Goal: Transaction & Acquisition: Purchase product/service

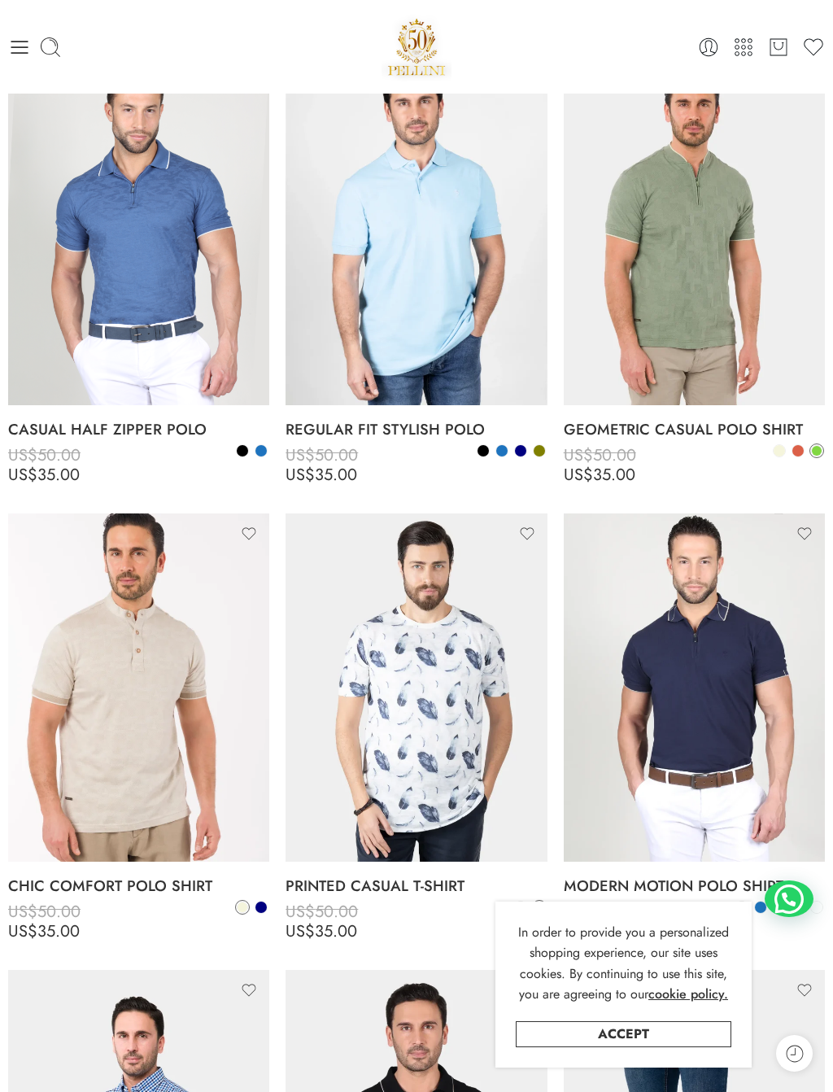
scroll to position [693, 0]
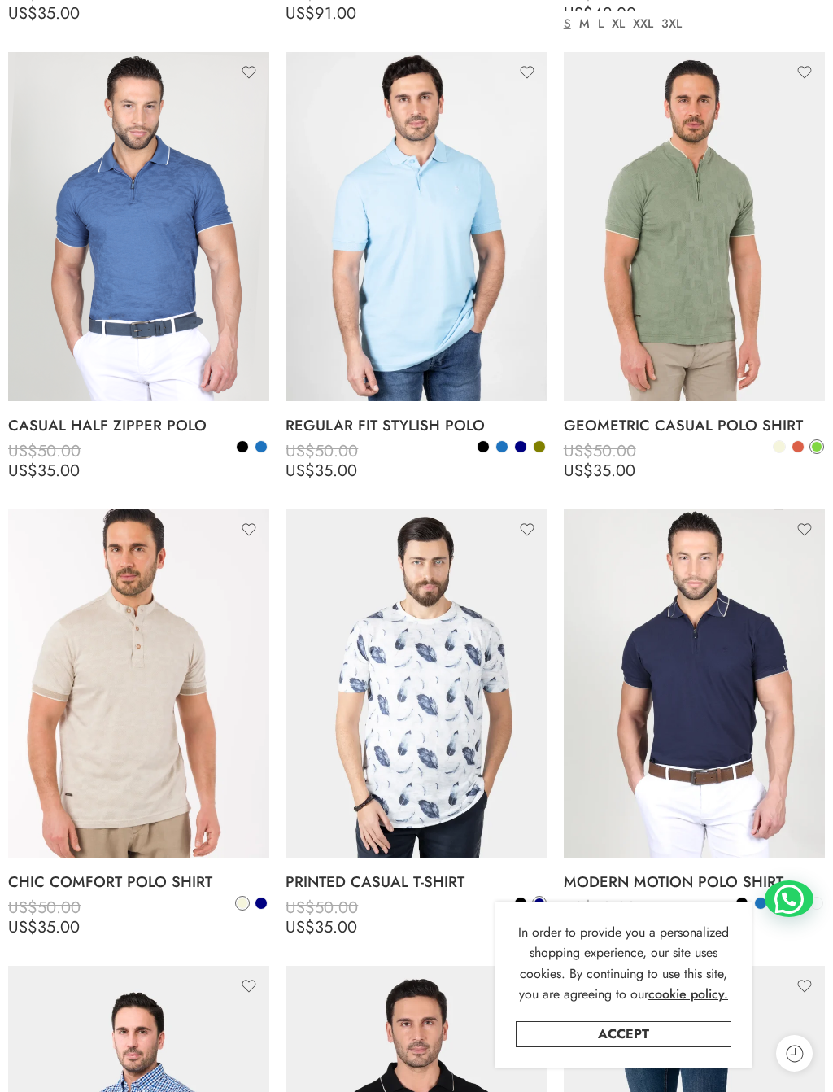
click at [668, 980] on link "Accept" at bounding box center [624, 1034] width 216 height 26
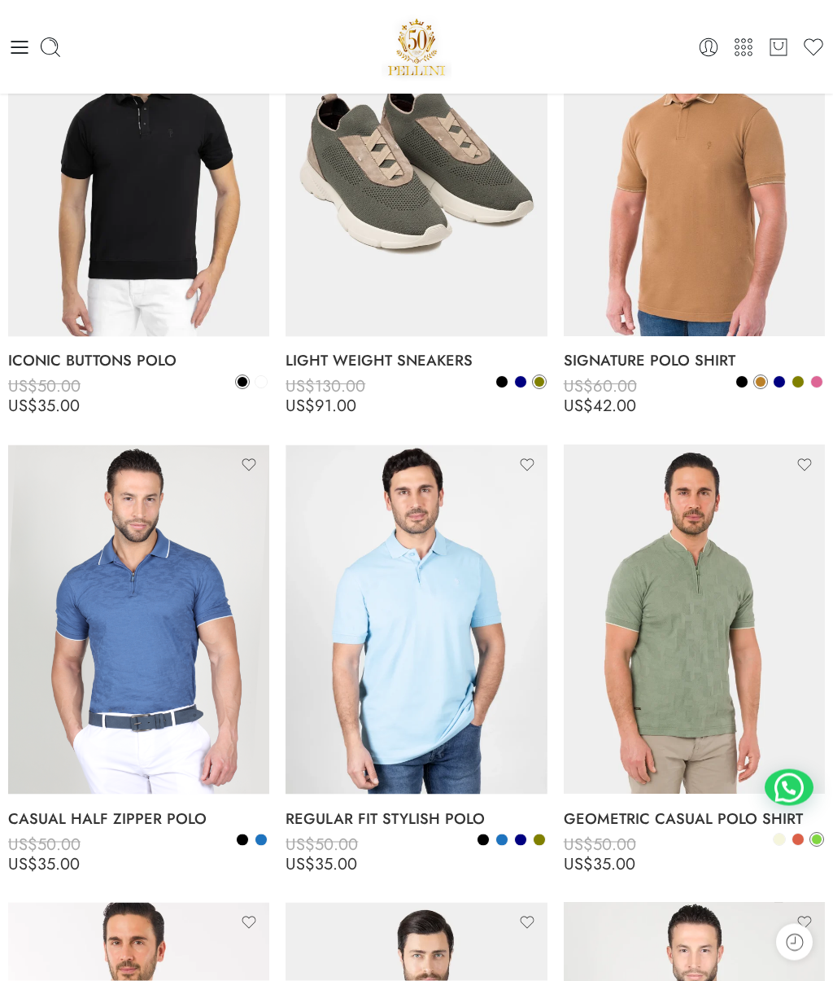
scroll to position [0, 0]
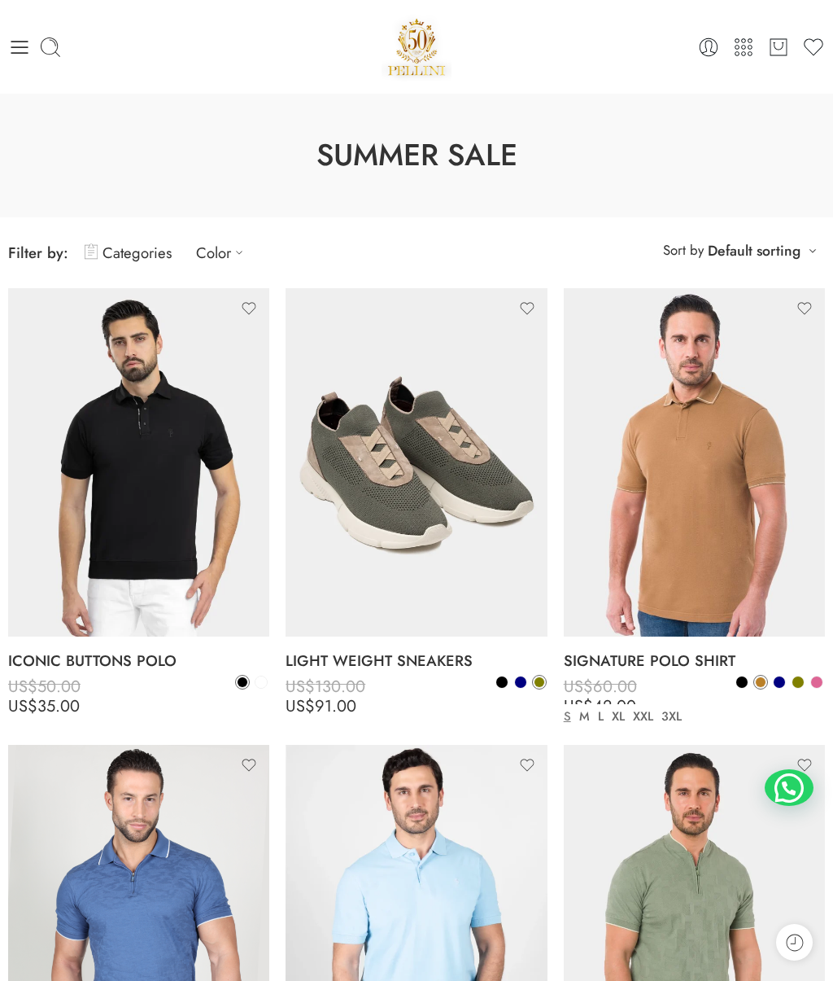
click at [745, 681] on span at bounding box center [742, 681] width 11 height 11
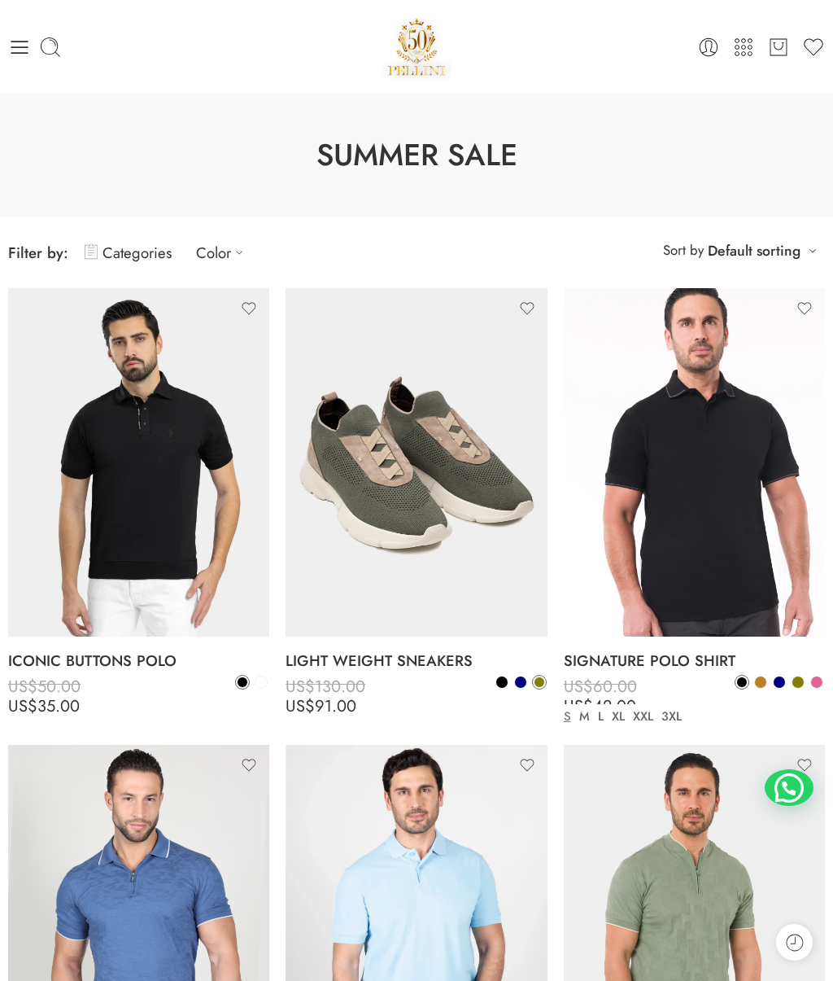
click at [759, 683] on span at bounding box center [760, 681] width 11 height 11
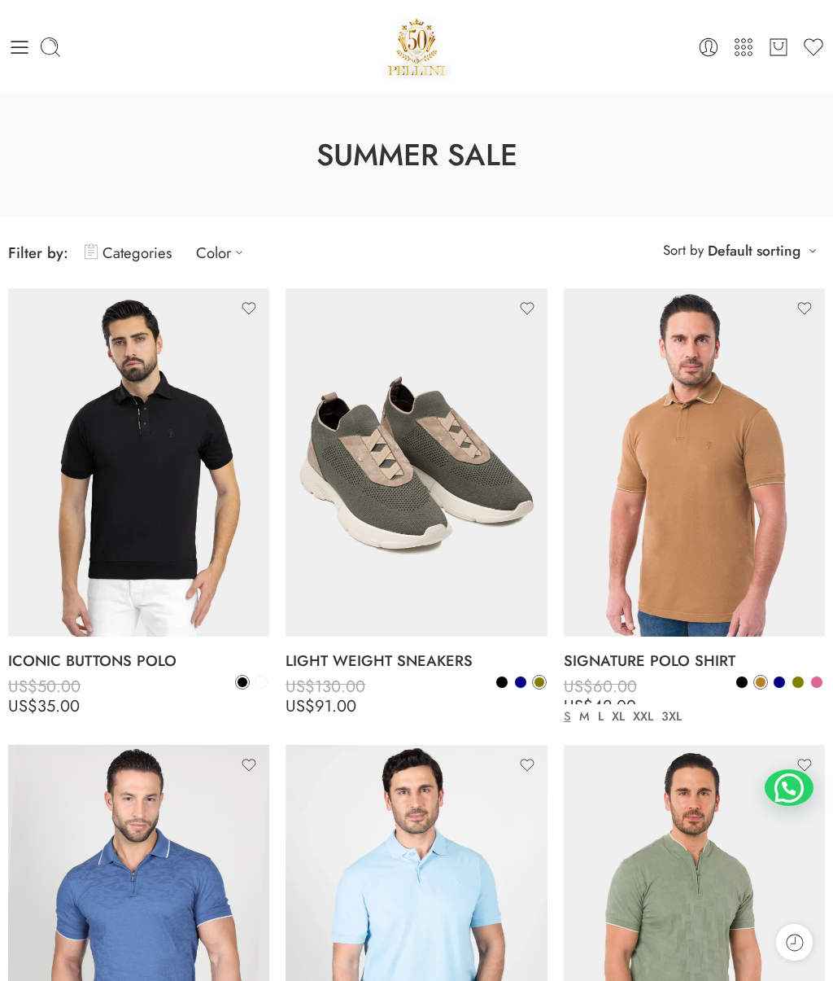
click at [619, 708] on link "XL" at bounding box center [618, 716] width 21 height 19
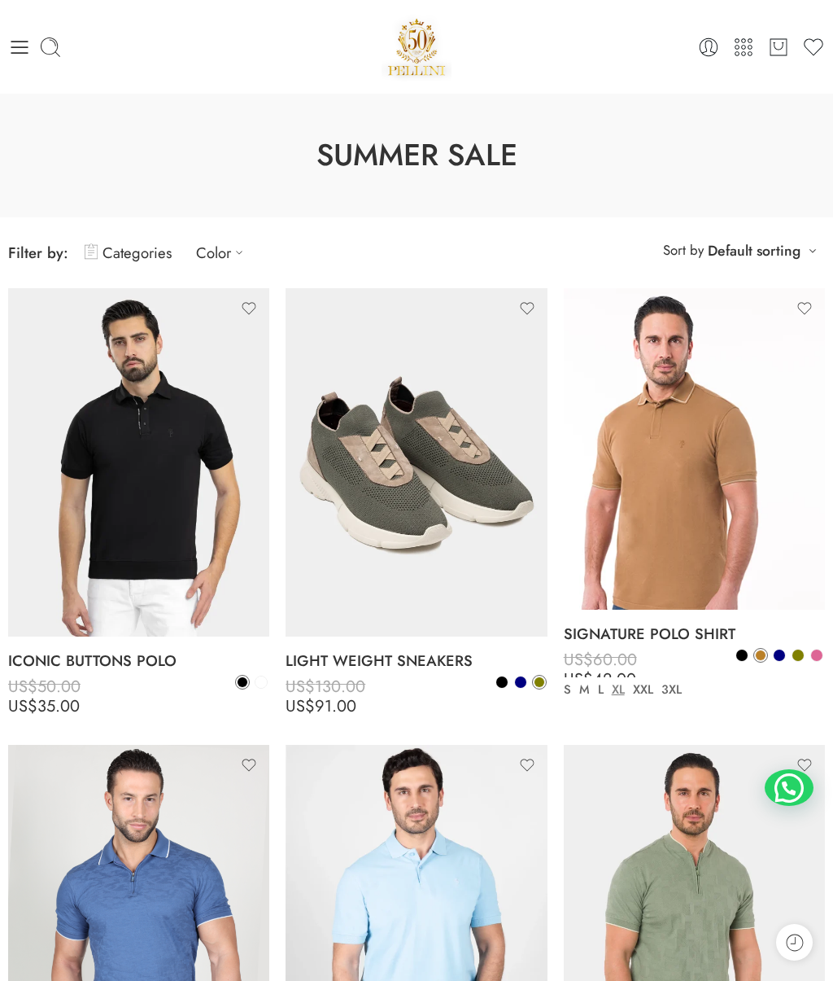
click at [711, 597] on icon at bounding box center [713, 599] width 4 height 4
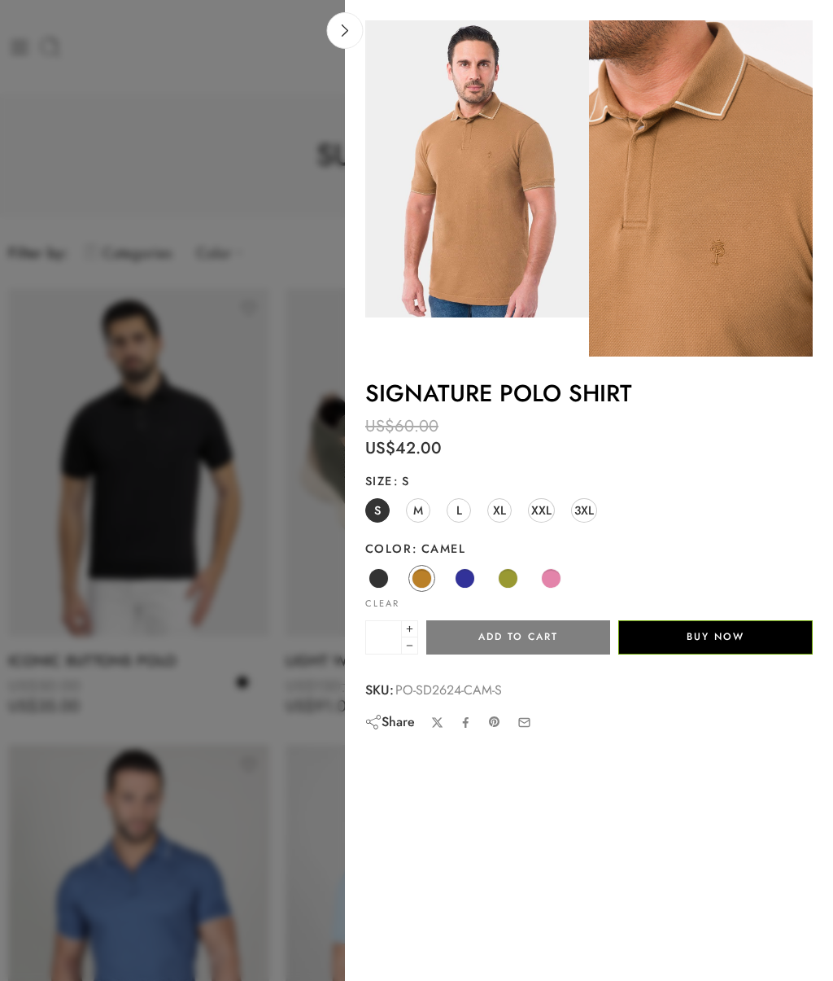
click at [500, 508] on span "XL" at bounding box center [499, 510] width 13 height 22
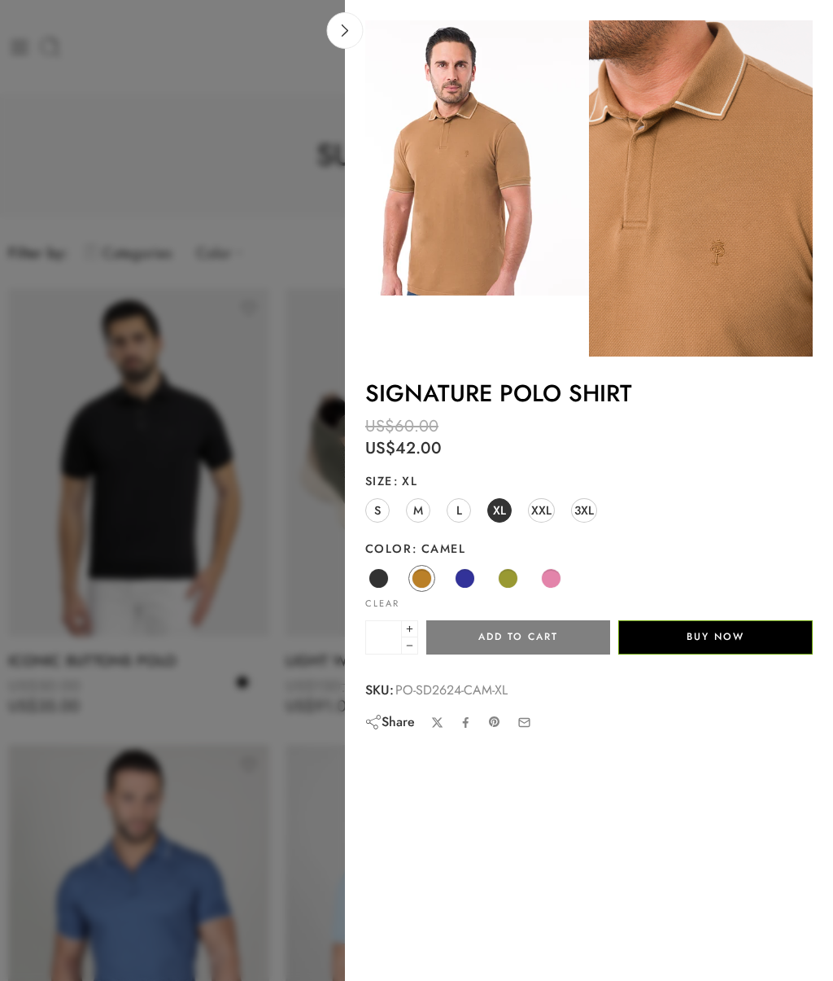
click at [524, 632] on button "Add to cart" at bounding box center [518, 637] width 184 height 34
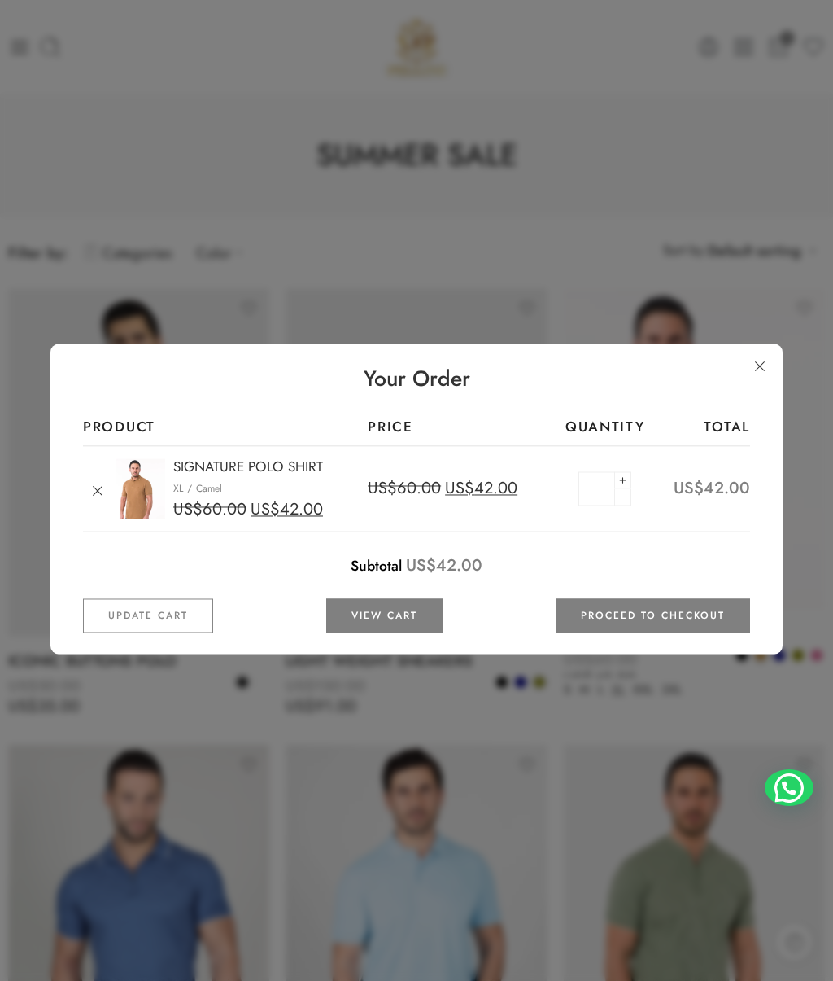
click at [764, 368] on link at bounding box center [759, 366] width 29 height 29
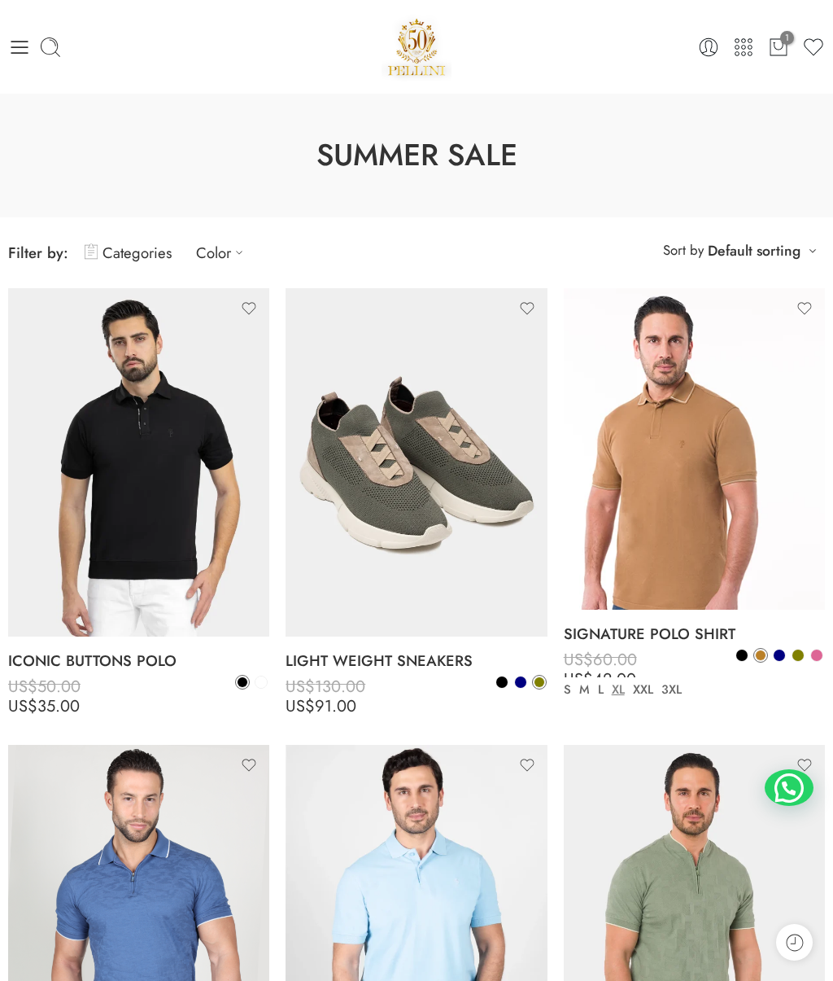
click at [714, 585] on icon at bounding box center [713, 599] width 16 height 29
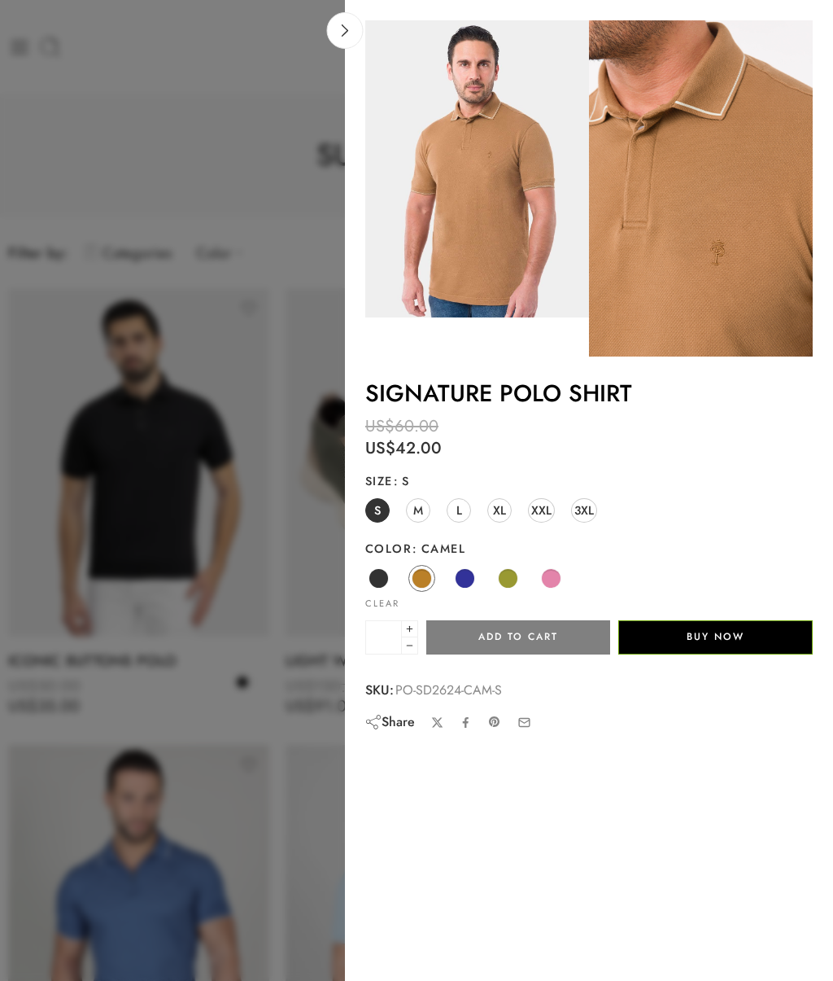
click at [504, 507] on span "XL" at bounding box center [499, 510] width 13 height 22
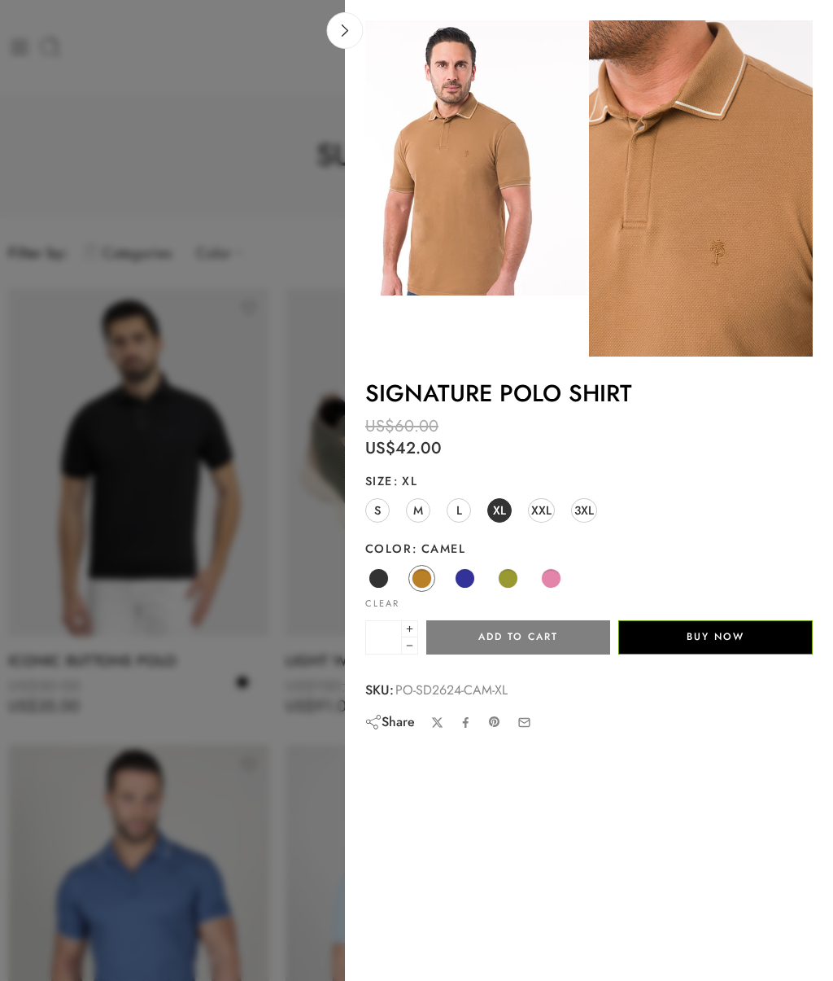
click at [465, 579] on span at bounding box center [465, 578] width 20 height 20
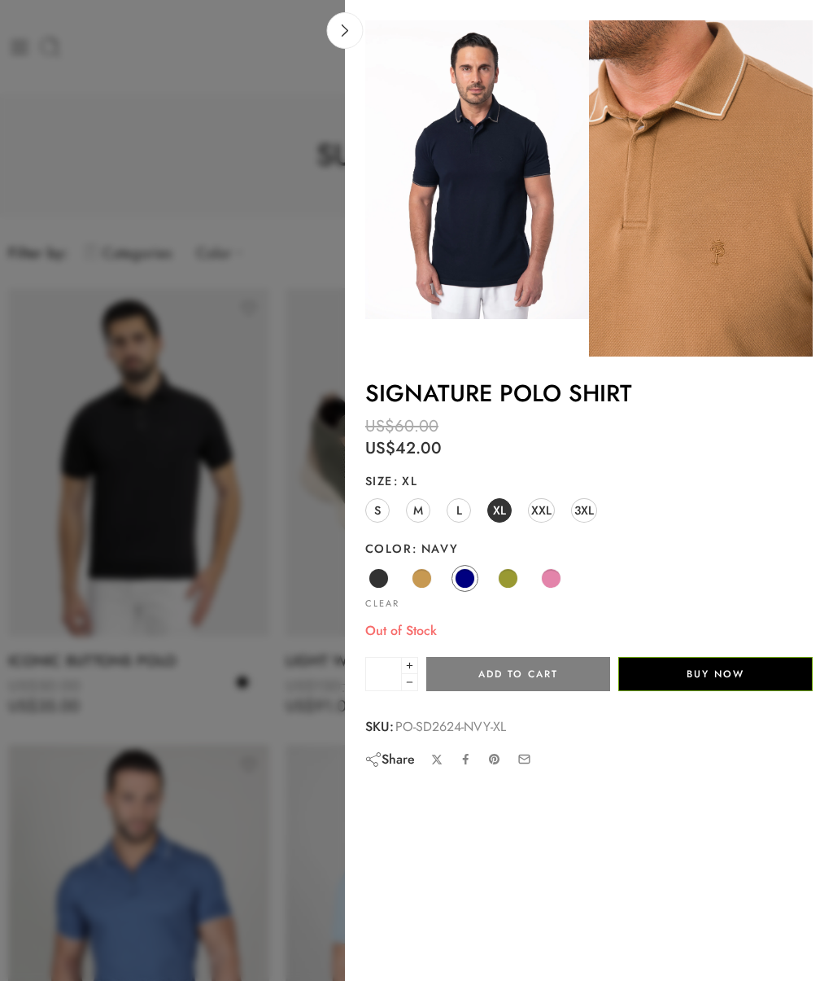
click at [508, 577] on span at bounding box center [508, 578] width 20 height 20
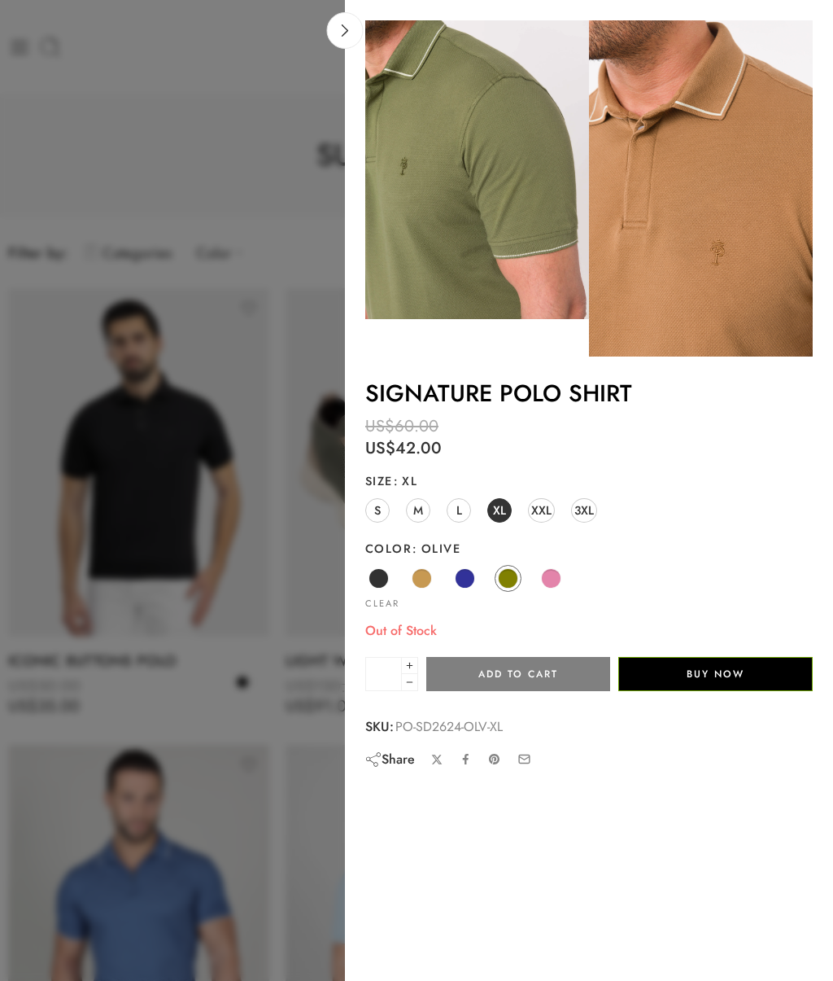
click at [382, 573] on span at bounding box center [379, 578] width 20 height 20
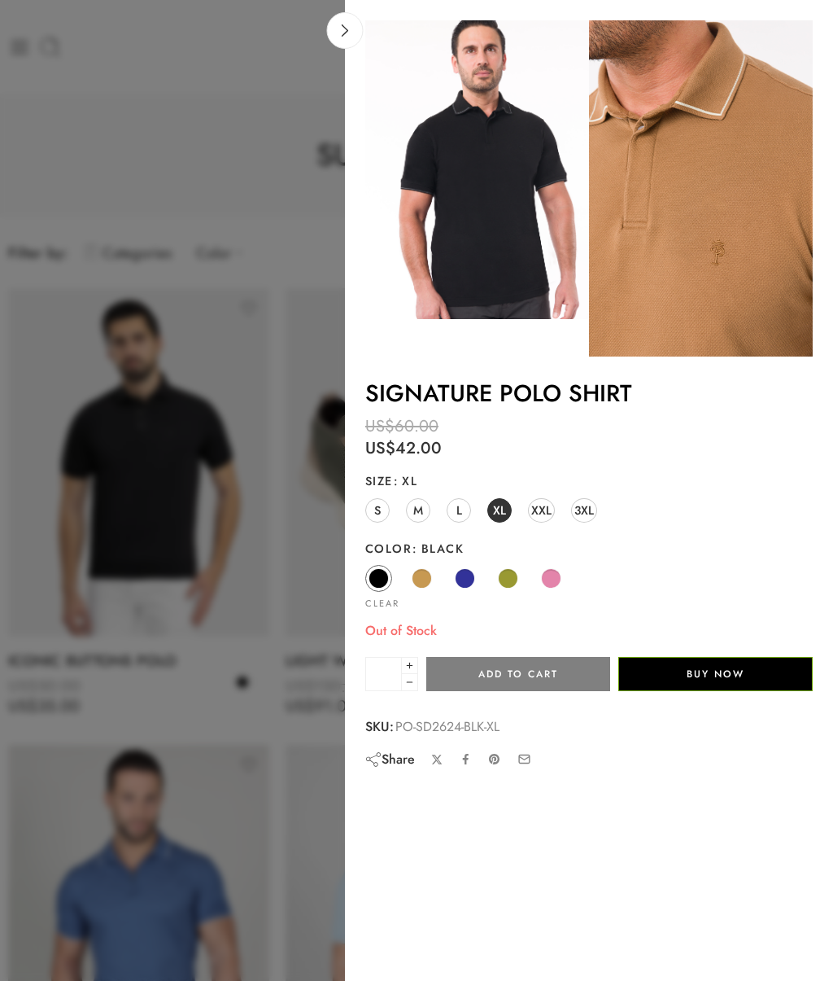
click at [552, 575] on span at bounding box center [551, 578] width 20 height 20
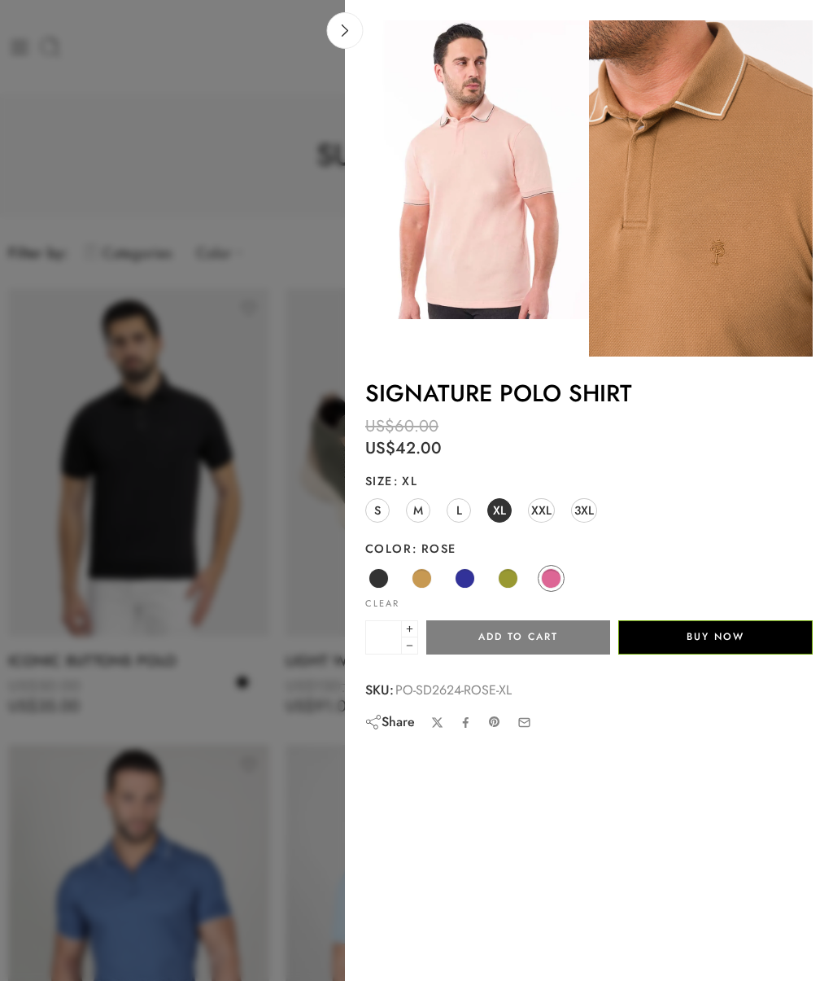
click at [507, 576] on span at bounding box center [508, 578] width 20 height 20
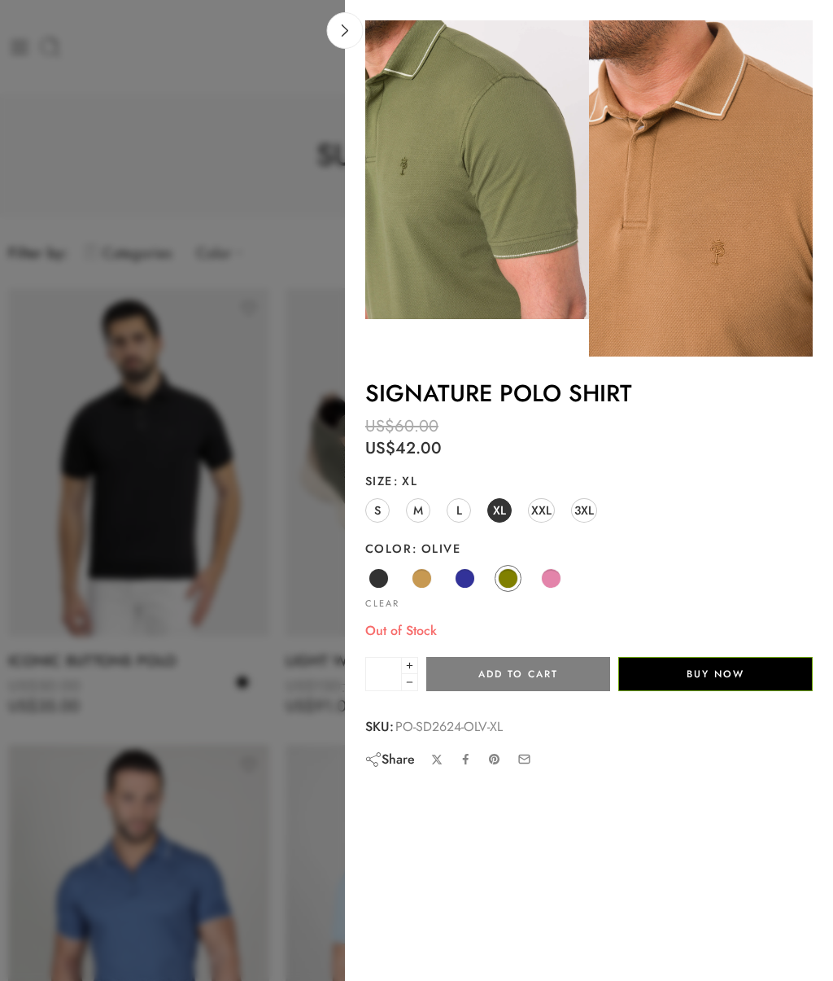
click at [467, 574] on span at bounding box center [465, 578] width 20 height 20
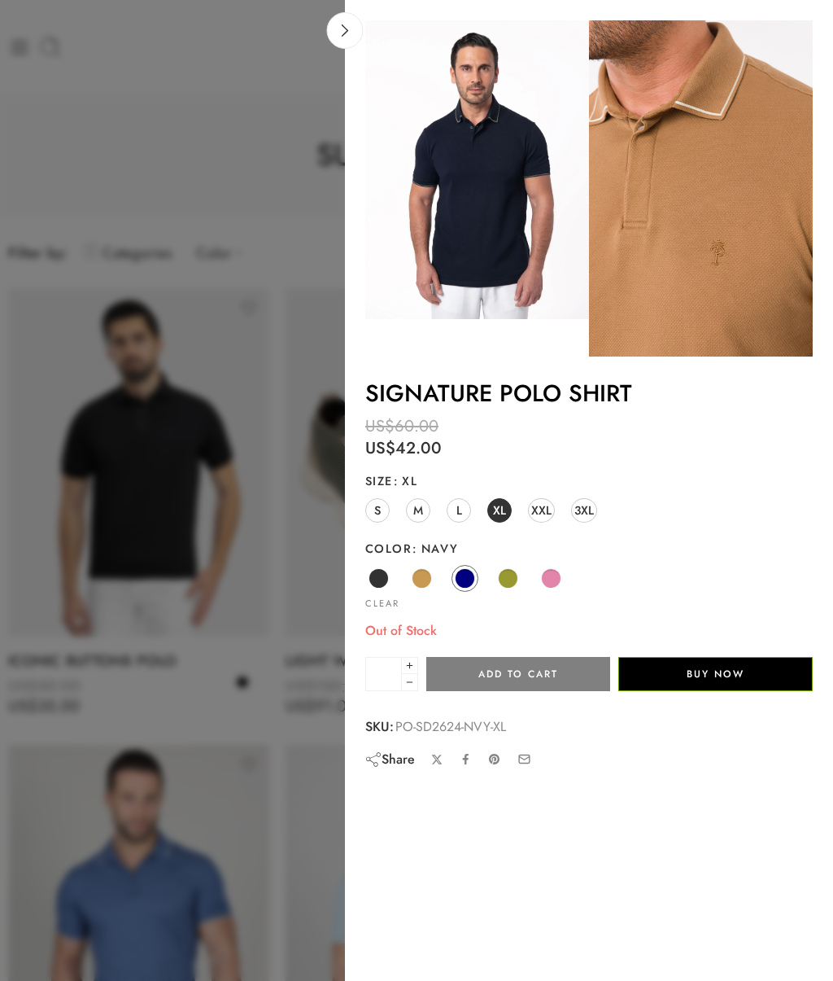
click at [420, 579] on span at bounding box center [422, 578] width 20 height 20
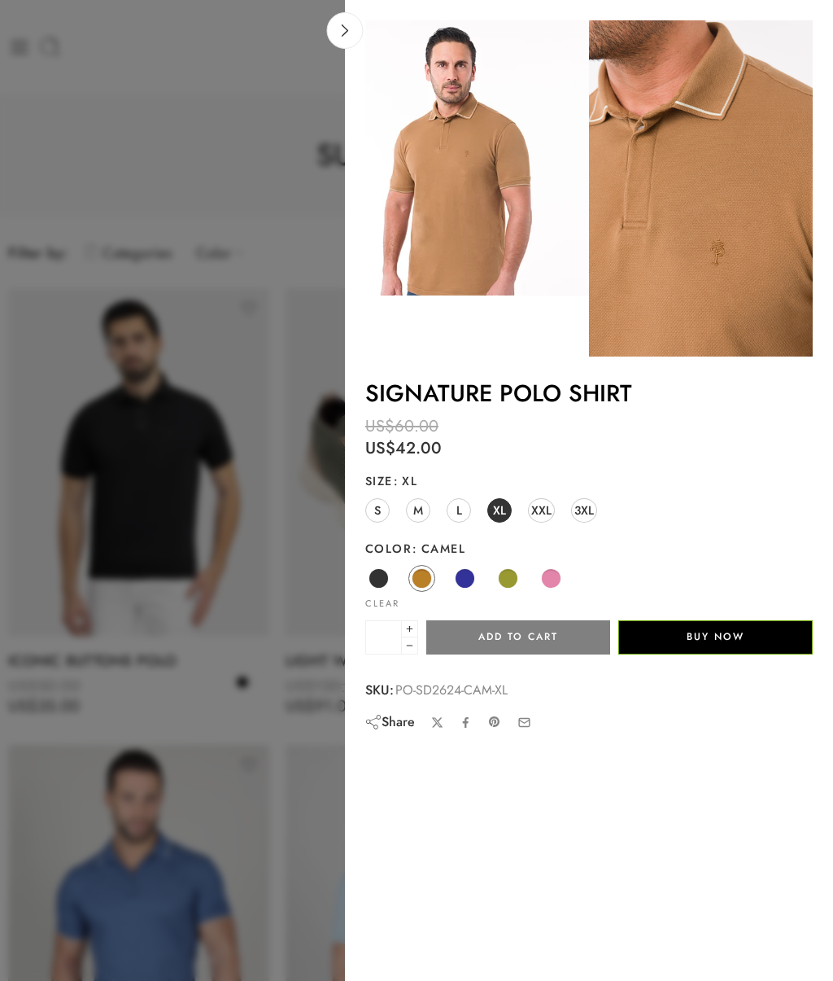
click at [379, 581] on span at bounding box center [379, 578] width 20 height 20
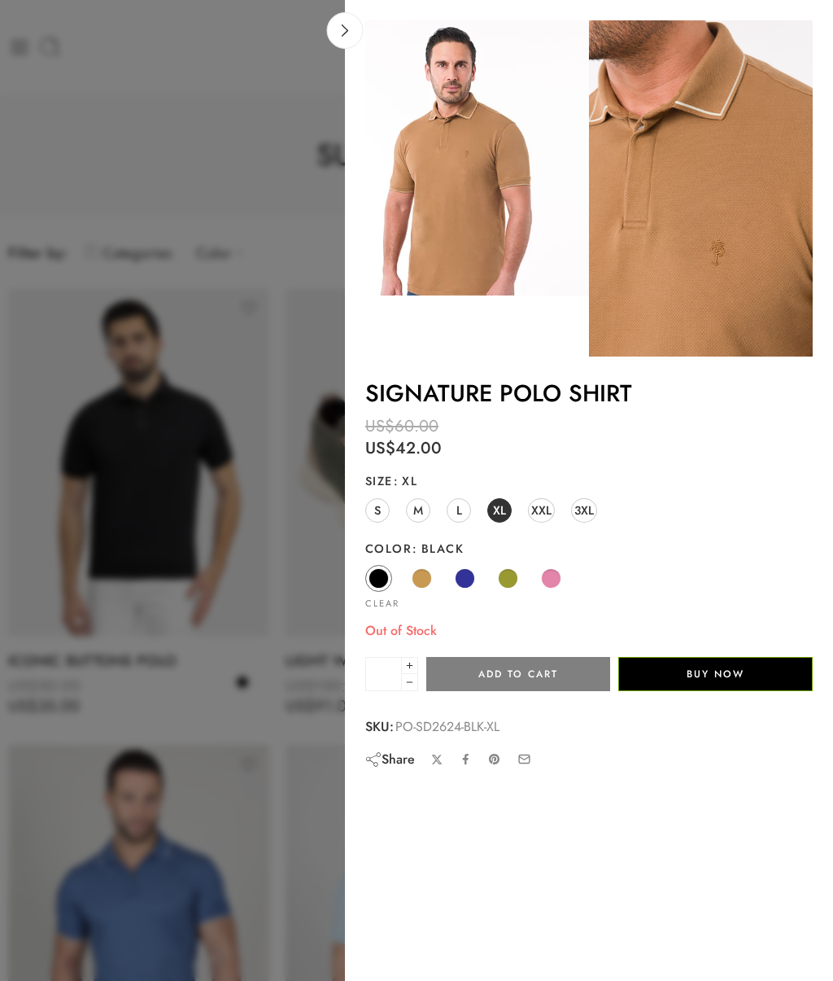
click at [422, 577] on span at bounding box center [422, 578] width 20 height 20
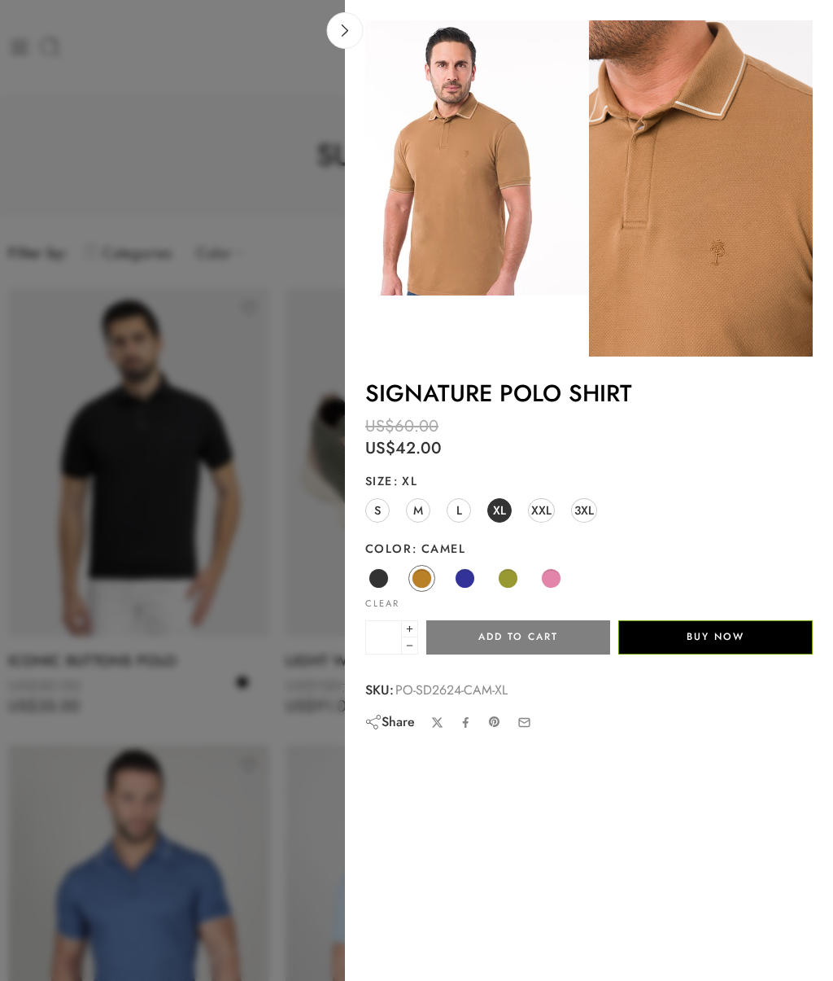
click at [461, 578] on span at bounding box center [465, 578] width 20 height 20
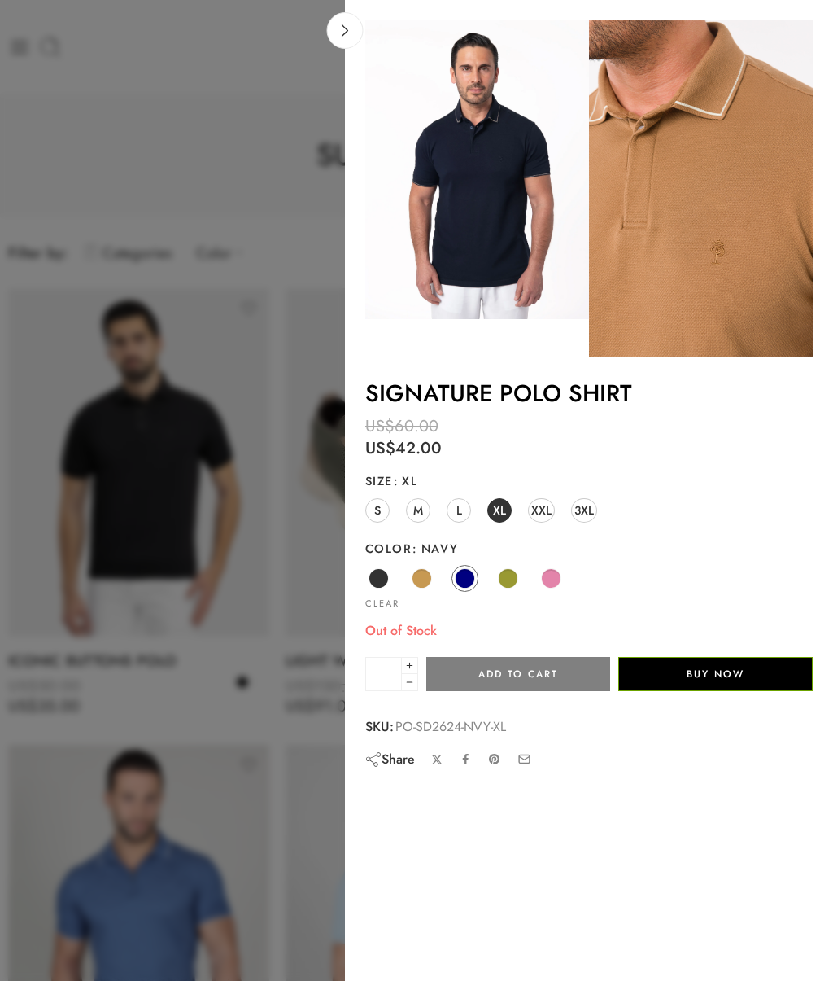
click at [552, 576] on span at bounding box center [551, 578] width 20 height 20
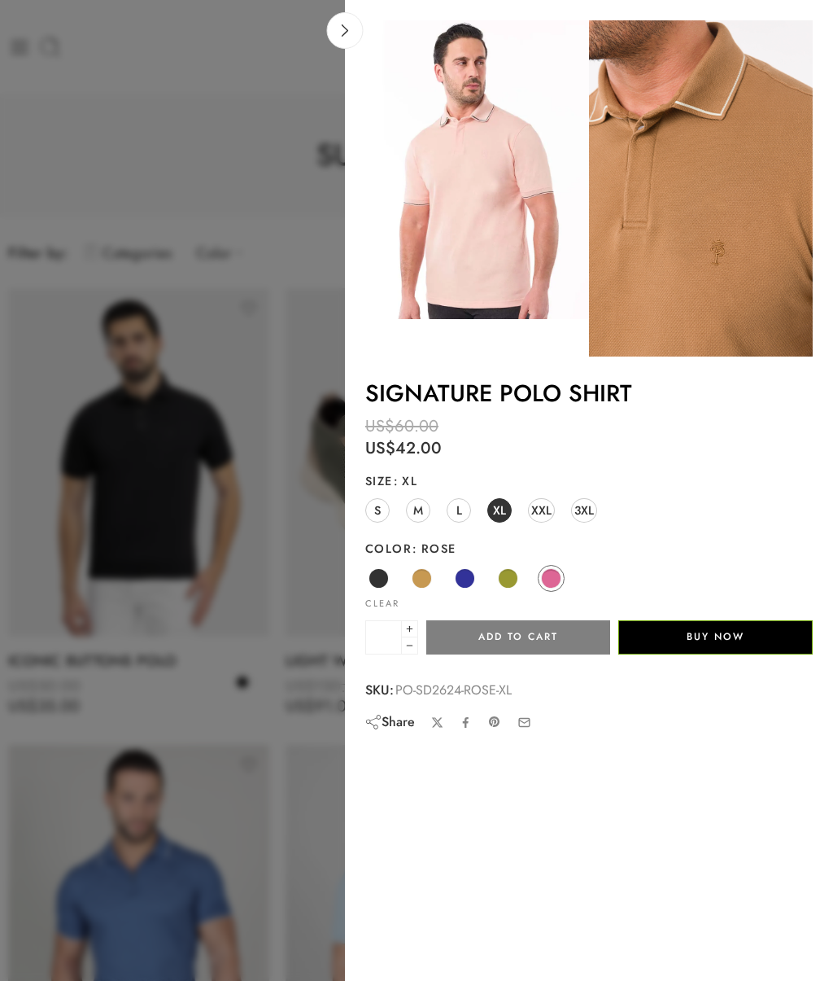
click at [346, 40] on link at bounding box center [345, 30] width 37 height 37
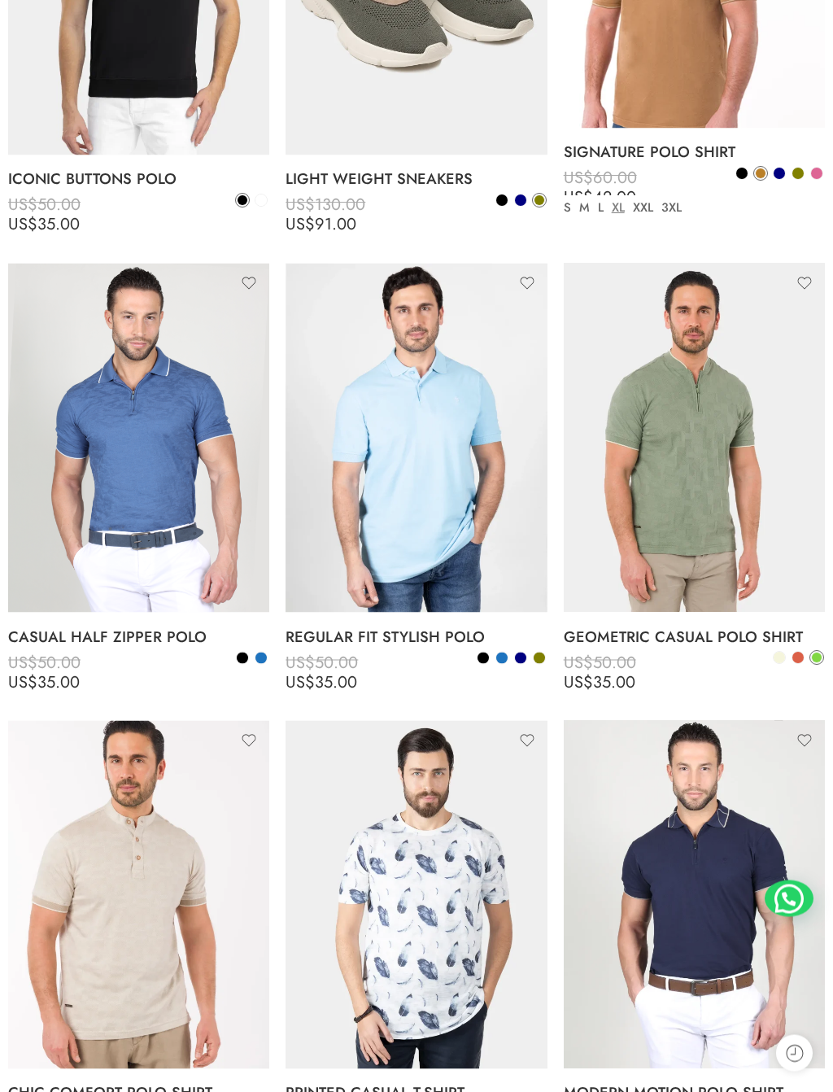
scroll to position [482, 0]
click at [432, 587] on icon at bounding box center [435, 601] width 16 height 29
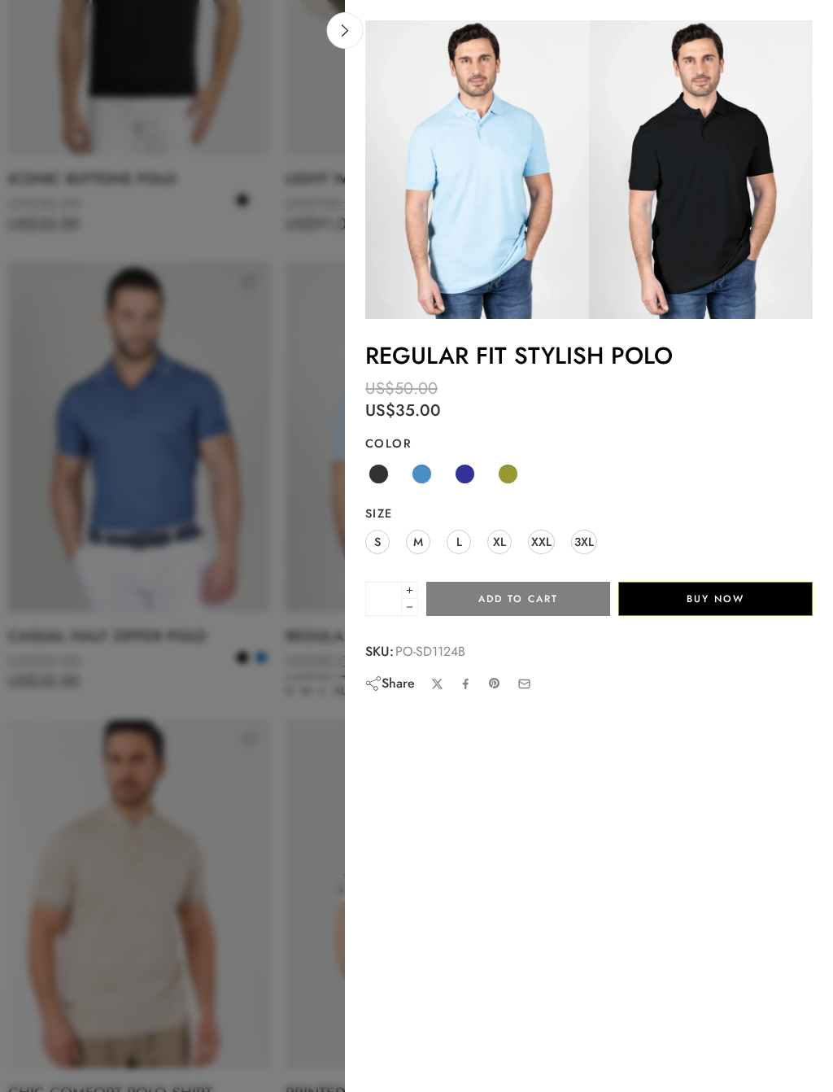
click at [383, 477] on span at bounding box center [379, 474] width 20 height 20
click at [500, 544] on span "XL" at bounding box center [499, 542] width 13 height 22
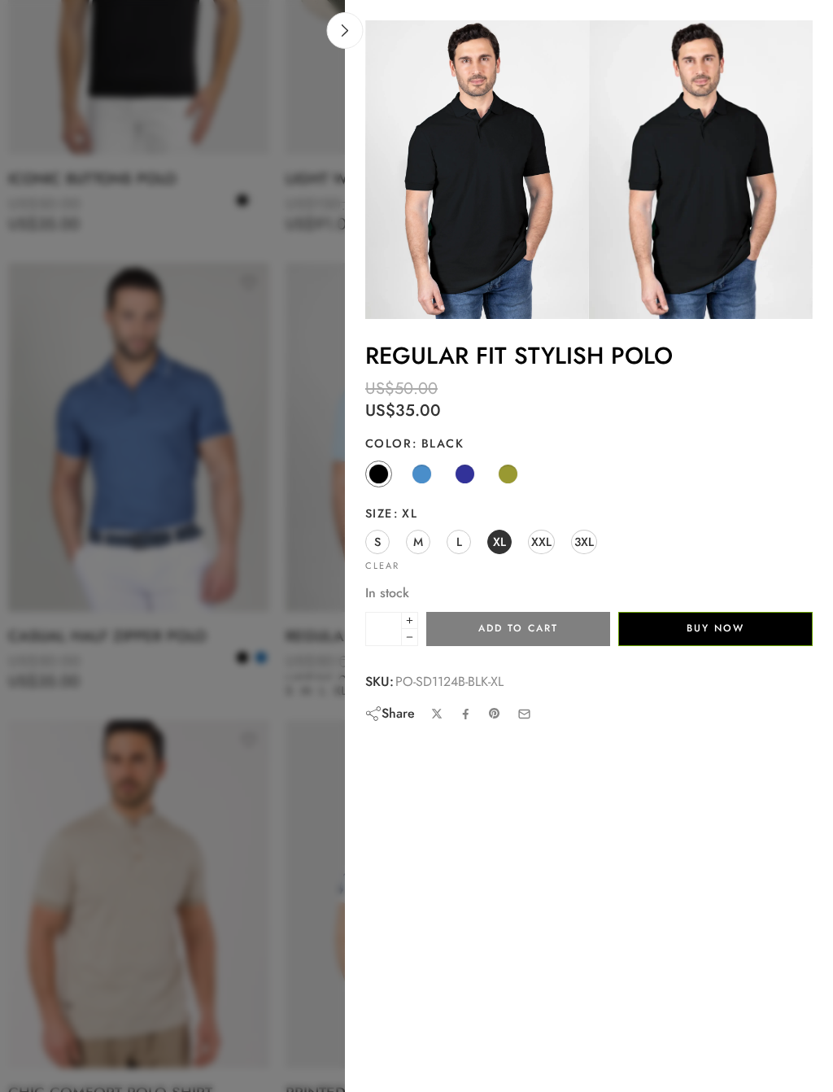
click at [567, 625] on button "Add to cart" at bounding box center [518, 629] width 184 height 34
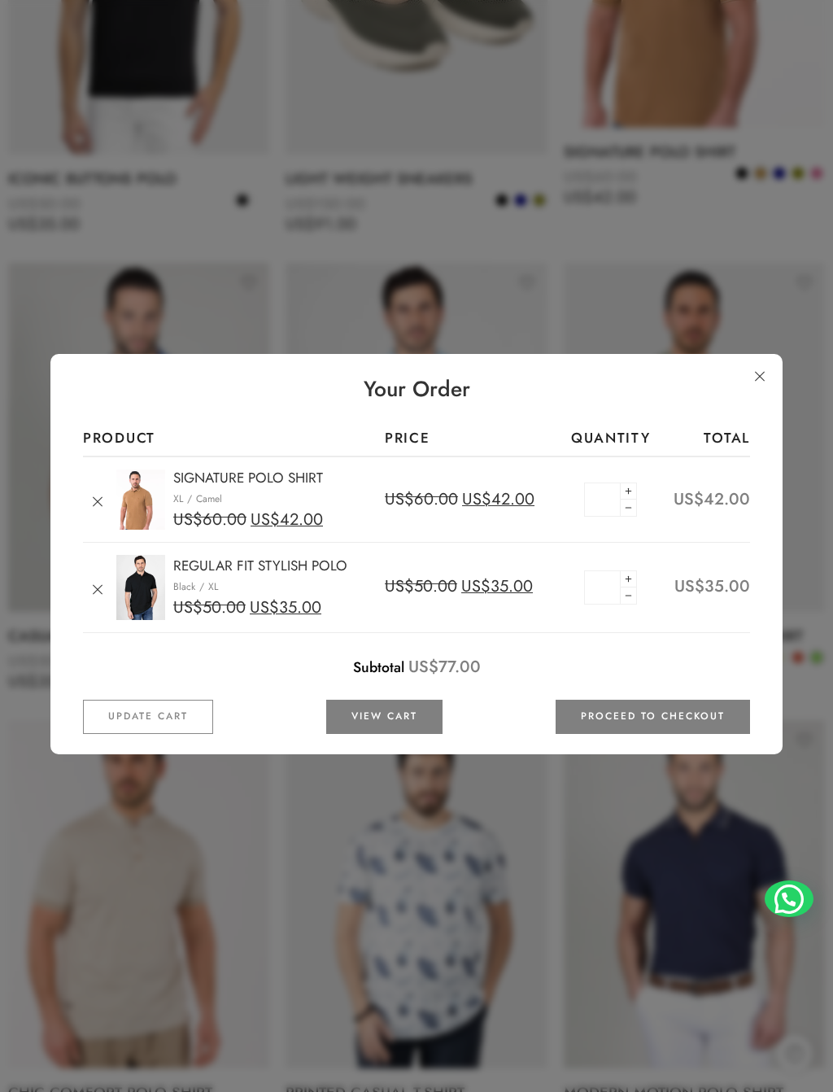
click at [761, 383] on link at bounding box center [759, 376] width 29 height 29
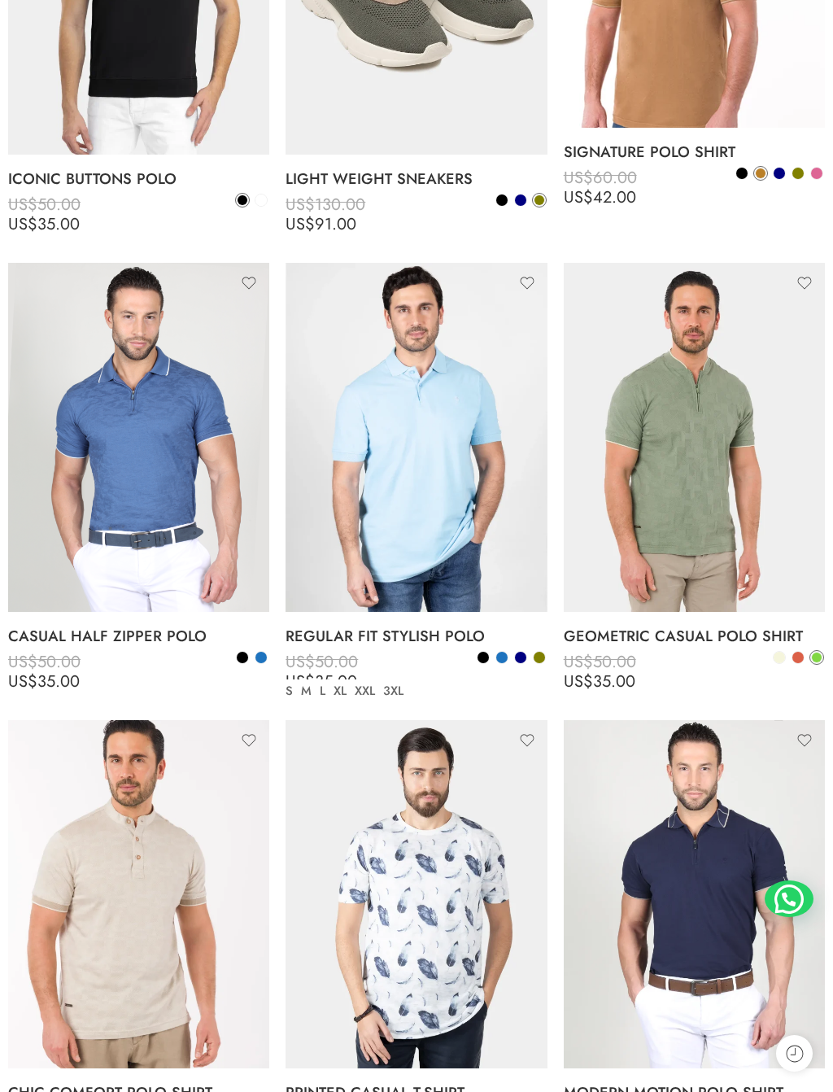
click at [444, 584] on link "QUICK SHOP" at bounding box center [435, 602] width 37 height 37
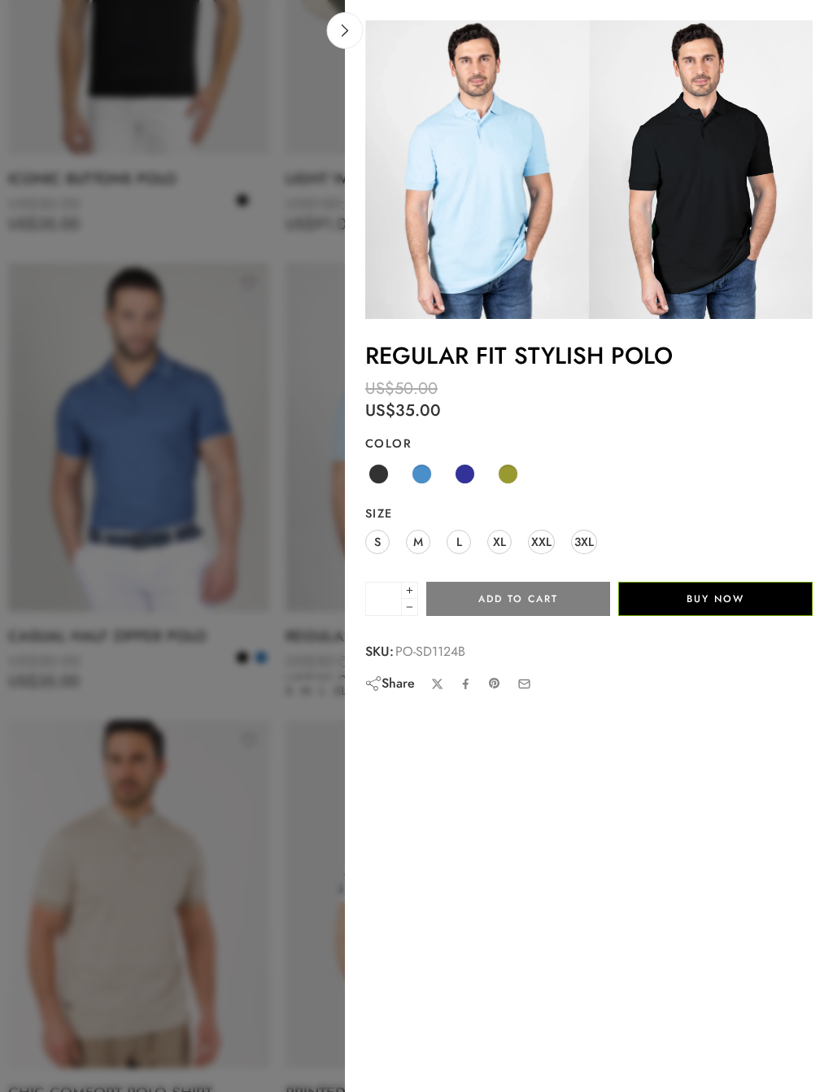
click at [430, 477] on span at bounding box center [422, 474] width 19 height 19
click at [423, 474] on span at bounding box center [422, 474] width 20 height 20
click at [470, 470] on span at bounding box center [465, 474] width 20 height 20
click at [502, 531] on span "XL" at bounding box center [499, 542] width 13 height 22
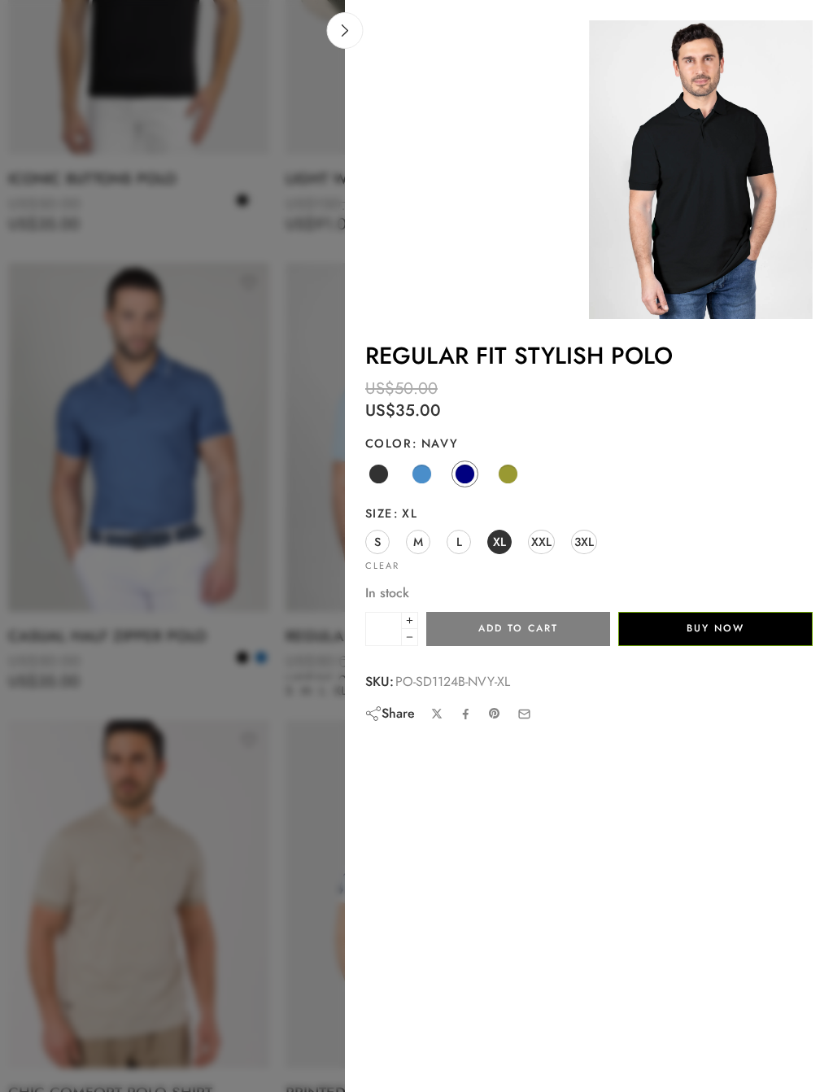
click at [420, 467] on span at bounding box center [422, 474] width 20 height 20
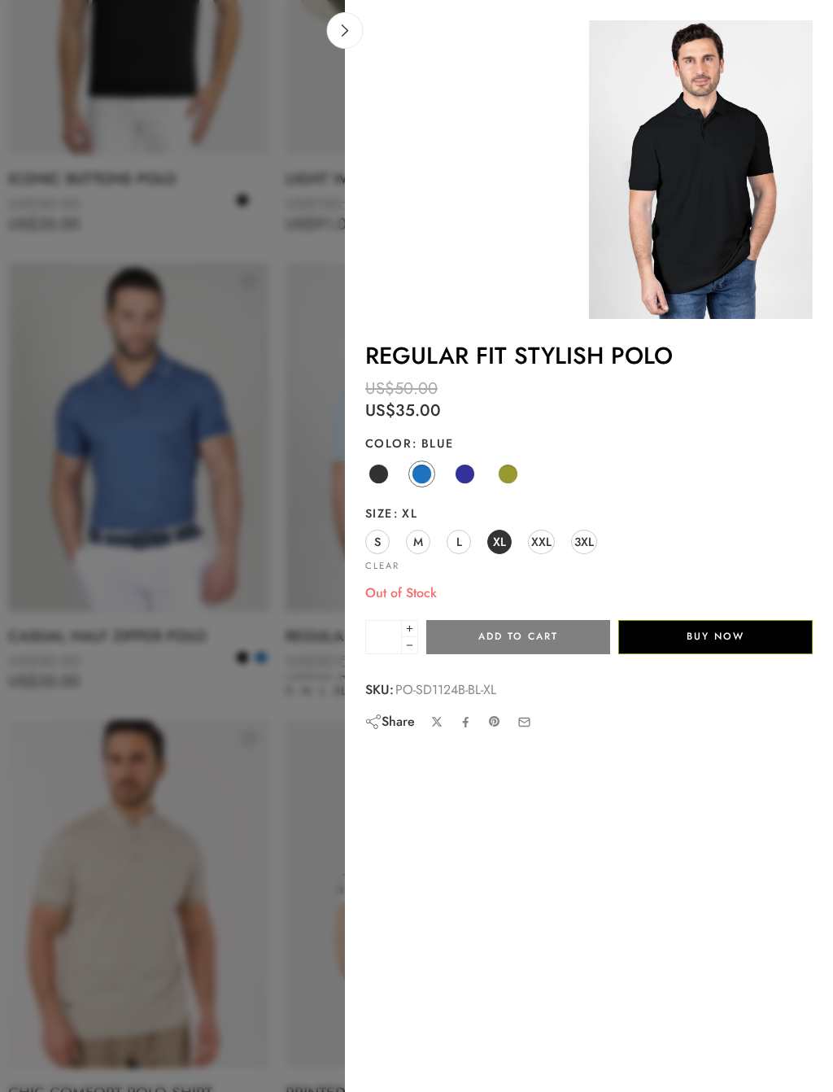
click at [464, 465] on span at bounding box center [465, 474] width 19 height 19
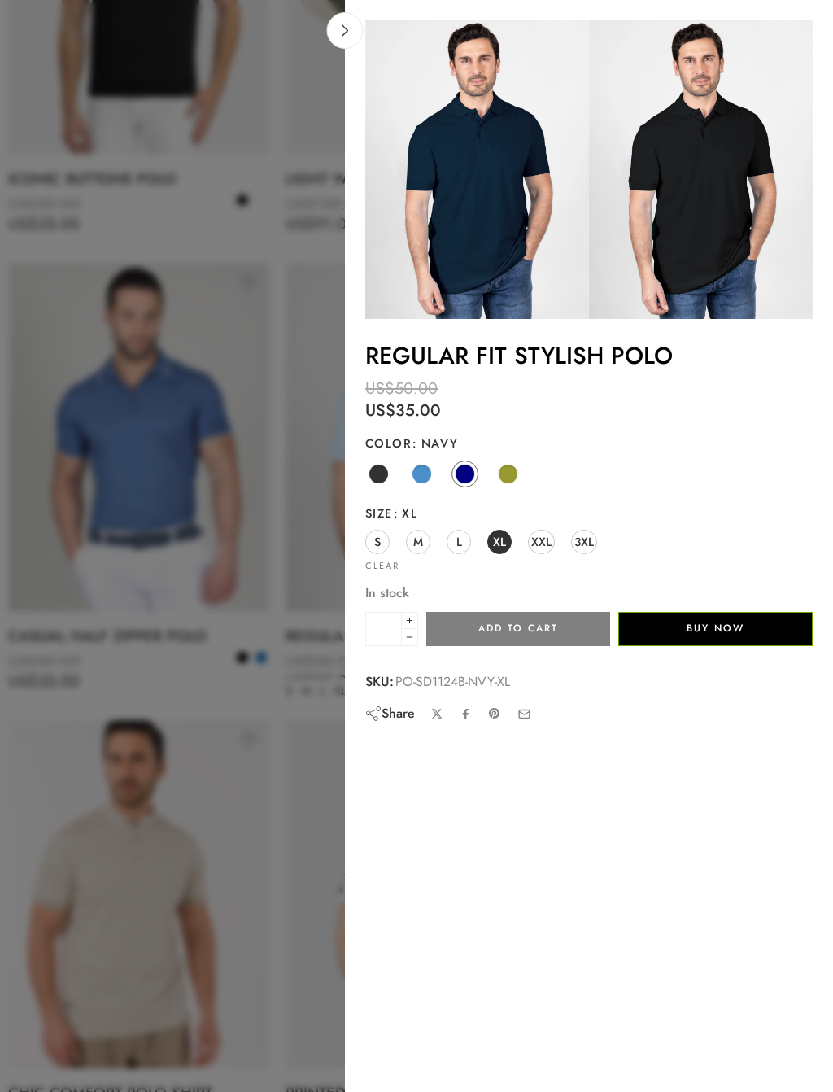
click at [509, 466] on span at bounding box center [508, 474] width 20 height 20
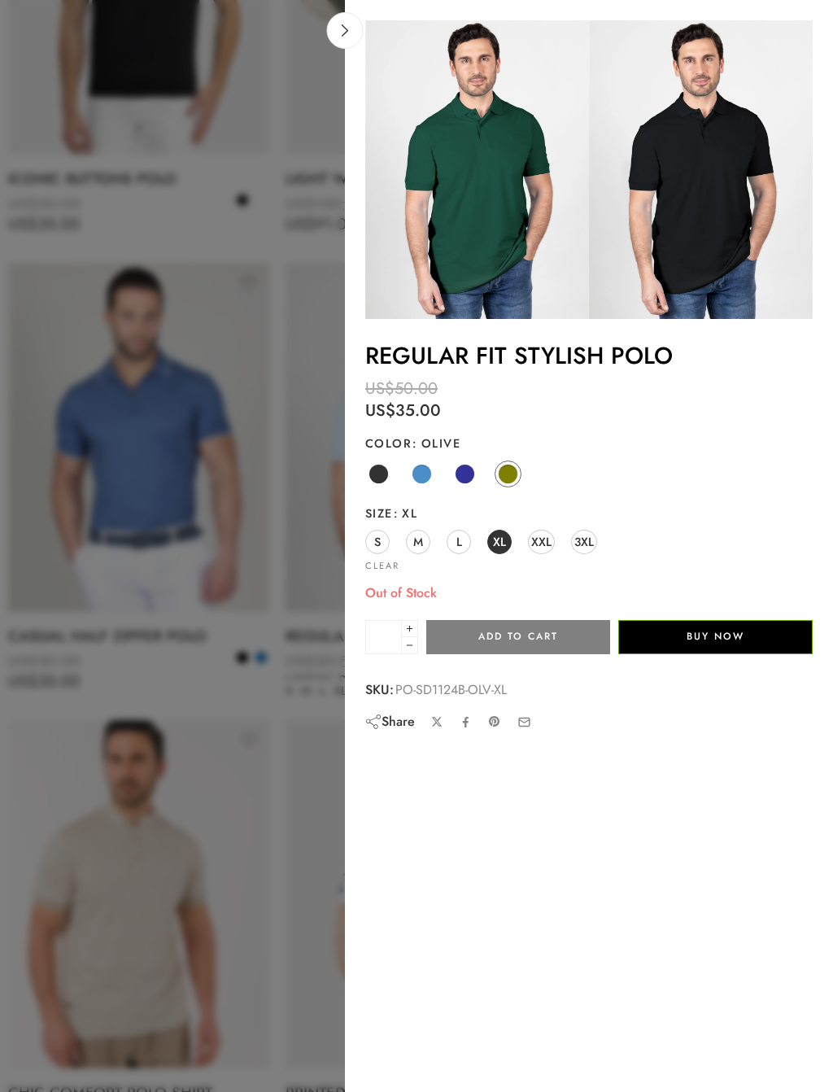
click at [469, 468] on span at bounding box center [465, 474] width 20 height 20
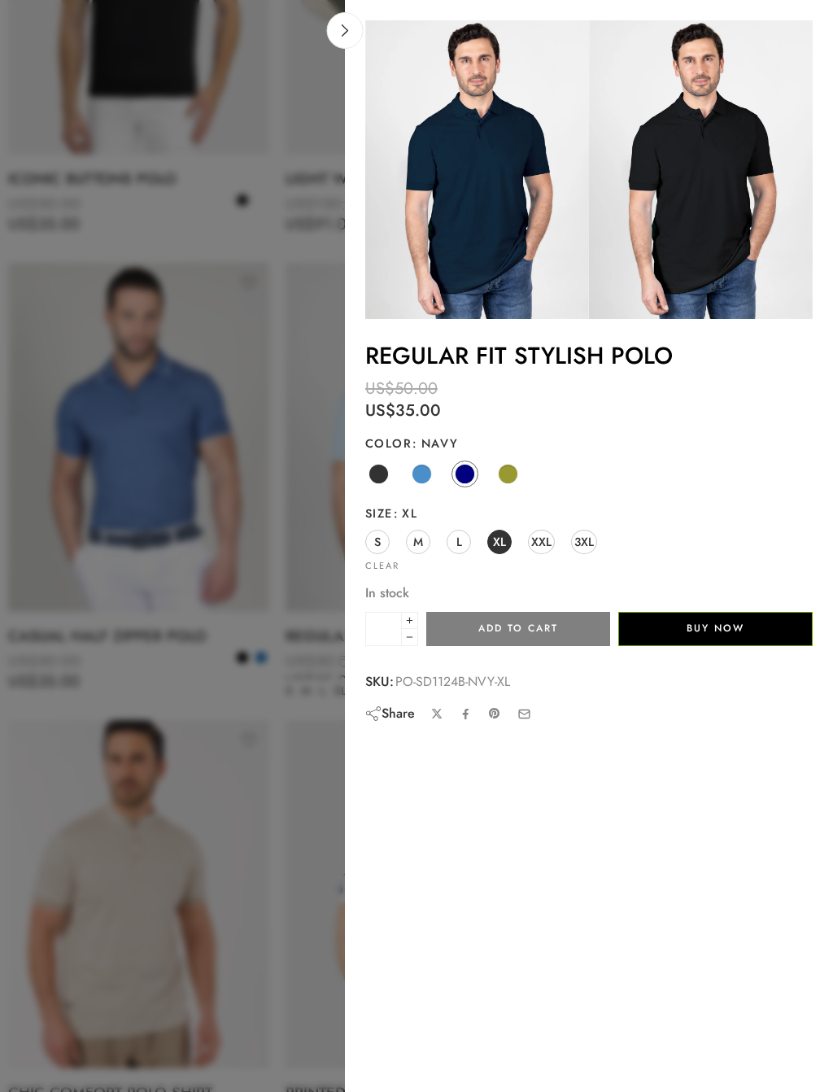
click at [563, 624] on button "Add to cart" at bounding box center [518, 629] width 184 height 34
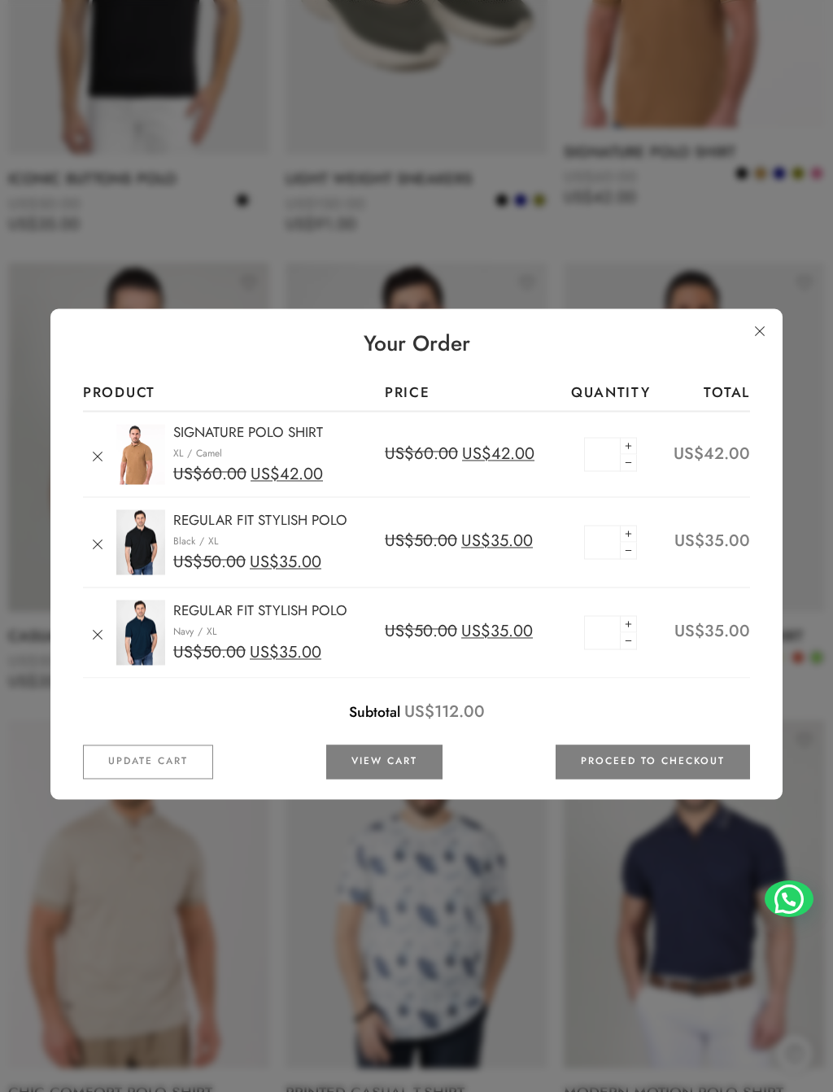
click at [749, 316] on div "Your Order Product Price Quantity Total Remove SIGNATURE POLO SHIRT Size: XL Co…" at bounding box center [416, 553] width 732 height 491
click at [757, 341] on link at bounding box center [759, 331] width 29 height 29
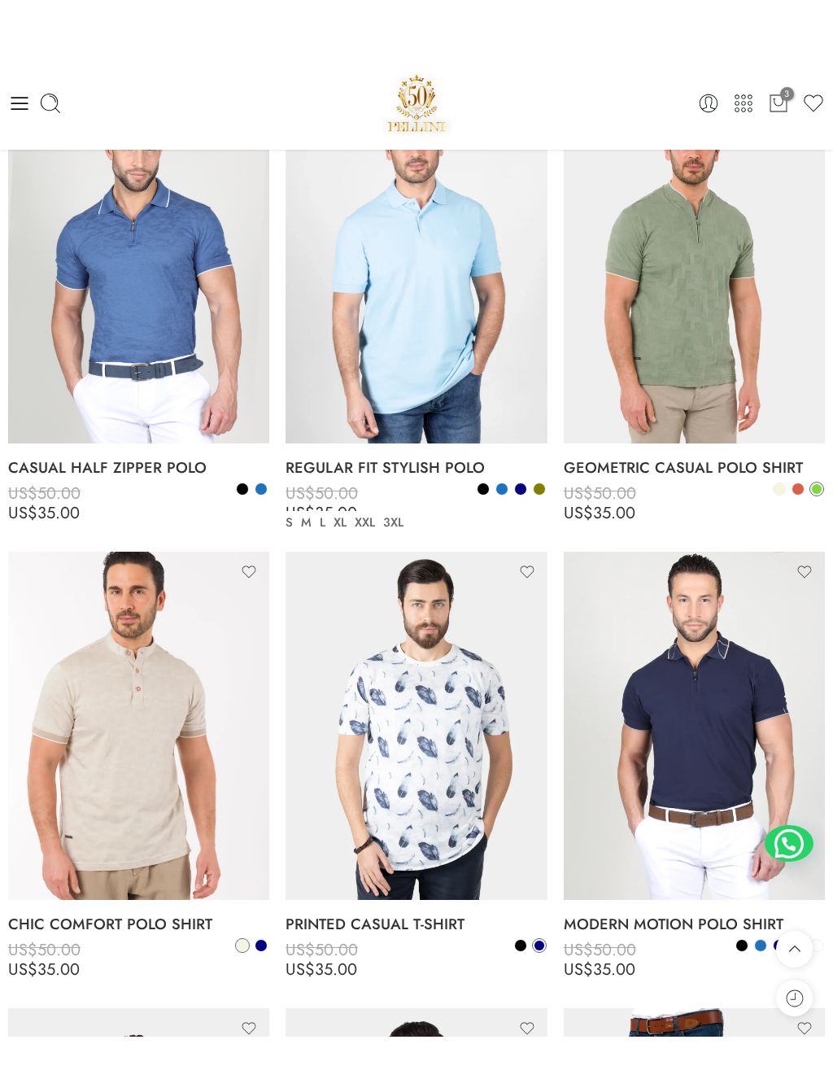
scroll to position [724, 0]
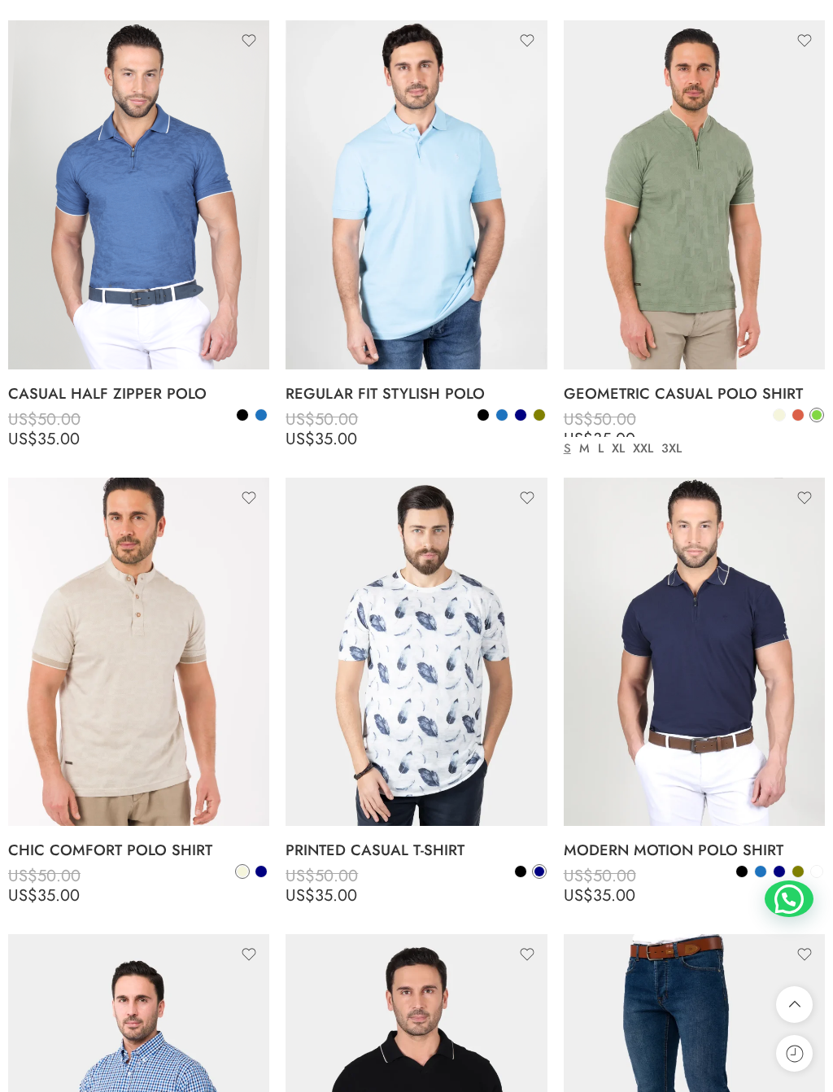
click at [716, 356] on icon at bounding box center [713, 359] width 7 height 7
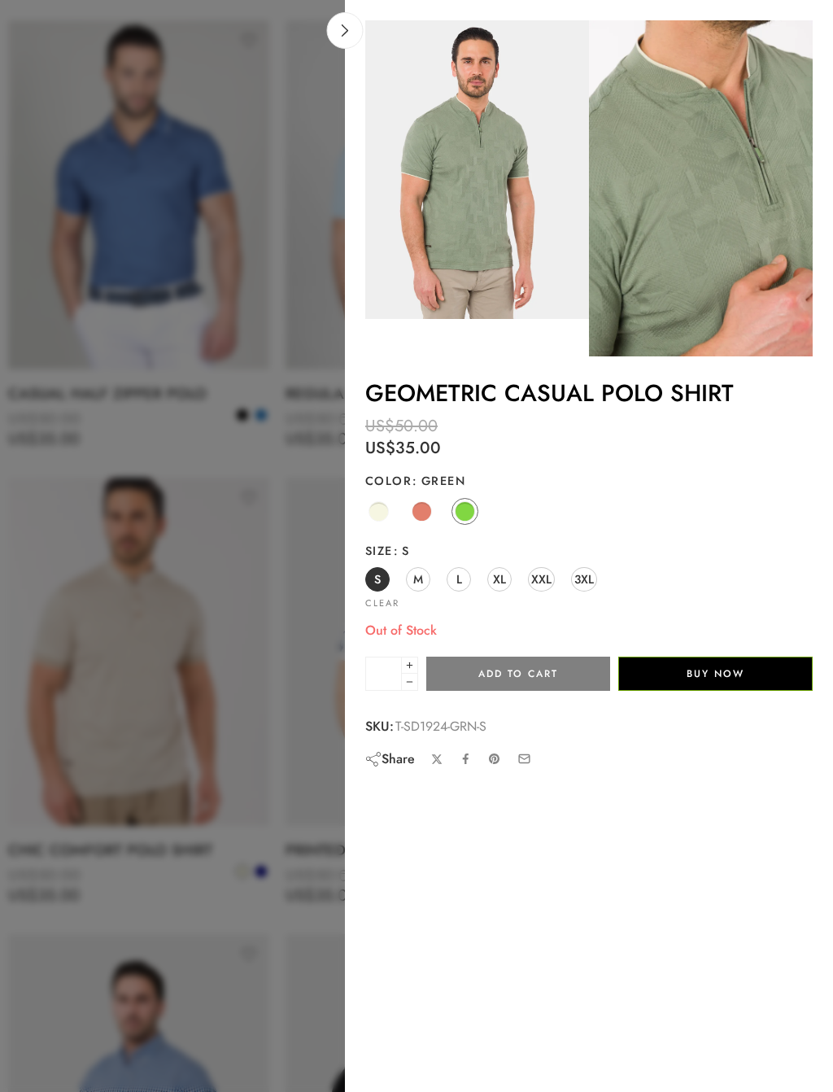
click at [498, 575] on span "XL" at bounding box center [499, 579] width 13 height 22
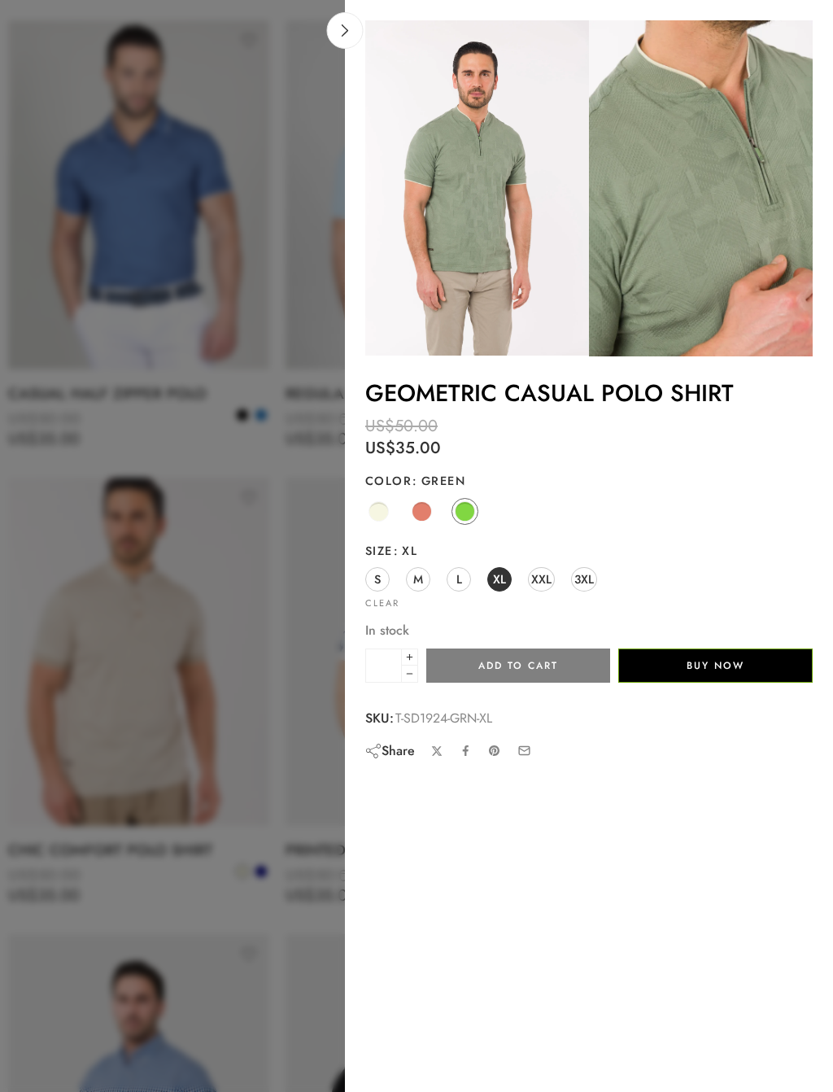
click at [381, 513] on span at bounding box center [379, 511] width 20 height 20
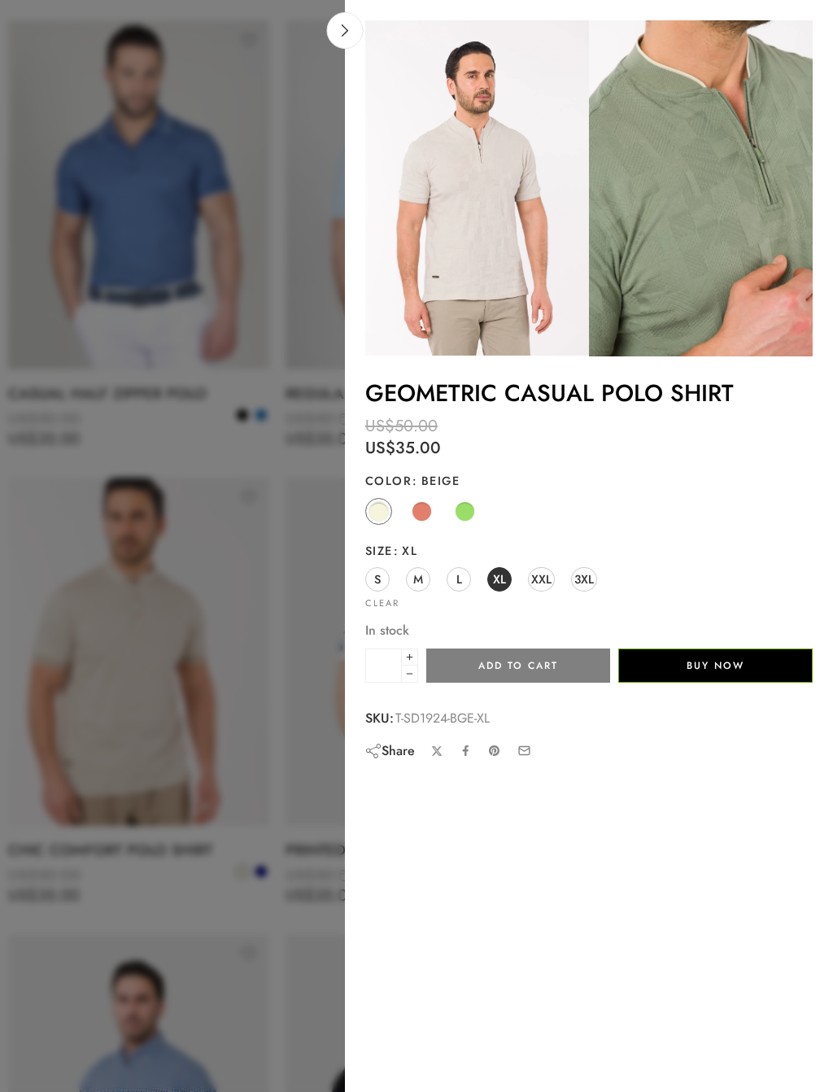
click at [562, 661] on button "Add to cart" at bounding box center [518, 666] width 184 height 34
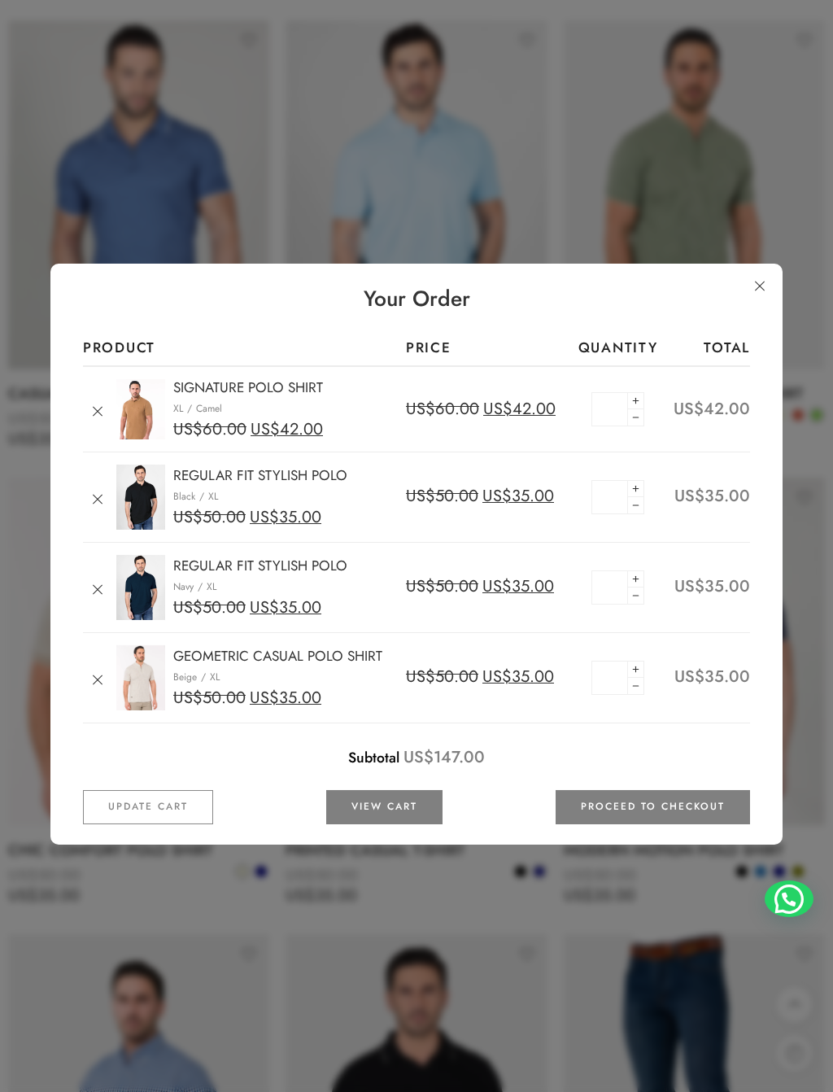
click at [760, 291] on link at bounding box center [759, 286] width 29 height 29
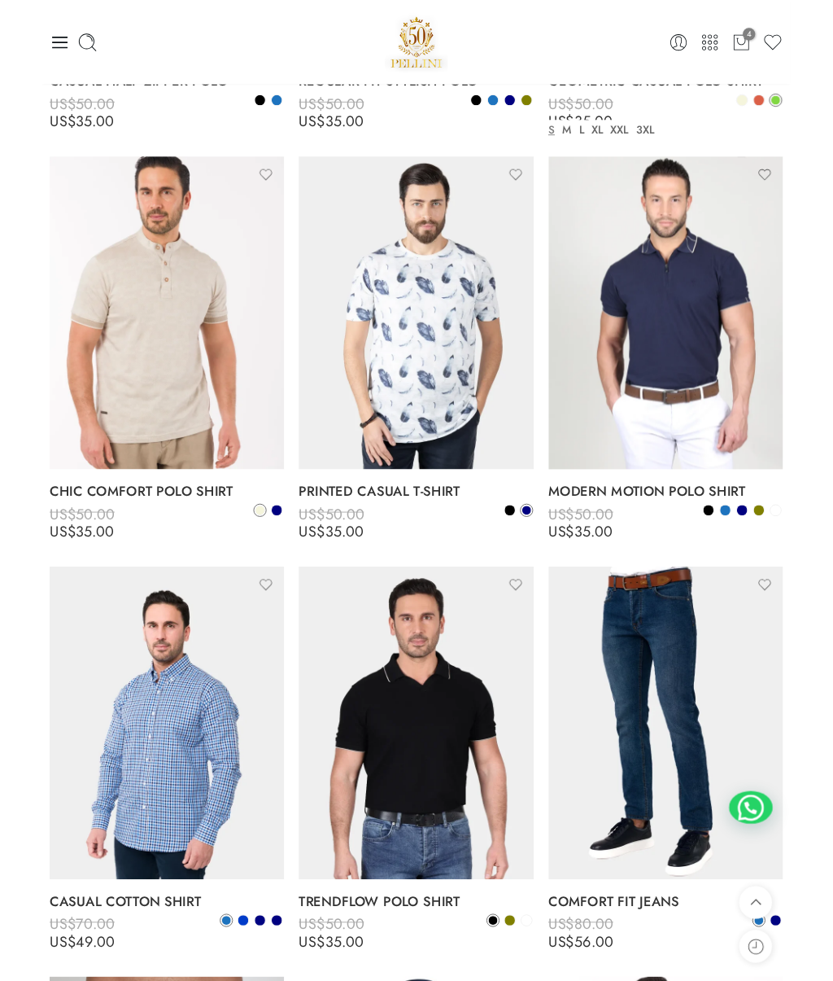
scroll to position [1027, 0]
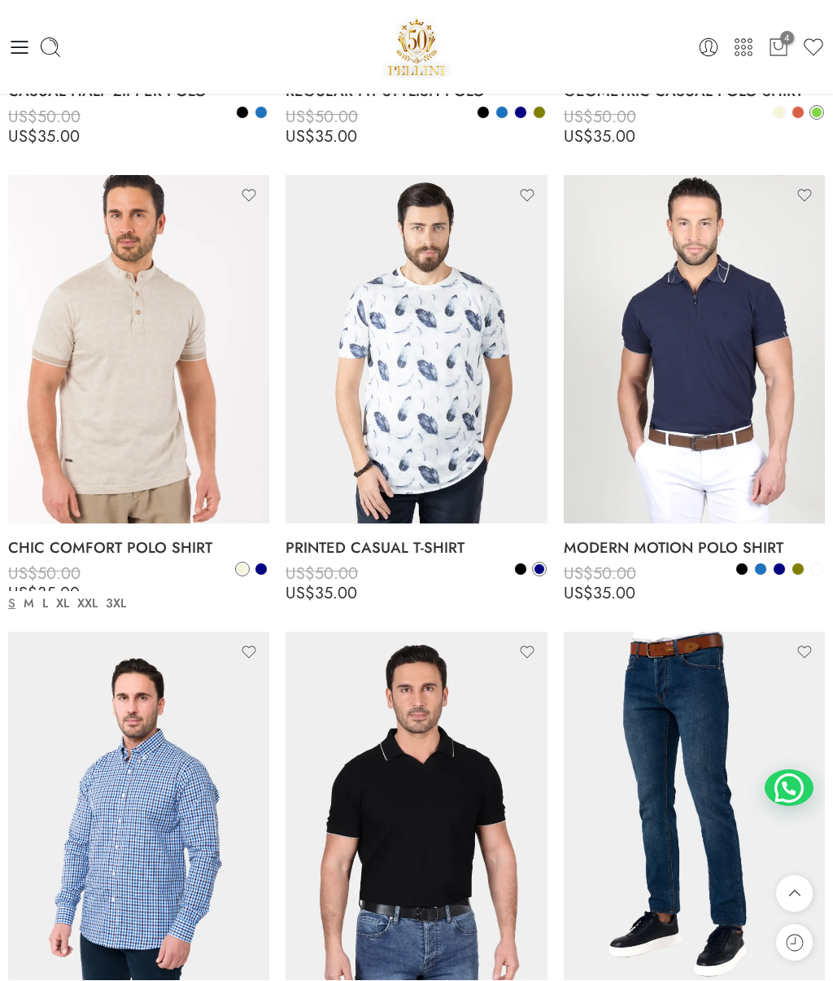
click at [158, 499] on icon at bounding box center [158, 513] width 16 height 29
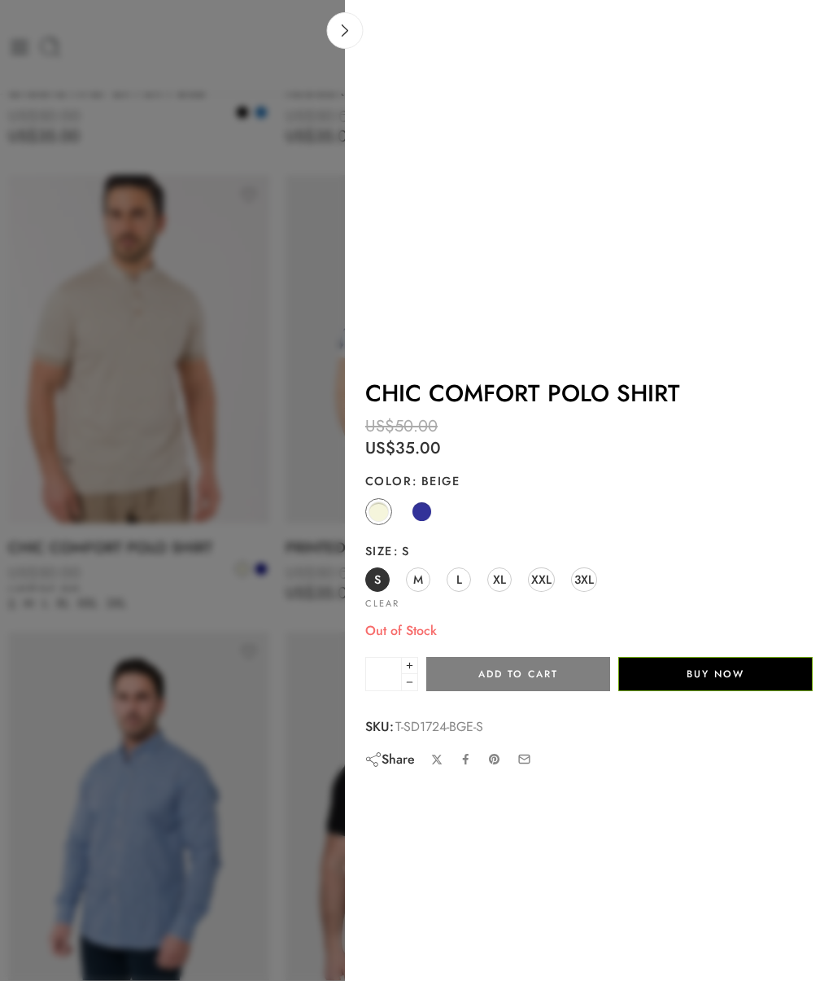
click at [502, 575] on span "XL" at bounding box center [499, 579] width 13 height 22
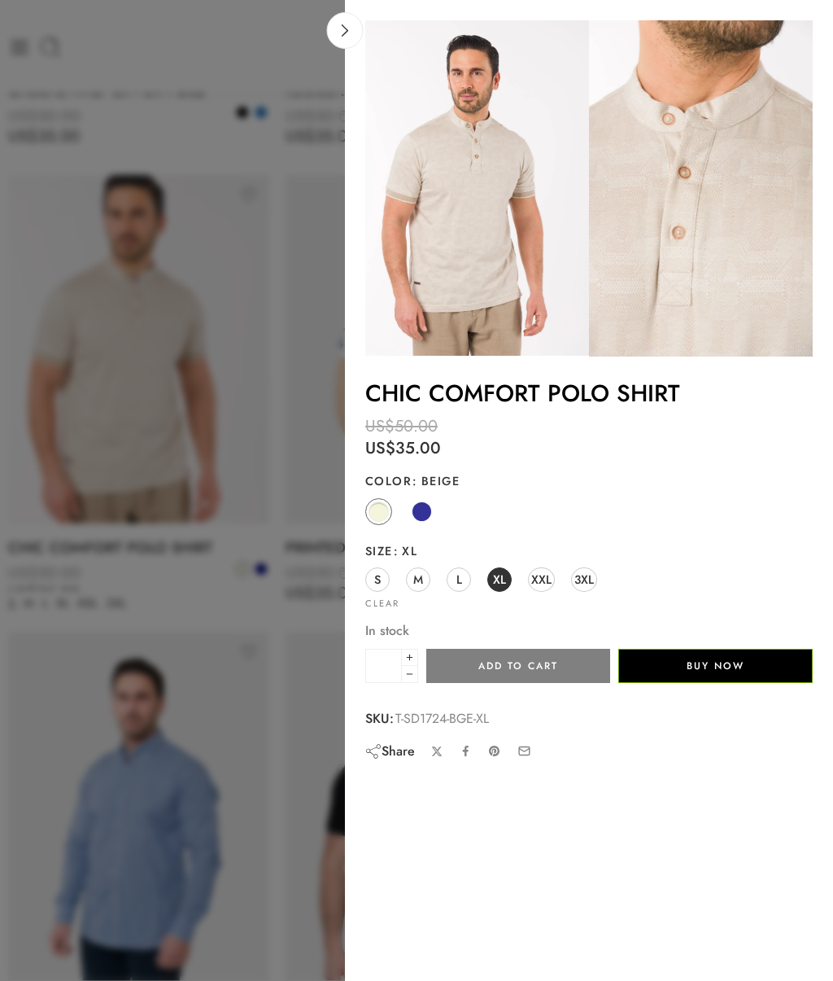
click at [417, 510] on span at bounding box center [422, 511] width 20 height 20
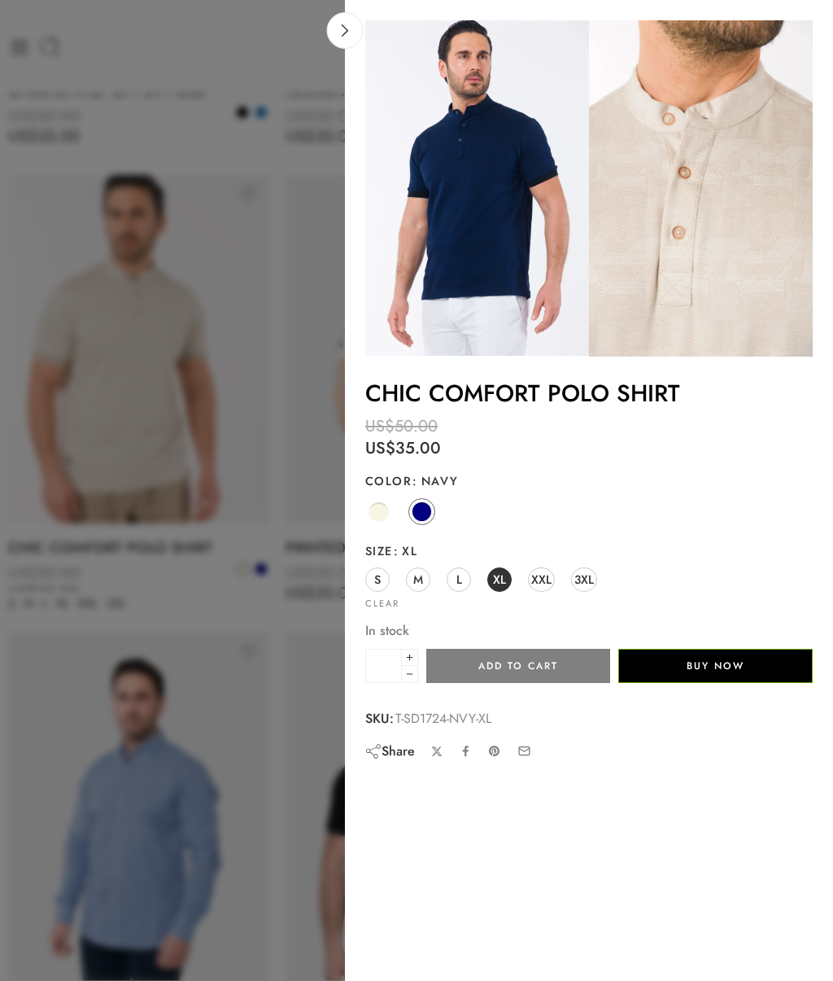
click at [382, 507] on span at bounding box center [379, 511] width 20 height 20
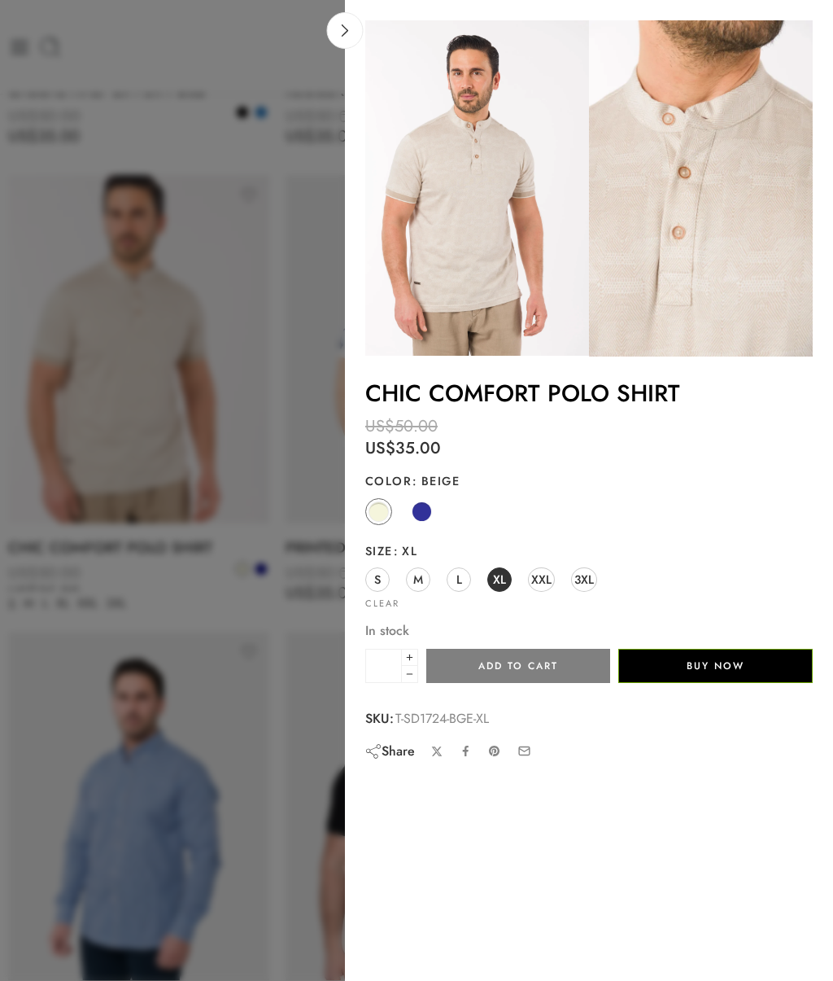
click at [511, 662] on button "Add to cart" at bounding box center [518, 666] width 184 height 34
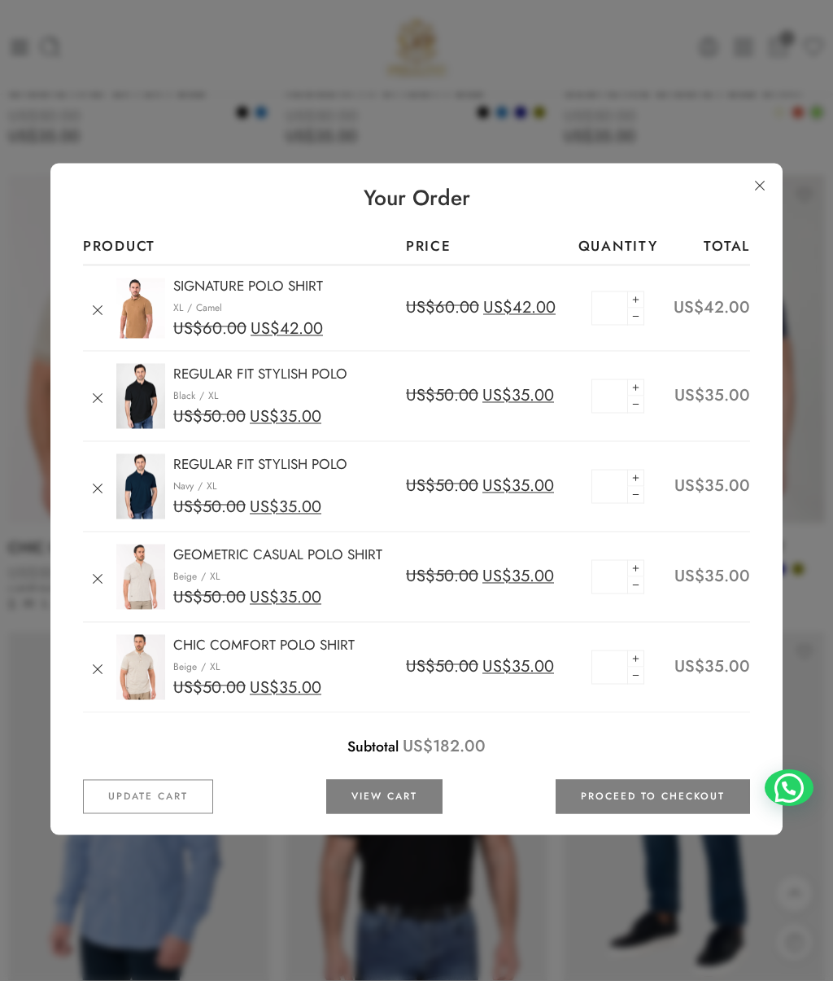
click at [763, 183] on link at bounding box center [759, 185] width 29 height 29
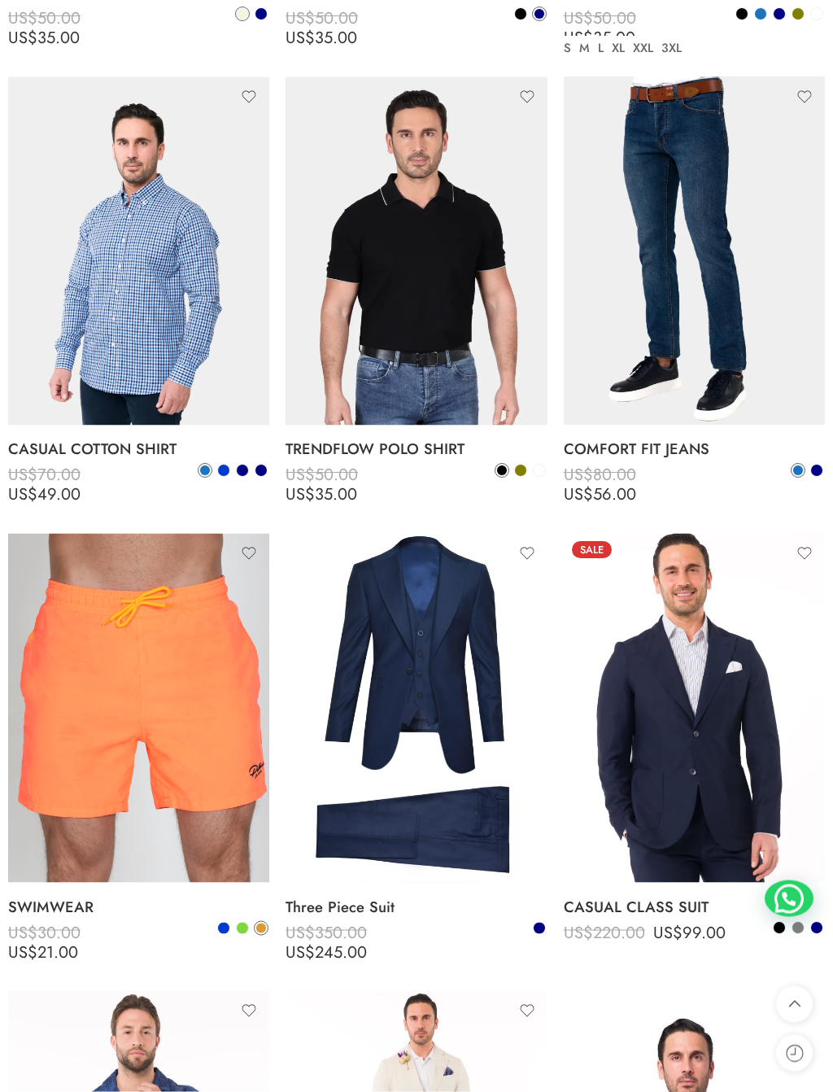
scroll to position [1583, 0]
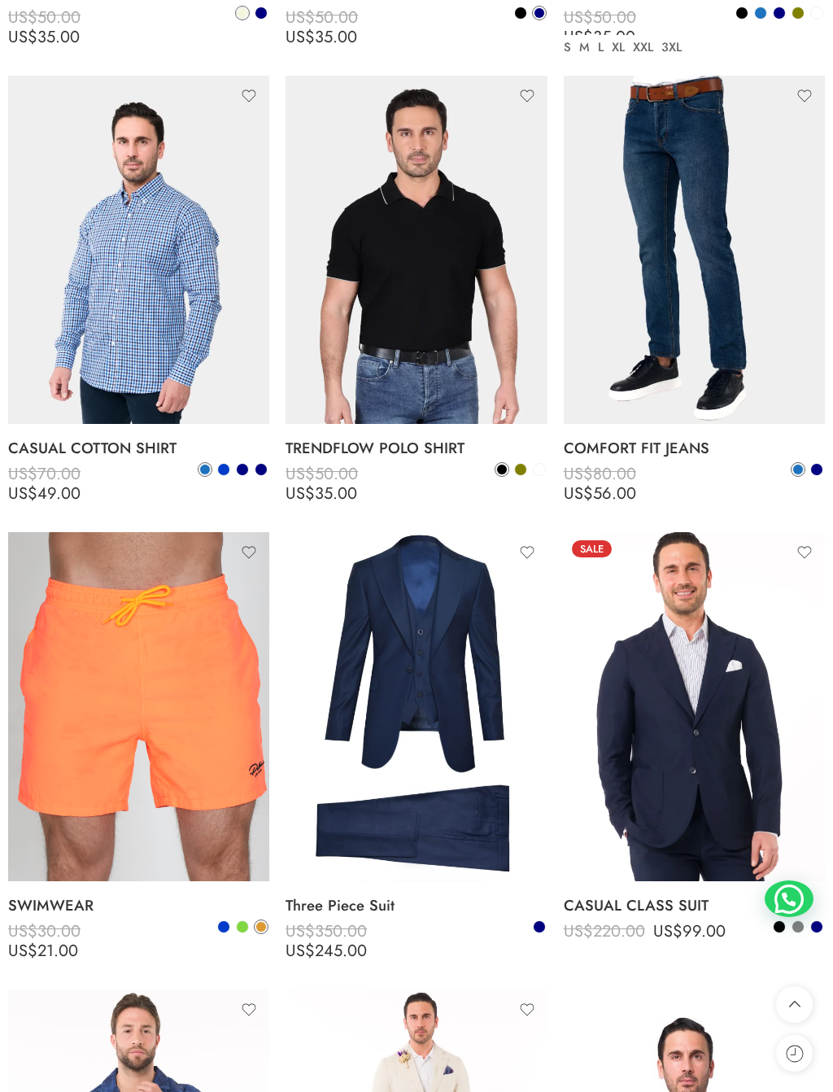
click at [689, 258] on img at bounding box center [694, 250] width 261 height 348
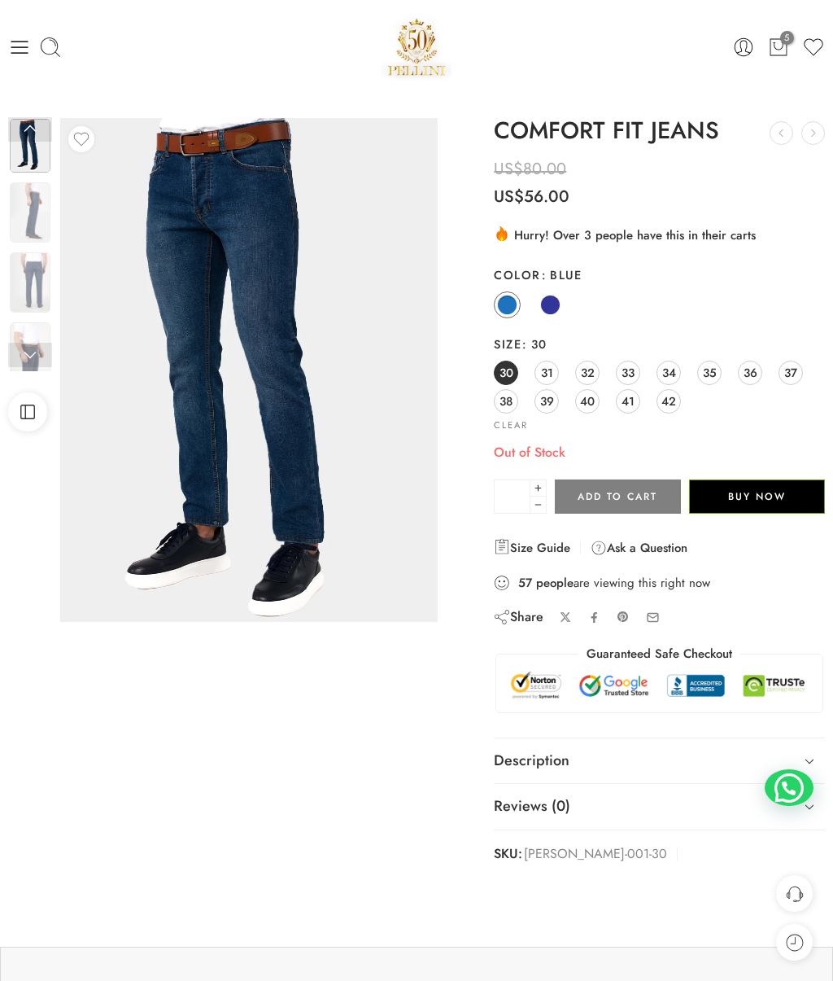
click at [553, 300] on span at bounding box center [550, 305] width 20 height 20
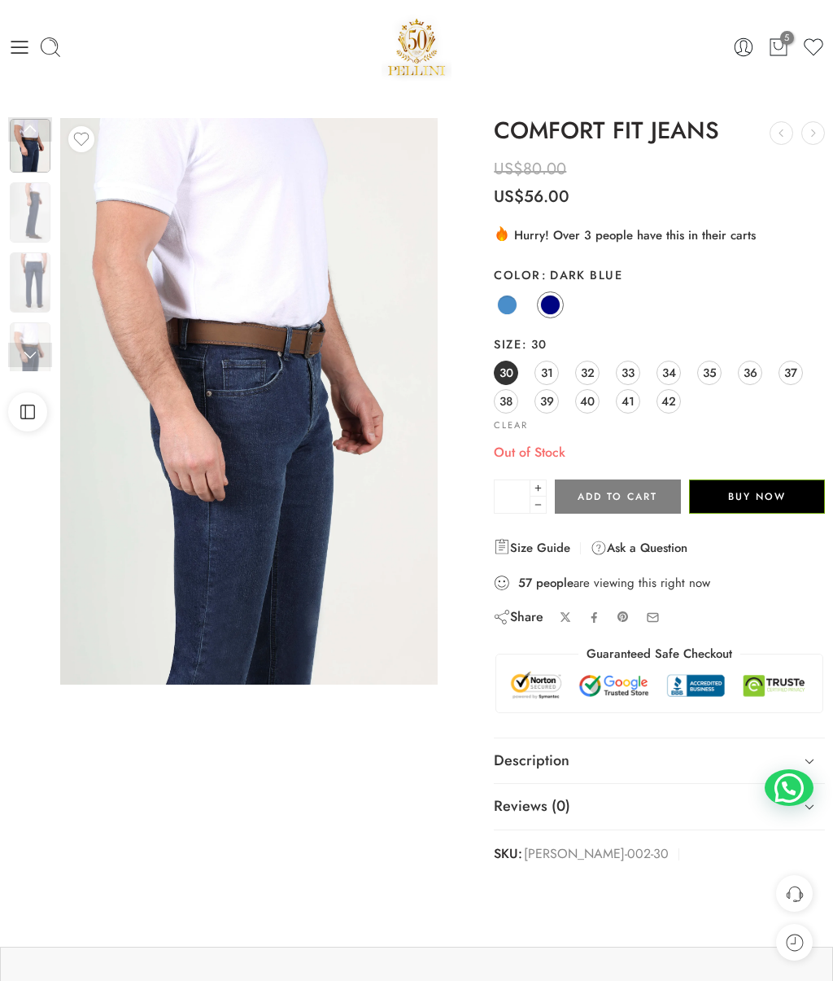
click at [511, 308] on span at bounding box center [507, 305] width 20 height 20
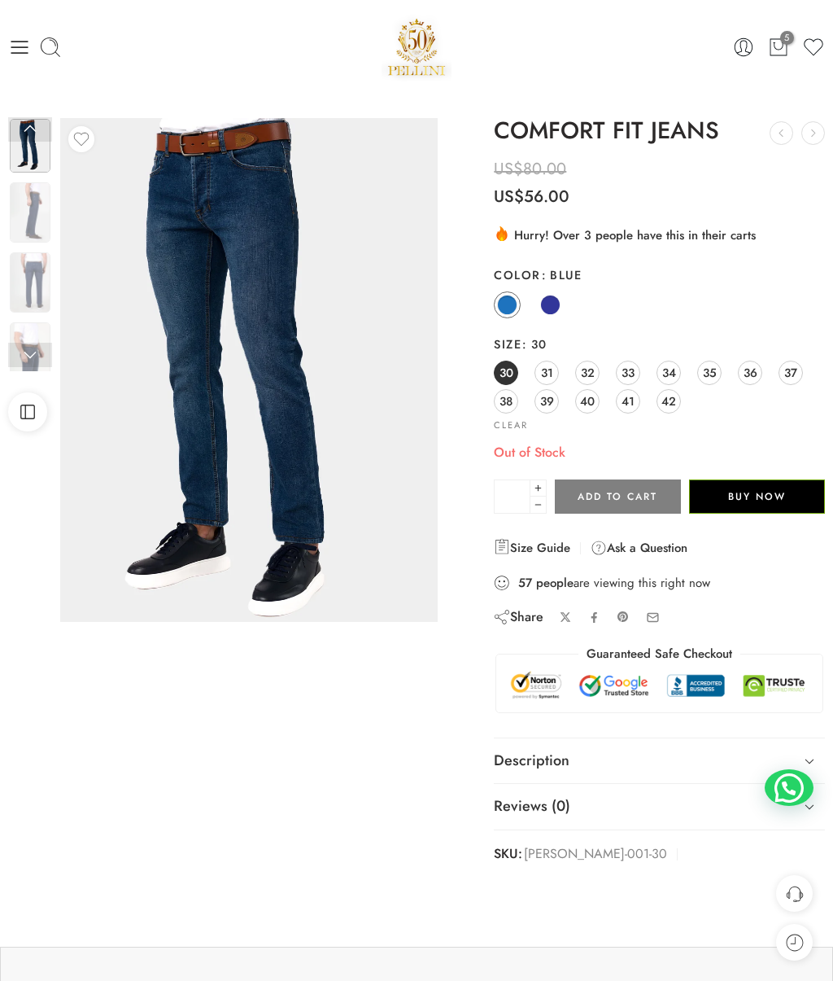
click at [754, 369] on span "36" at bounding box center [751, 372] width 14 height 22
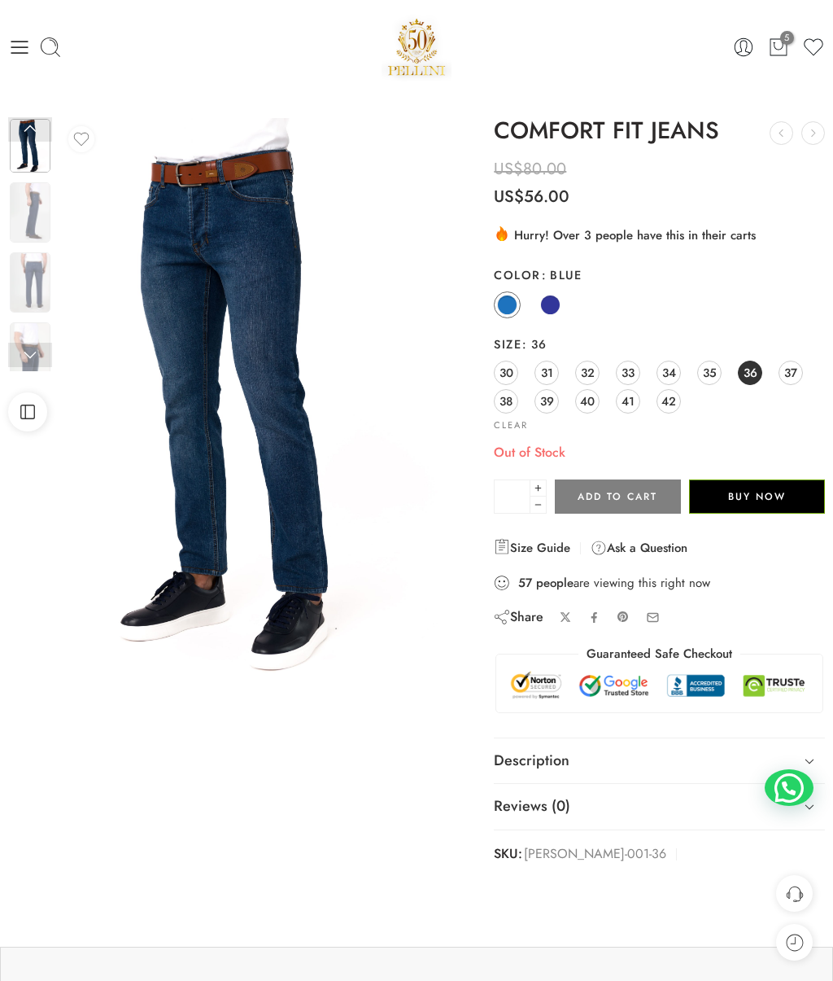
click at [788, 371] on span "37" at bounding box center [791, 372] width 13 height 22
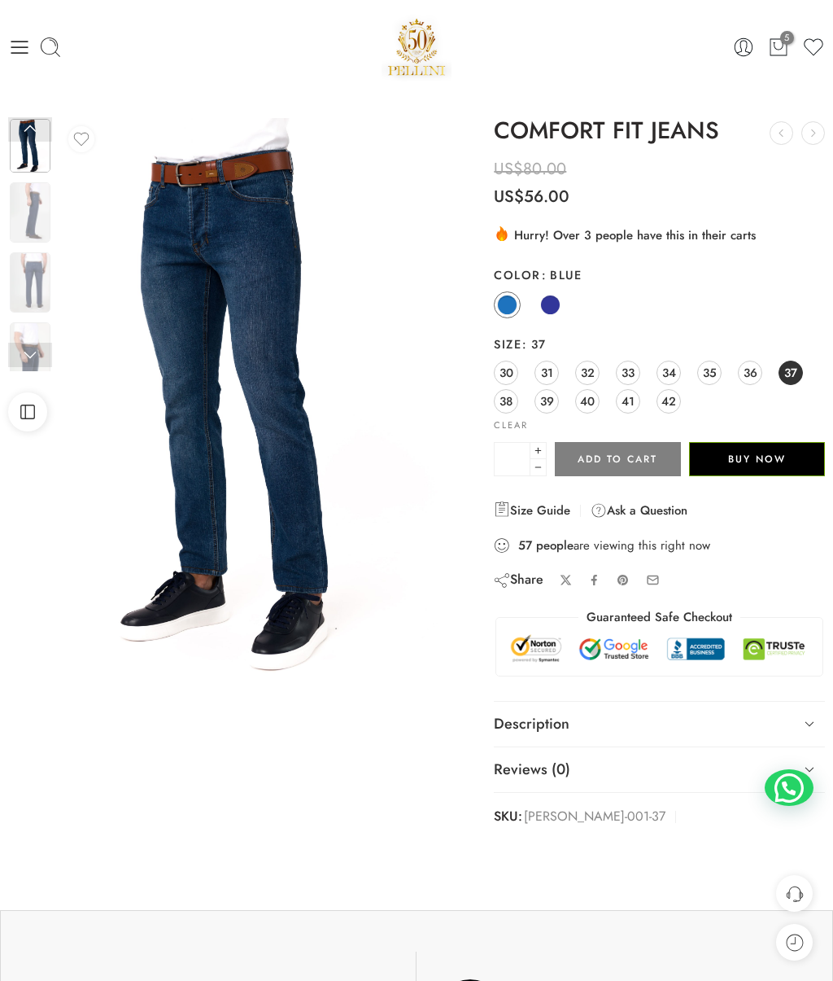
click at [555, 298] on span at bounding box center [550, 305] width 20 height 20
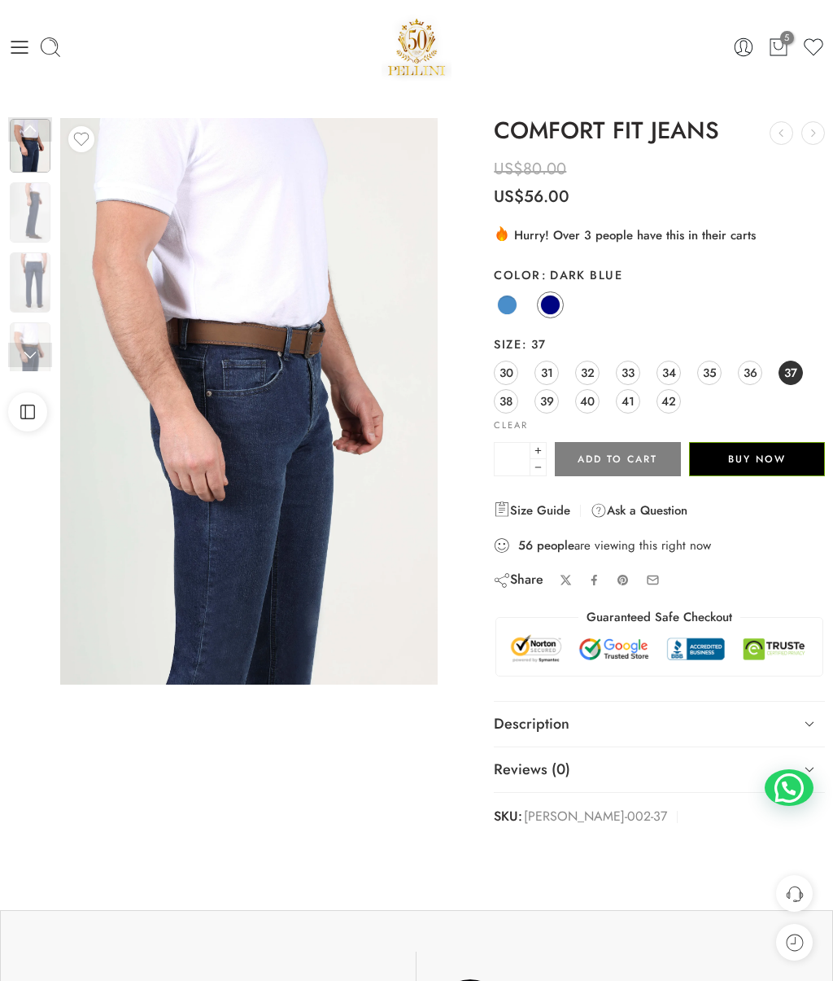
click at [505, 302] on span at bounding box center [507, 305] width 20 height 20
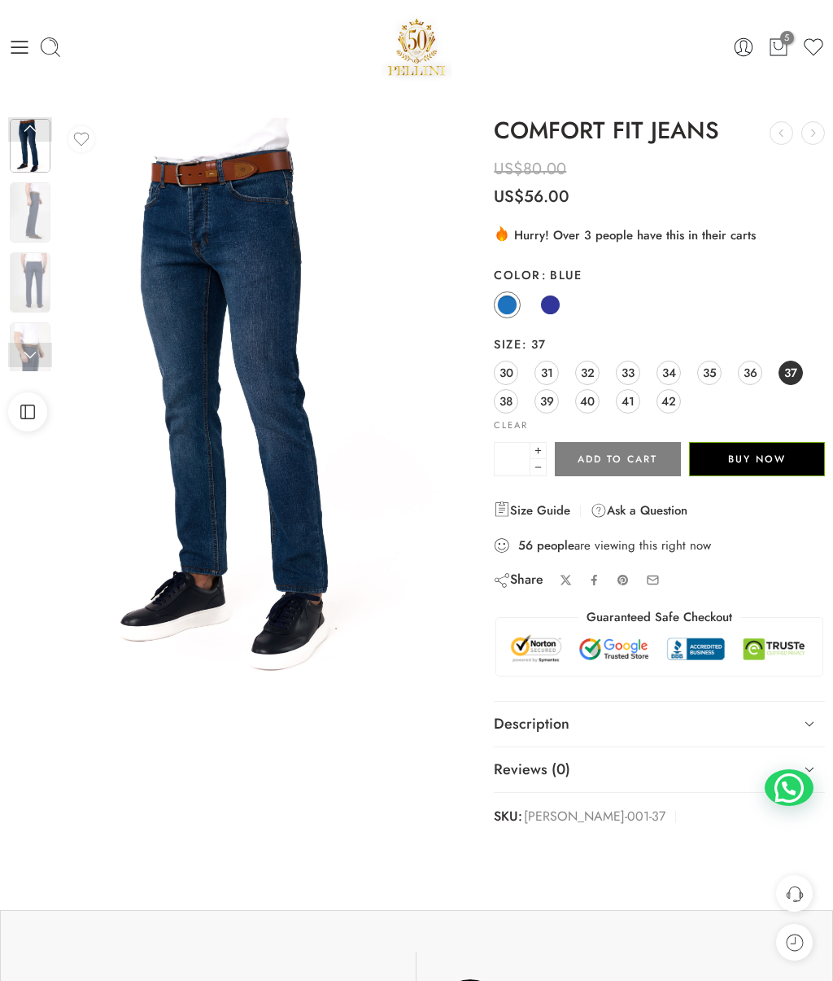
click at [551, 301] on span at bounding box center [550, 305] width 20 height 20
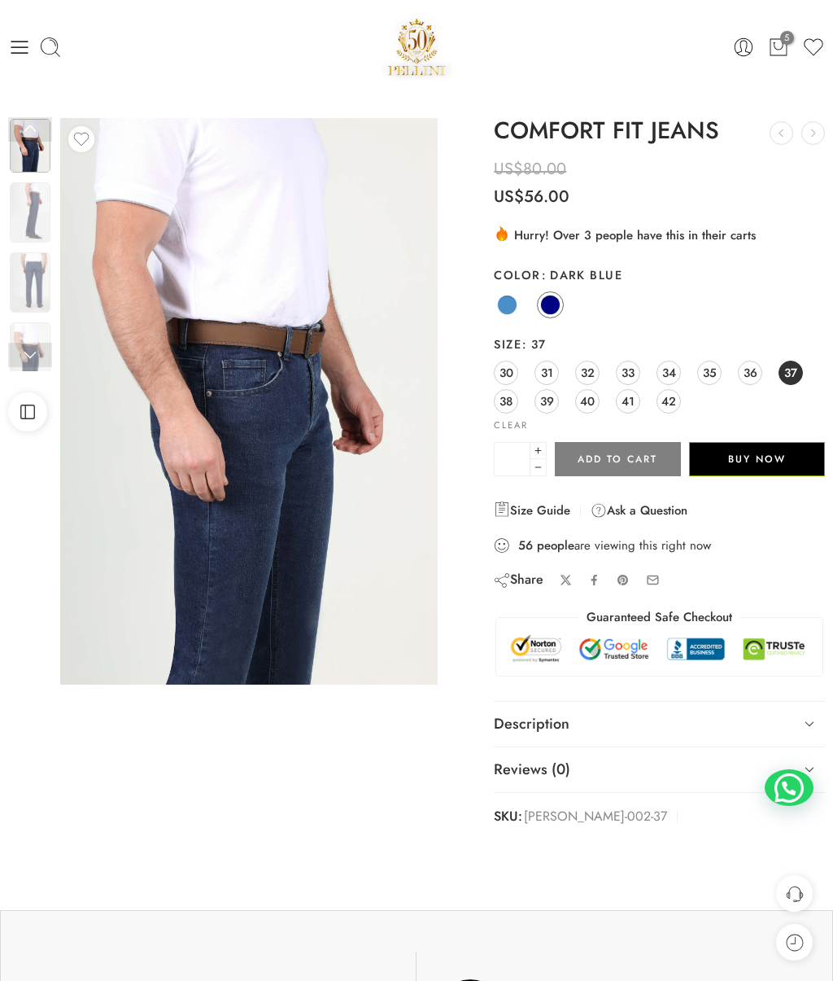
click at [514, 300] on span at bounding box center [507, 305] width 20 height 20
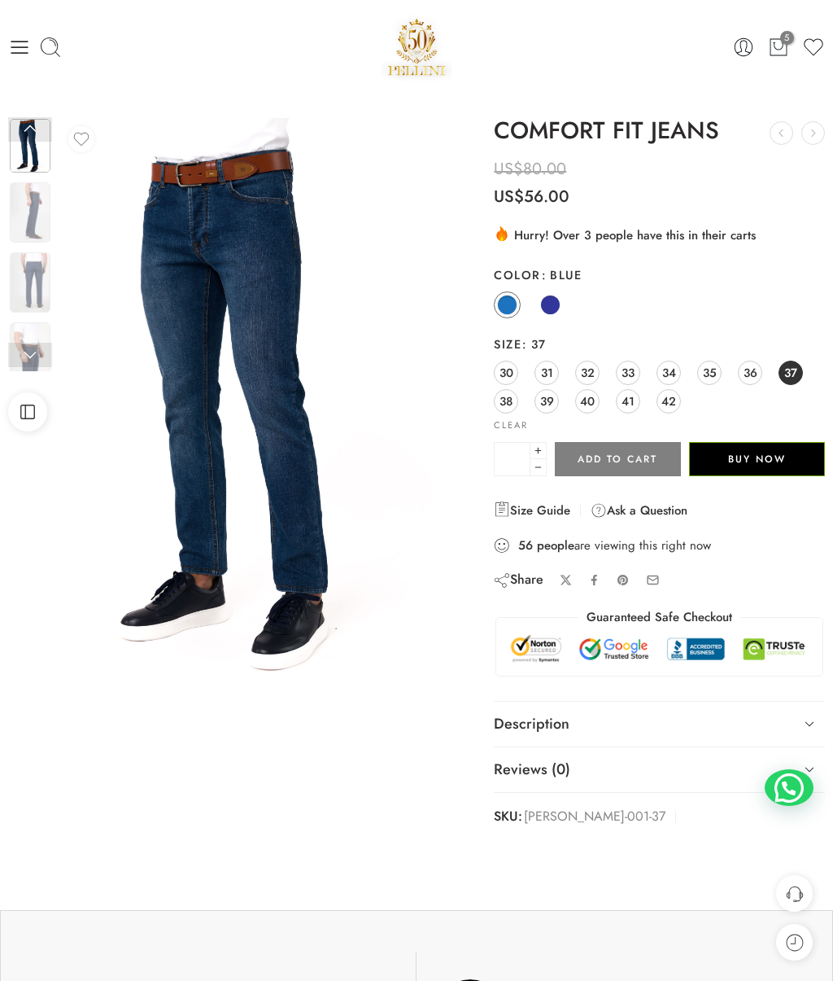
click at [644, 457] on button "Add to cart" at bounding box center [617, 459] width 125 height 34
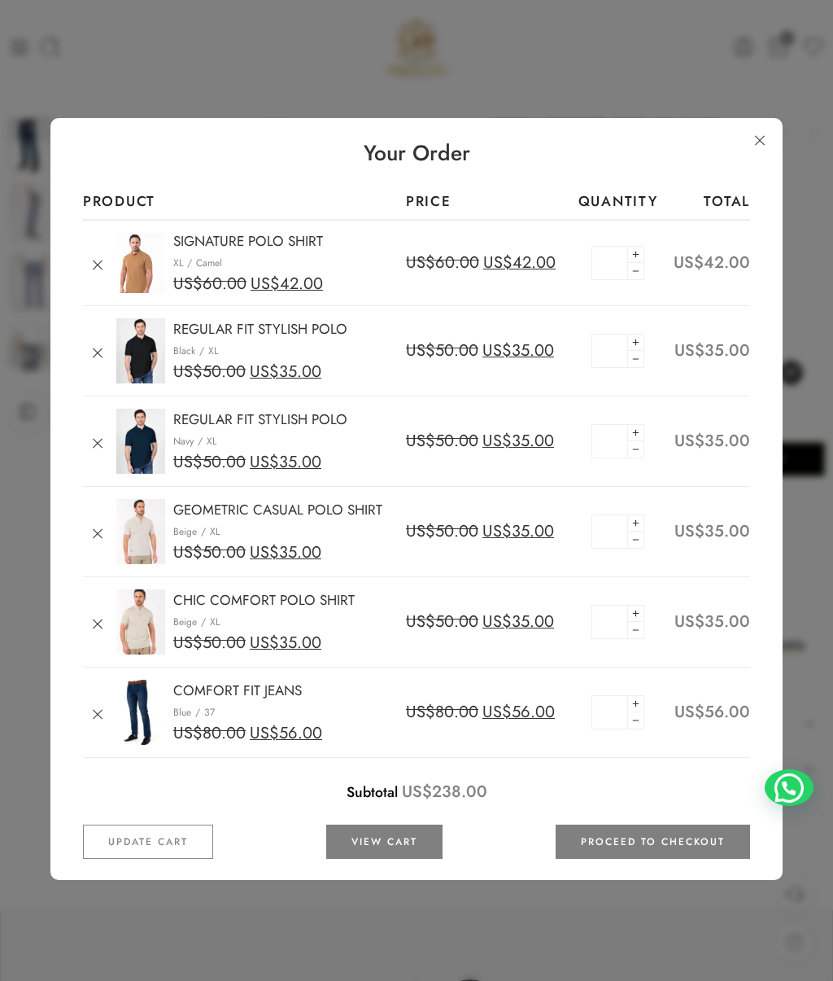
click at [754, 145] on link at bounding box center [759, 139] width 29 height 29
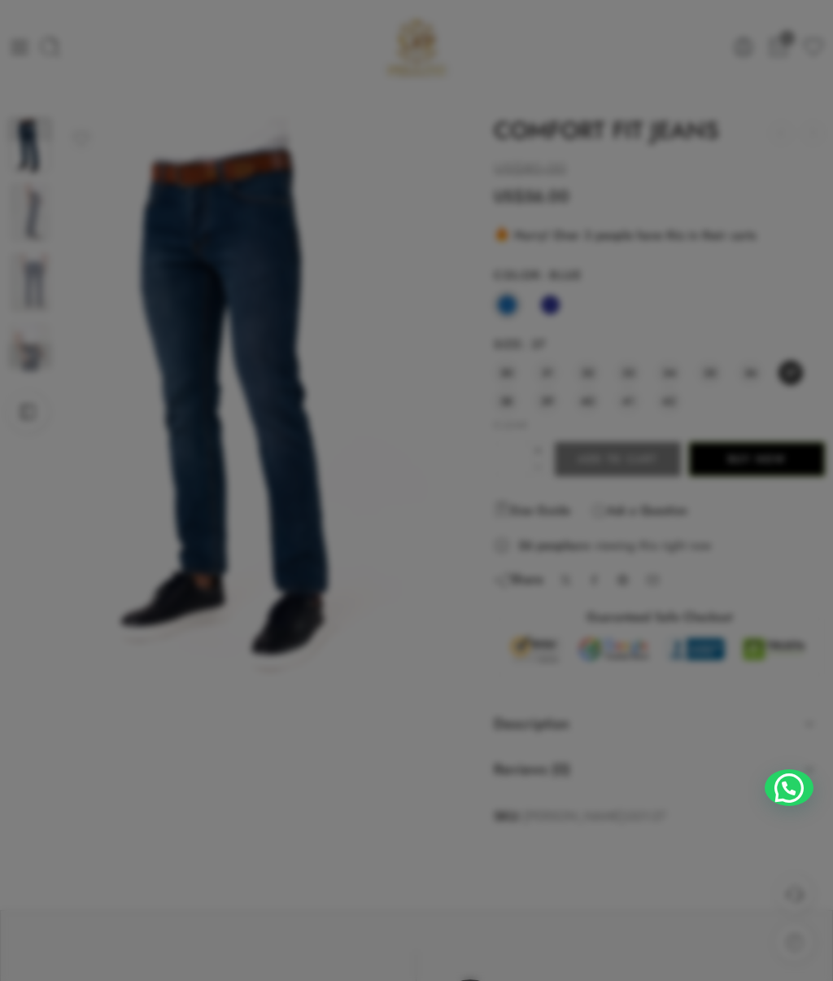
click at [756, 145] on div at bounding box center [416, 490] width 833 height 981
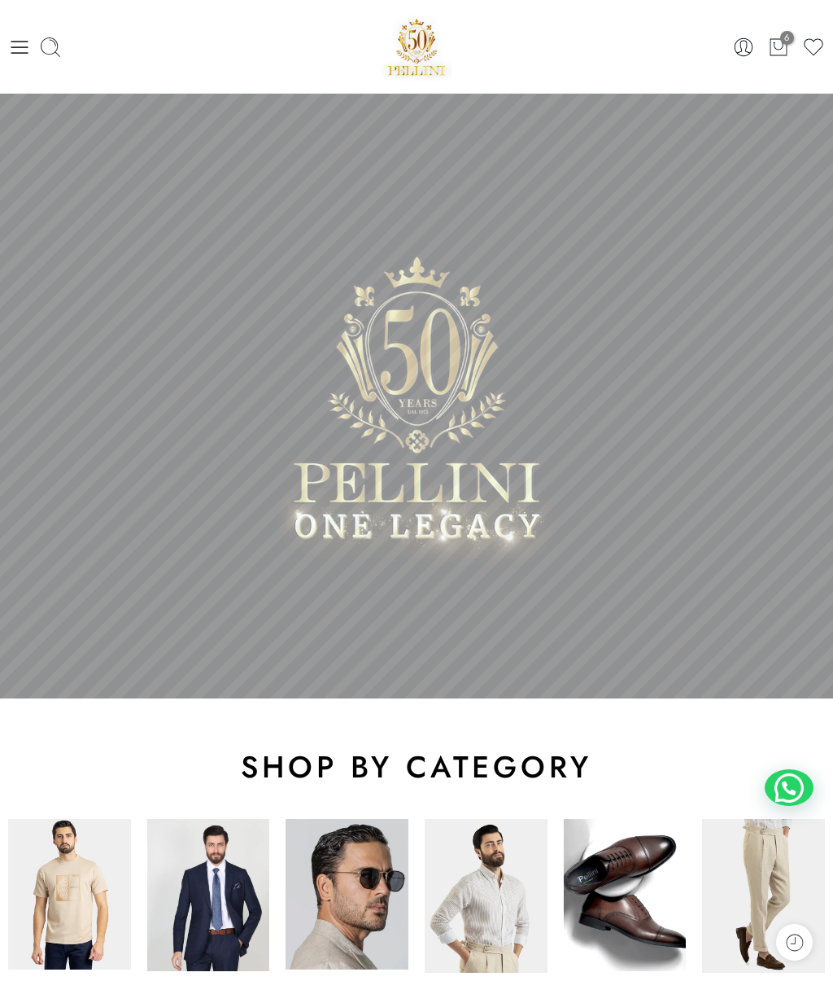
click at [780, 45] on icon at bounding box center [778, 47] width 21 height 23
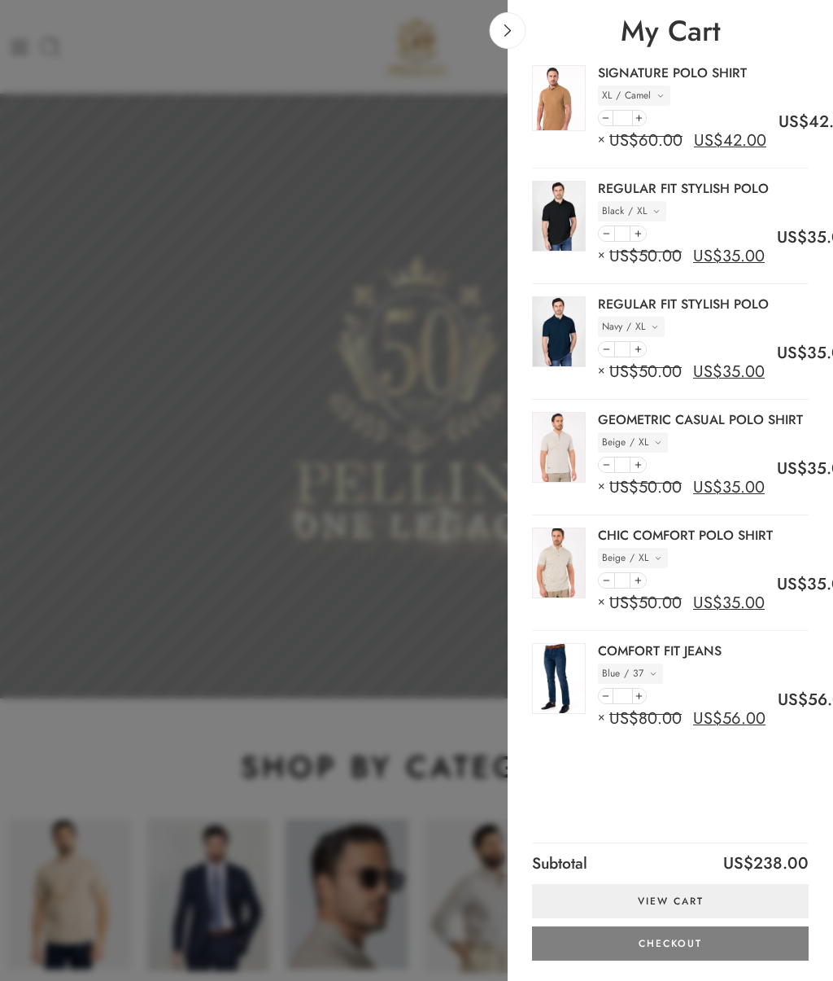
click at [508, 34] on icon at bounding box center [508, 30] width 12 height 12
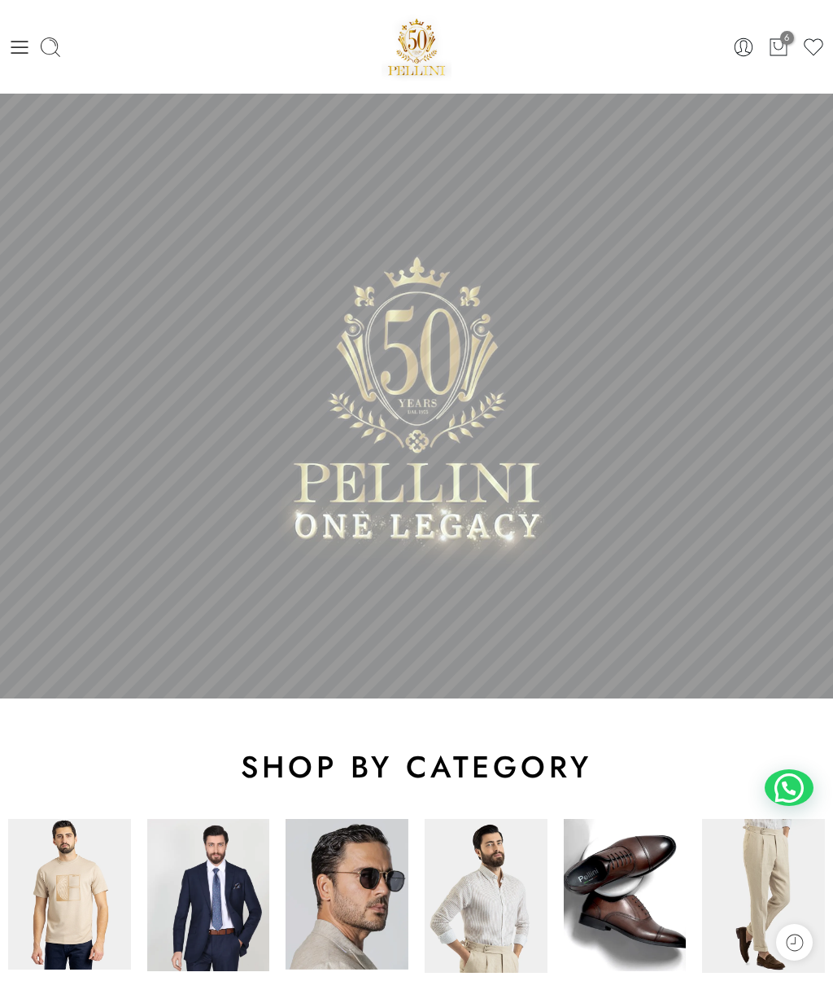
click at [15, 42] on icon at bounding box center [19, 47] width 17 height 13
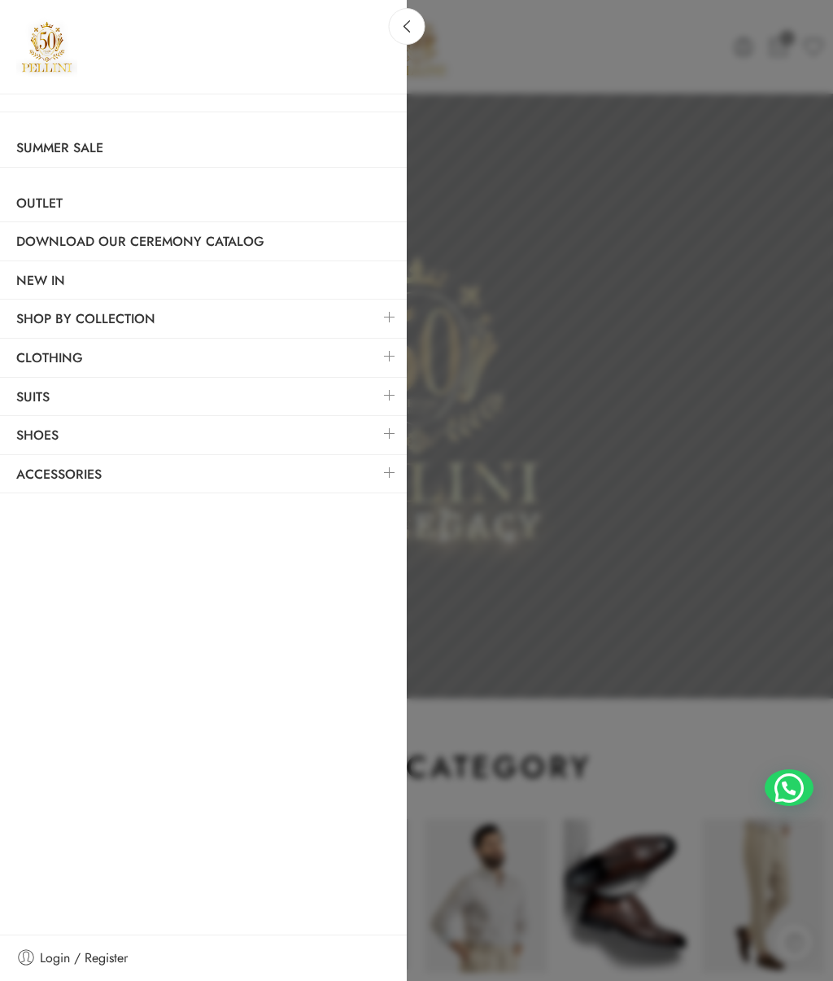
click at [391, 343] on link at bounding box center [390, 356] width 34 height 35
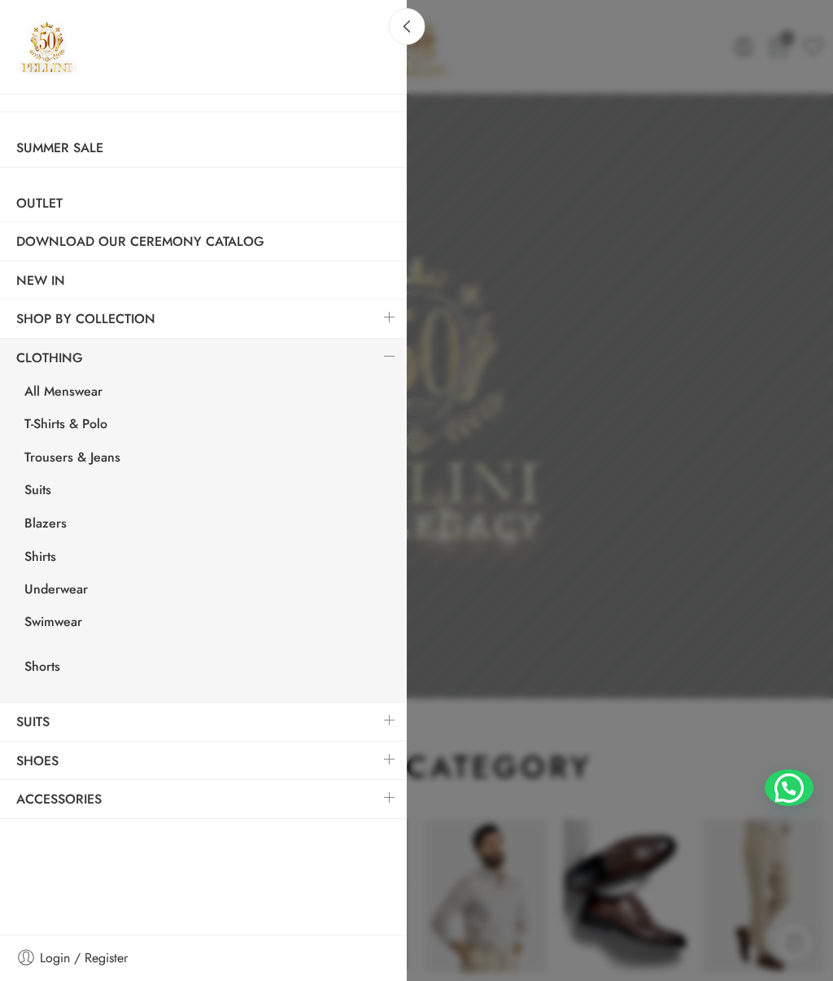
click at [111, 156] on link "Summer Sale" at bounding box center [203, 147] width 407 height 37
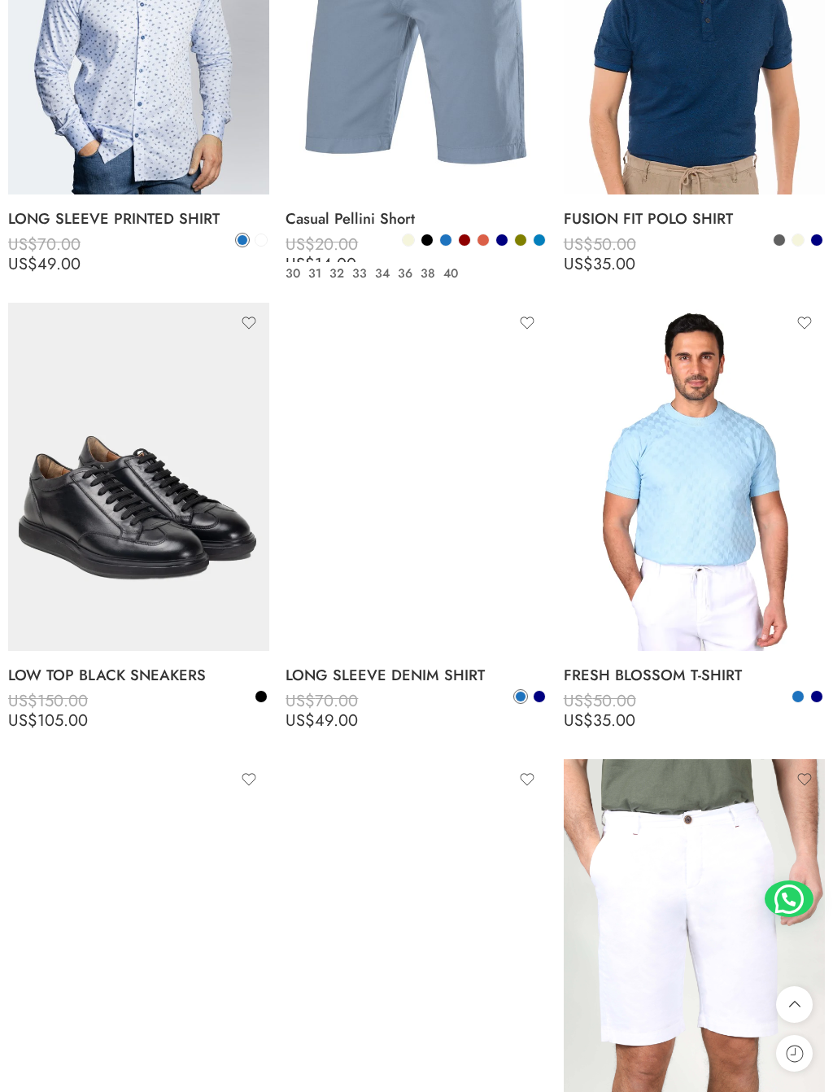
scroll to position [4556, 0]
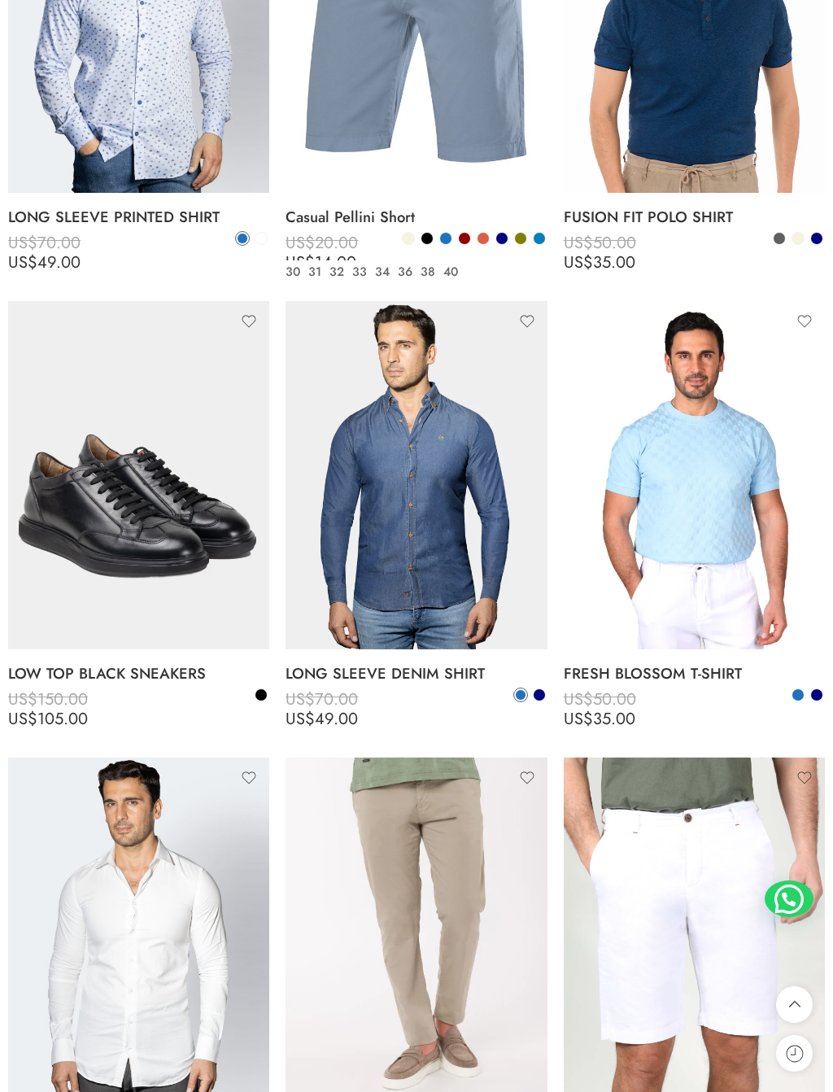
click at [164, 624] on icon at bounding box center [158, 638] width 16 height 29
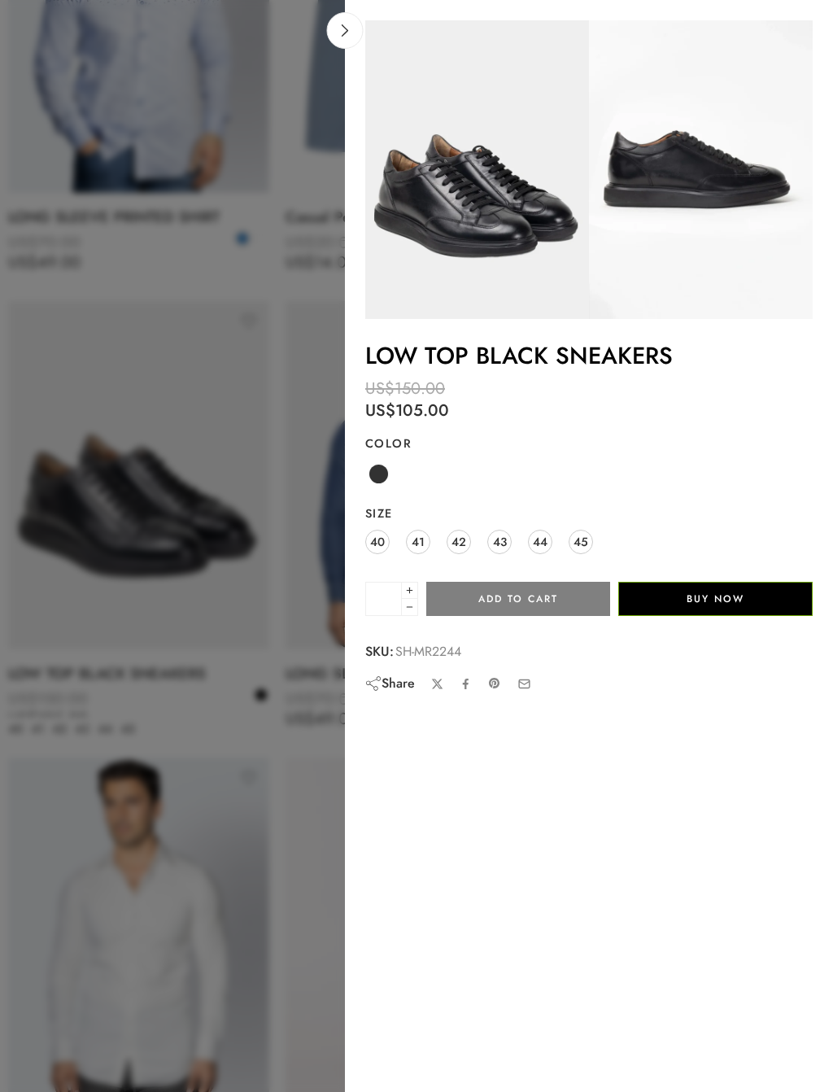
click at [500, 536] on span "43" at bounding box center [500, 542] width 14 height 22
click at [521, 594] on button "Add to cart" at bounding box center [518, 599] width 184 height 34
click at [382, 473] on span at bounding box center [379, 474] width 20 height 20
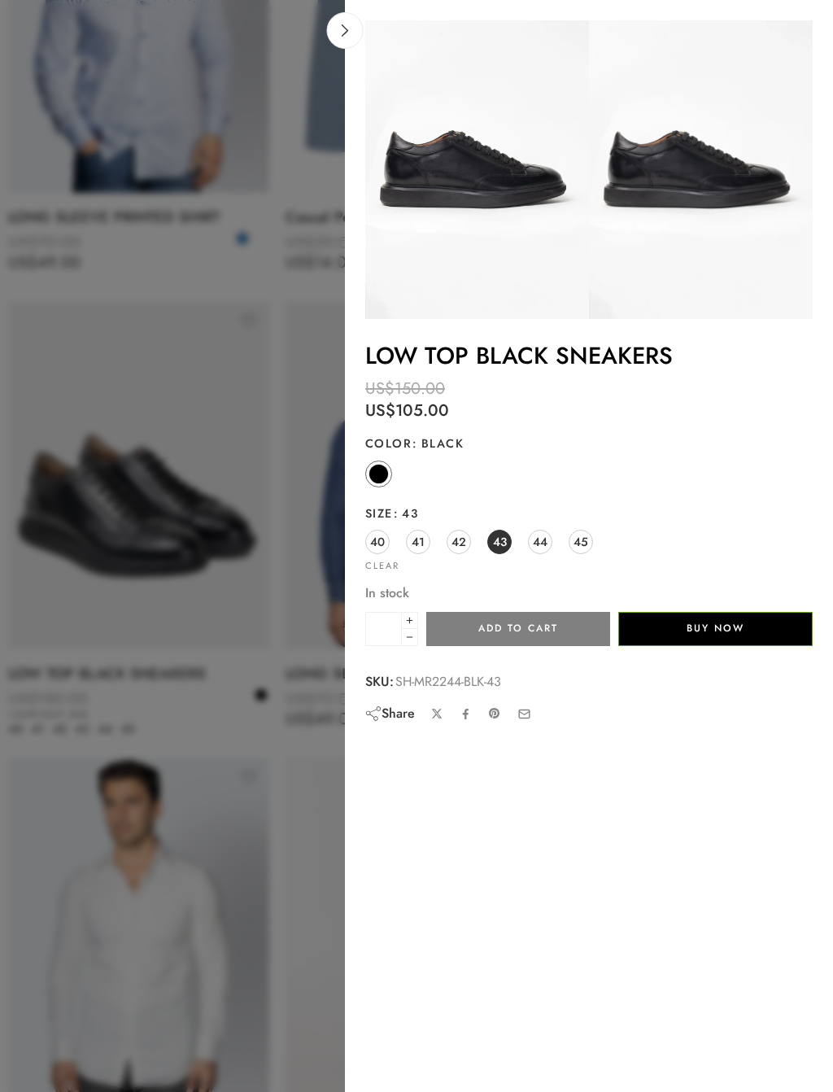
click at [496, 534] on span "43" at bounding box center [500, 542] width 14 height 22
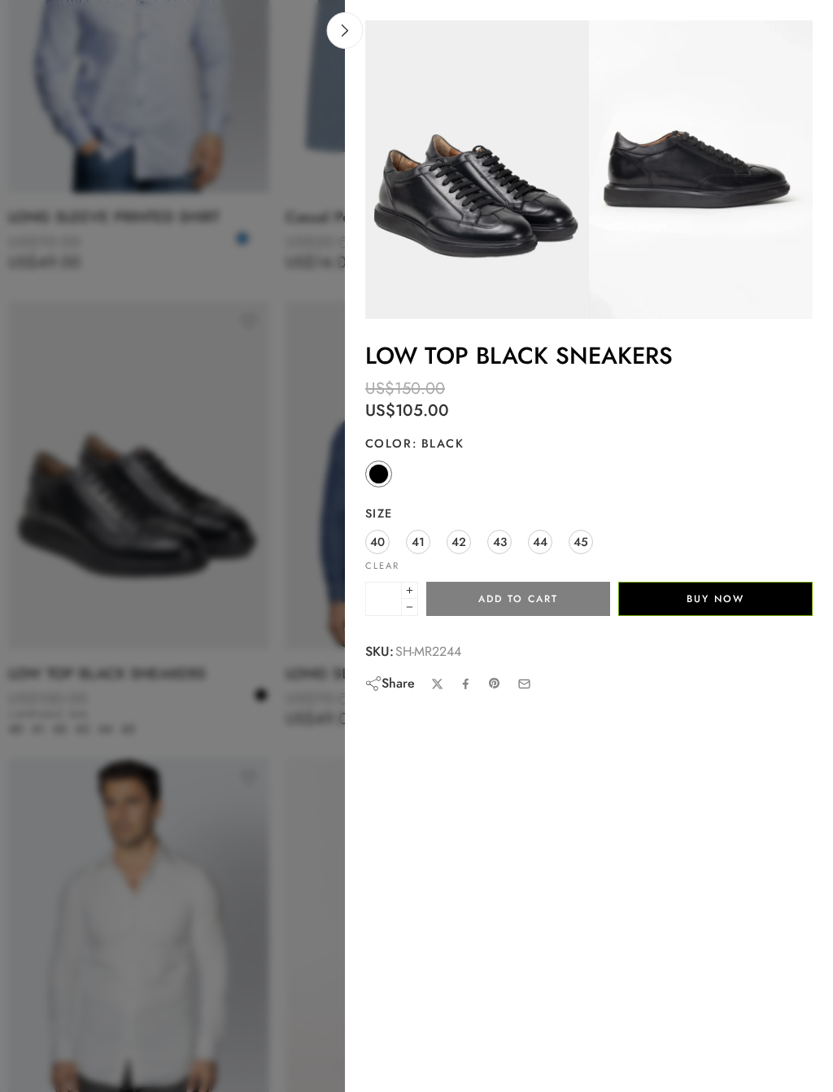
click at [498, 538] on span "43" at bounding box center [500, 542] width 14 height 22
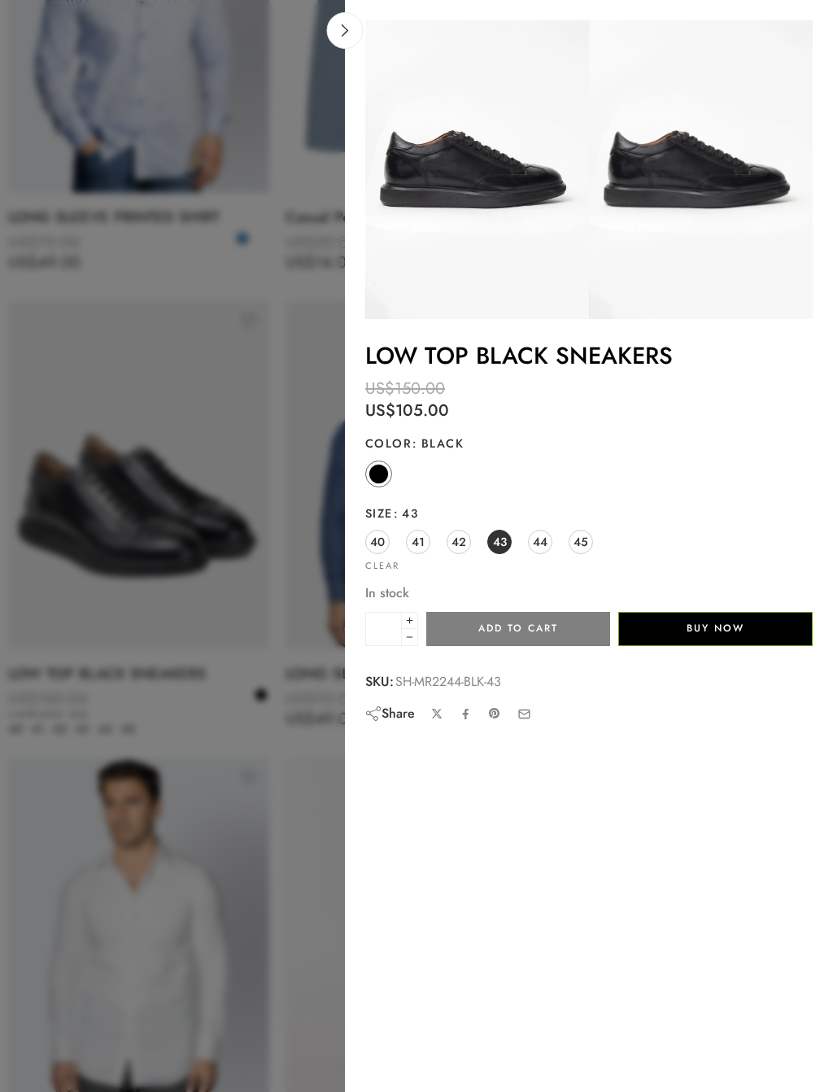
click at [498, 623] on button "Add to cart" at bounding box center [518, 629] width 184 height 34
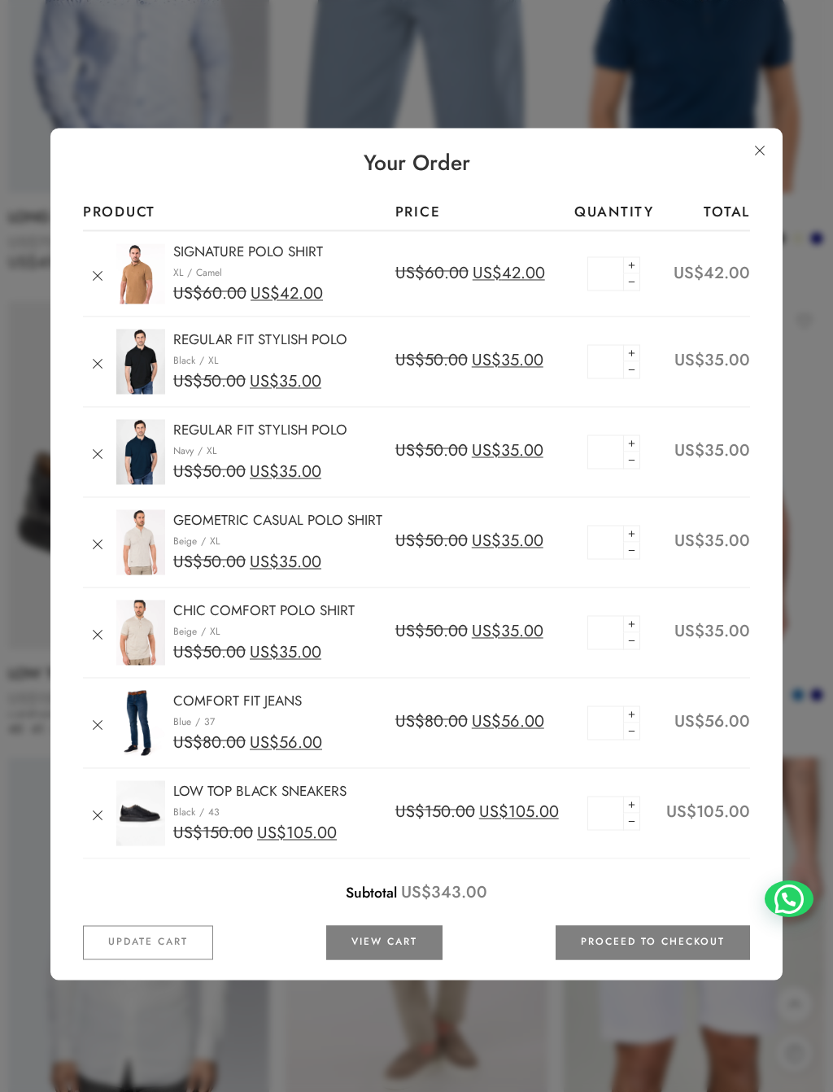
click at [763, 147] on link at bounding box center [759, 150] width 29 height 29
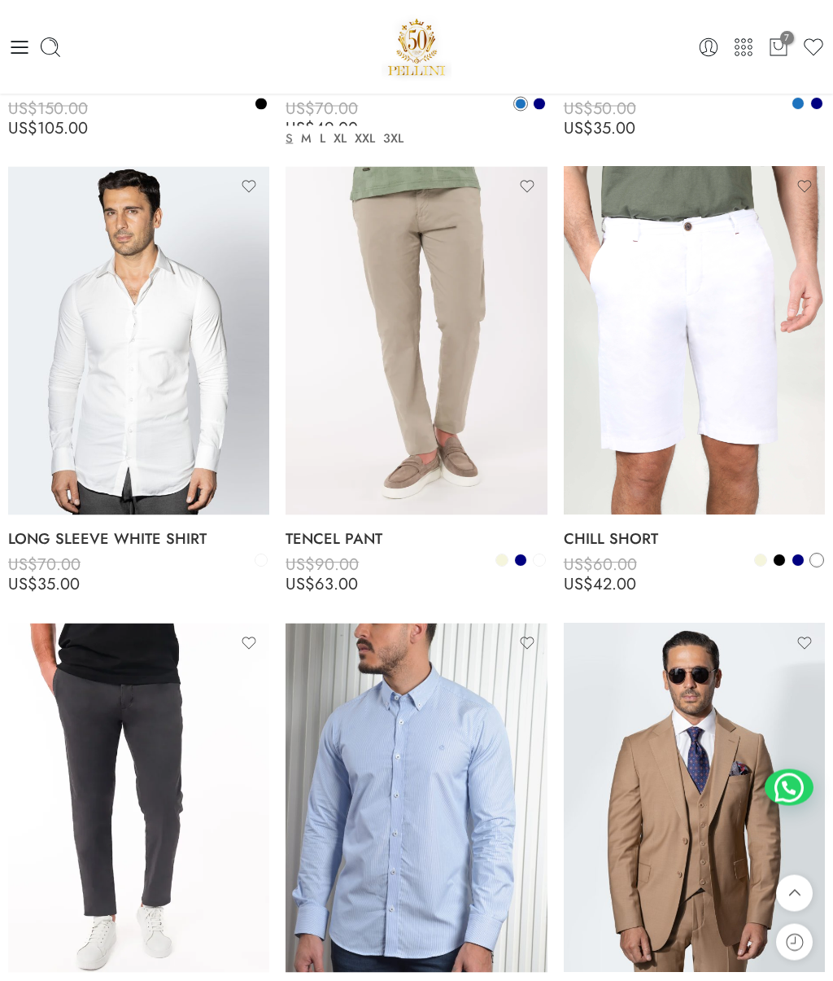
scroll to position [5112, 0]
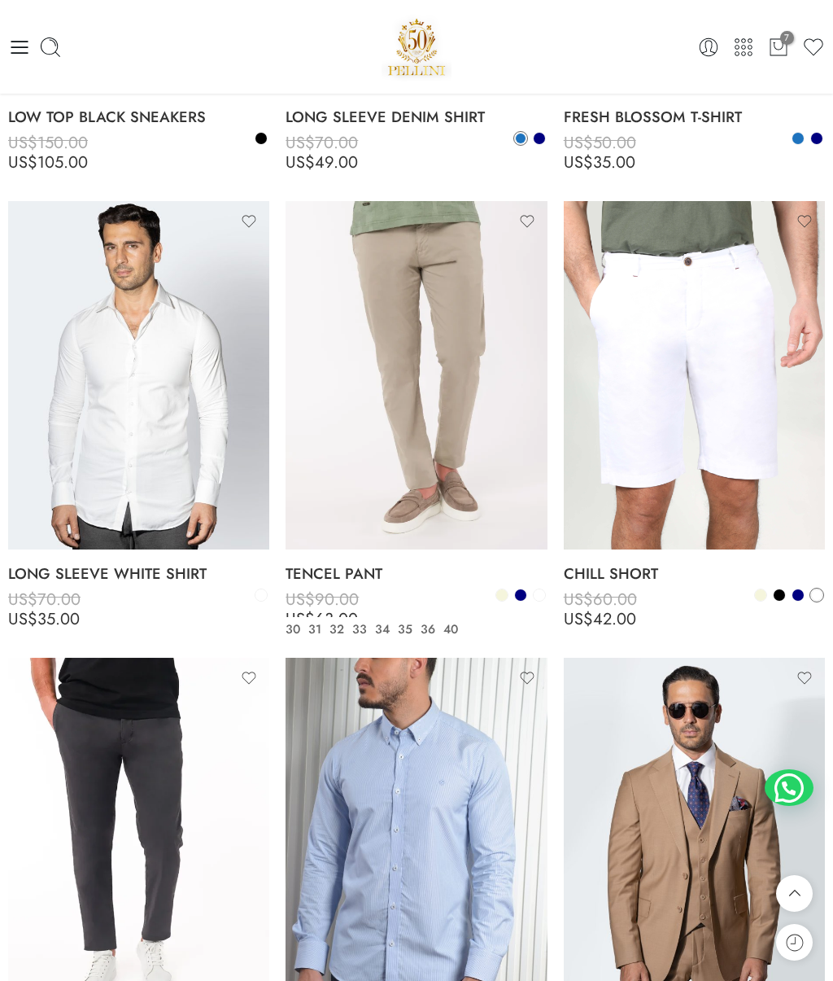
click at [439, 525] on icon at bounding box center [435, 539] width 16 height 29
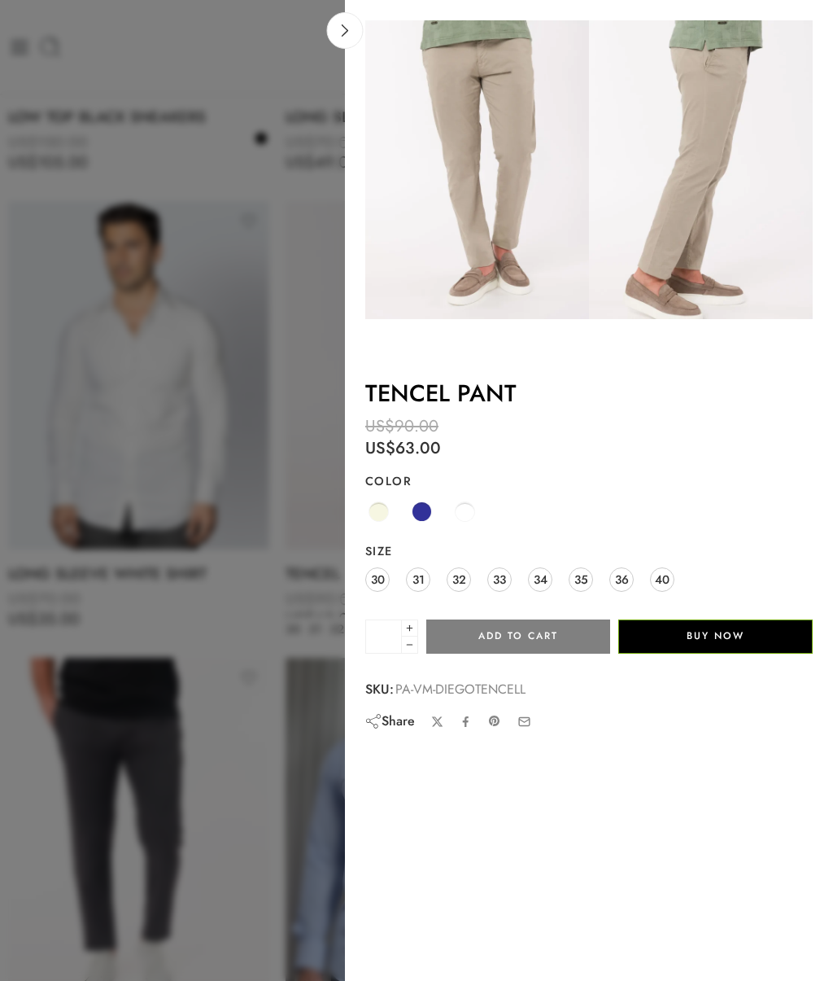
click at [380, 505] on span at bounding box center [379, 511] width 20 height 20
click at [620, 574] on span "36" at bounding box center [622, 579] width 14 height 22
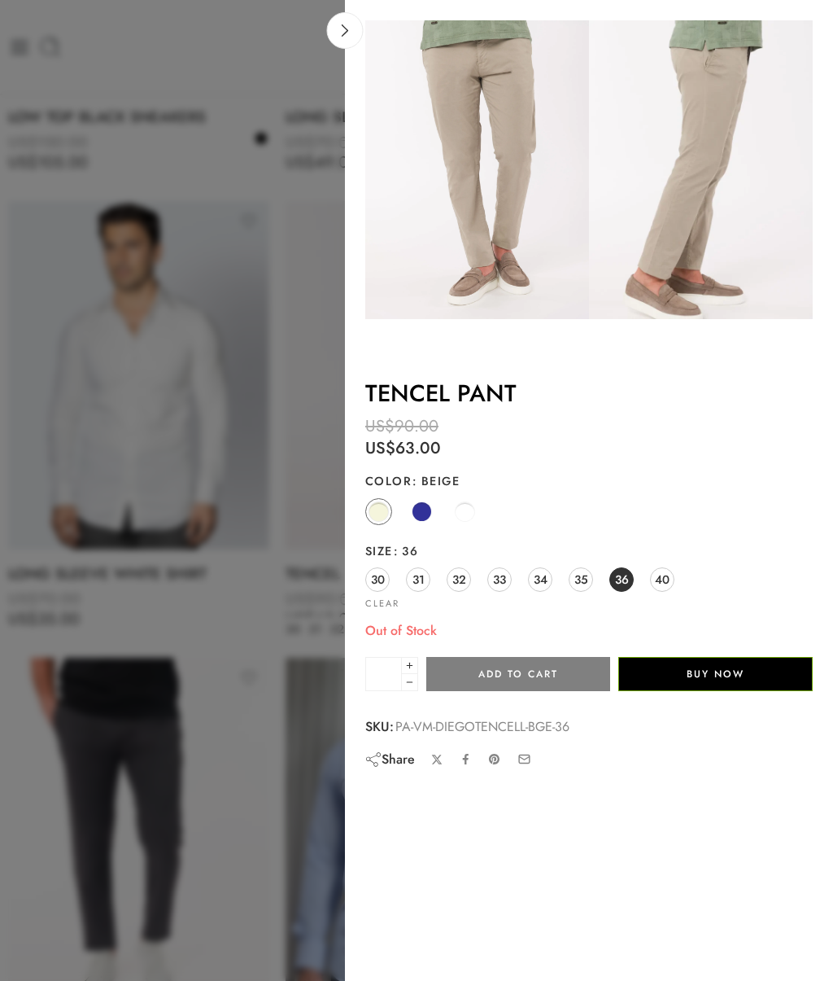
click at [577, 571] on span "35" at bounding box center [582, 579] width 14 height 22
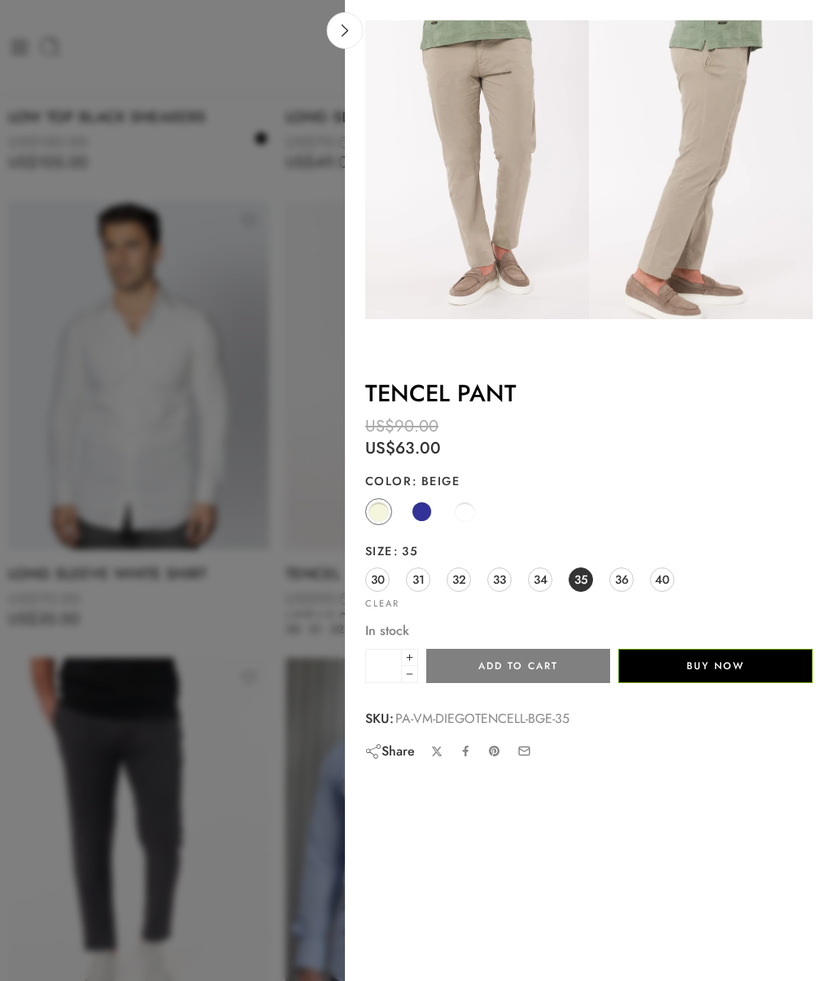
click at [663, 573] on span "40" at bounding box center [662, 579] width 15 height 22
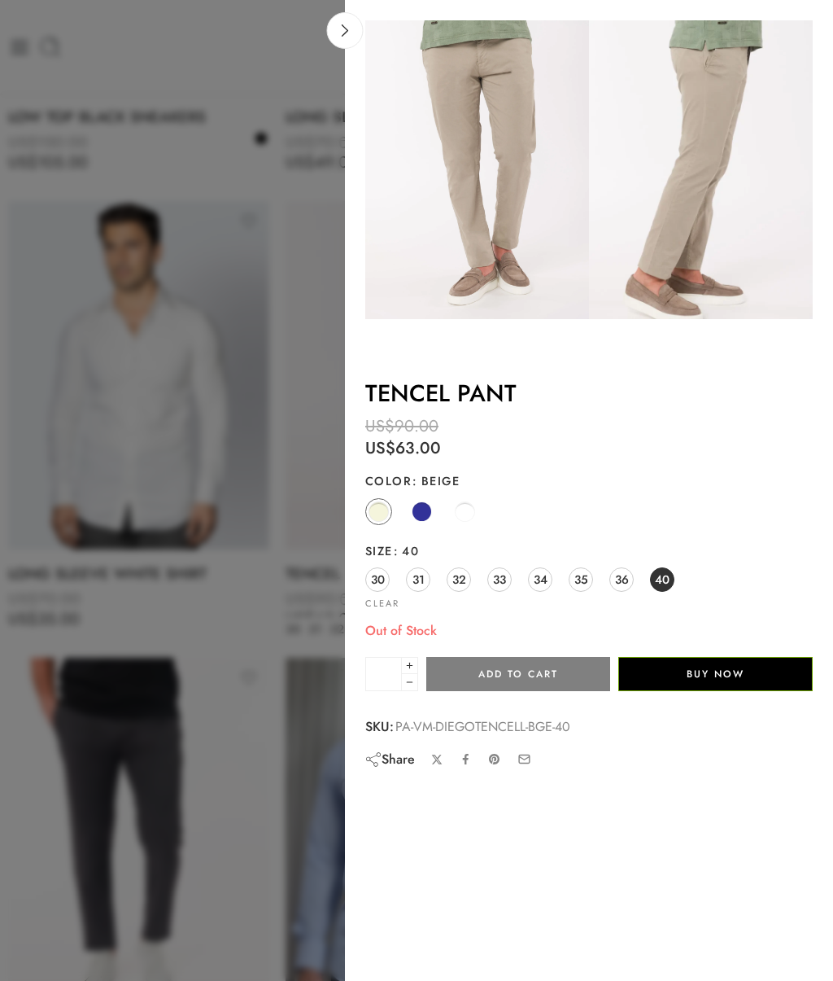
click at [340, 39] on link at bounding box center [345, 30] width 37 height 37
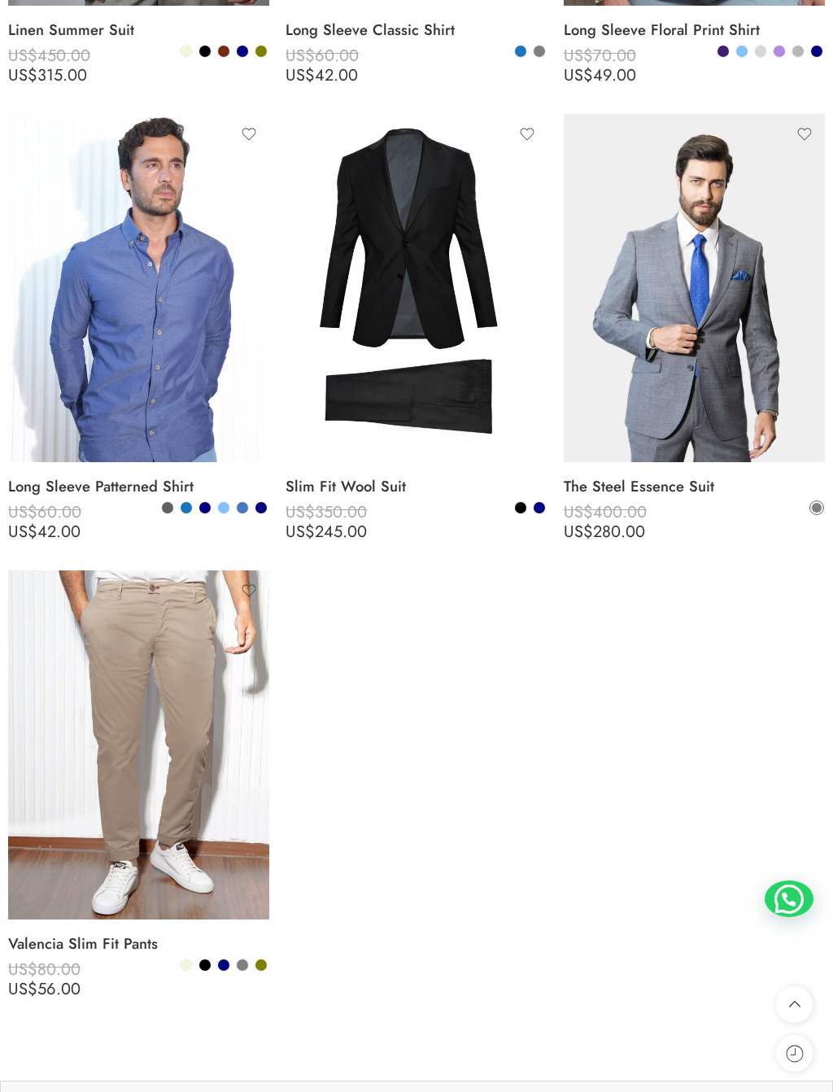
scroll to position [6585, 0]
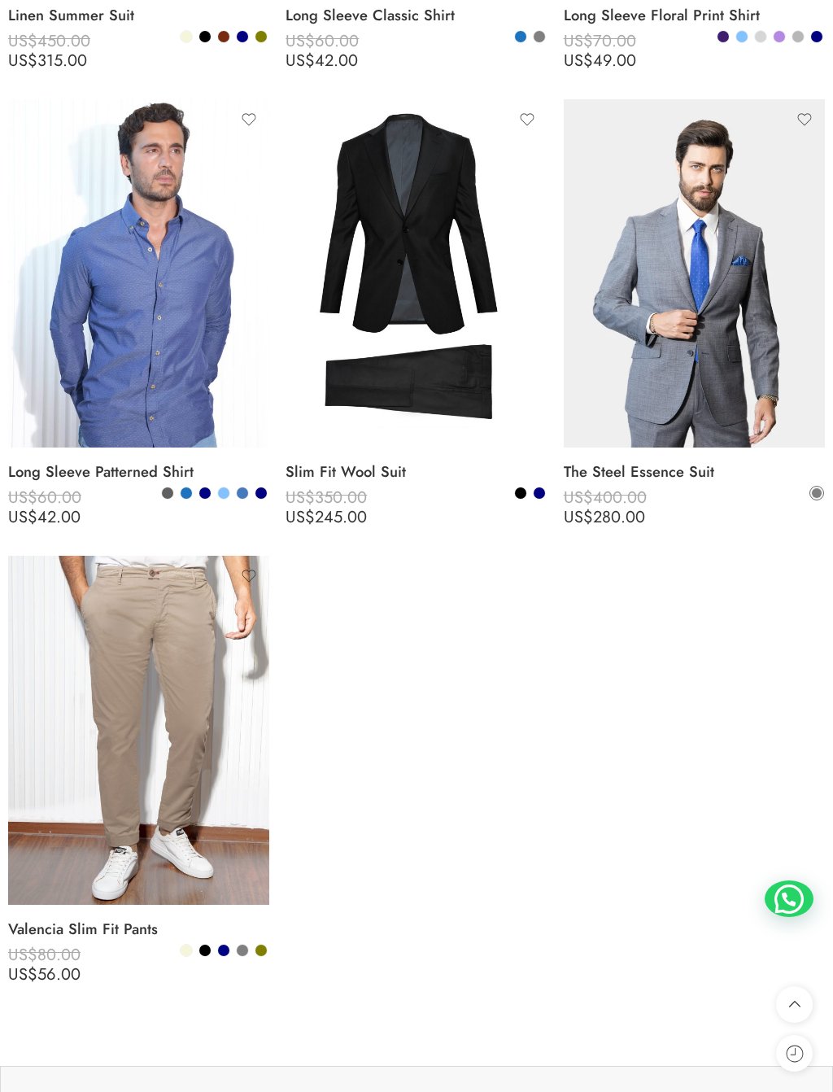
click at [163, 880] on icon at bounding box center [158, 894] width 16 height 29
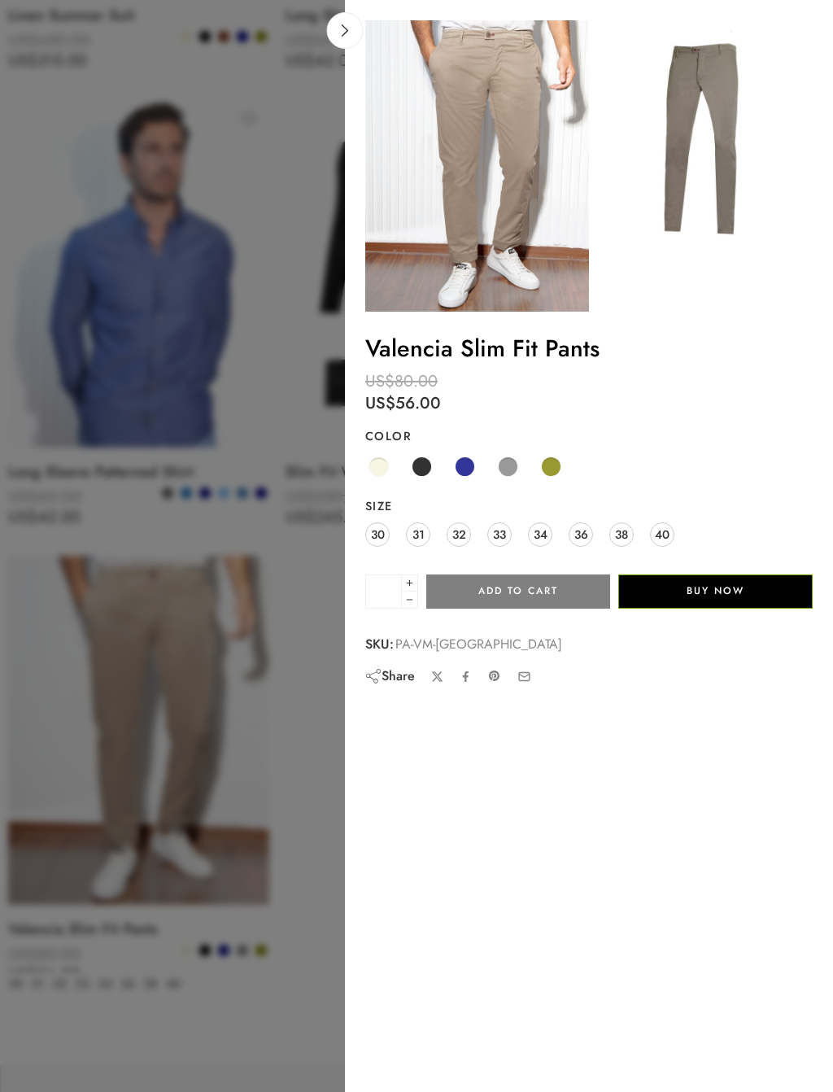
click at [379, 466] on span at bounding box center [379, 467] width 20 height 20
click at [624, 531] on span "38" at bounding box center [621, 534] width 13 height 22
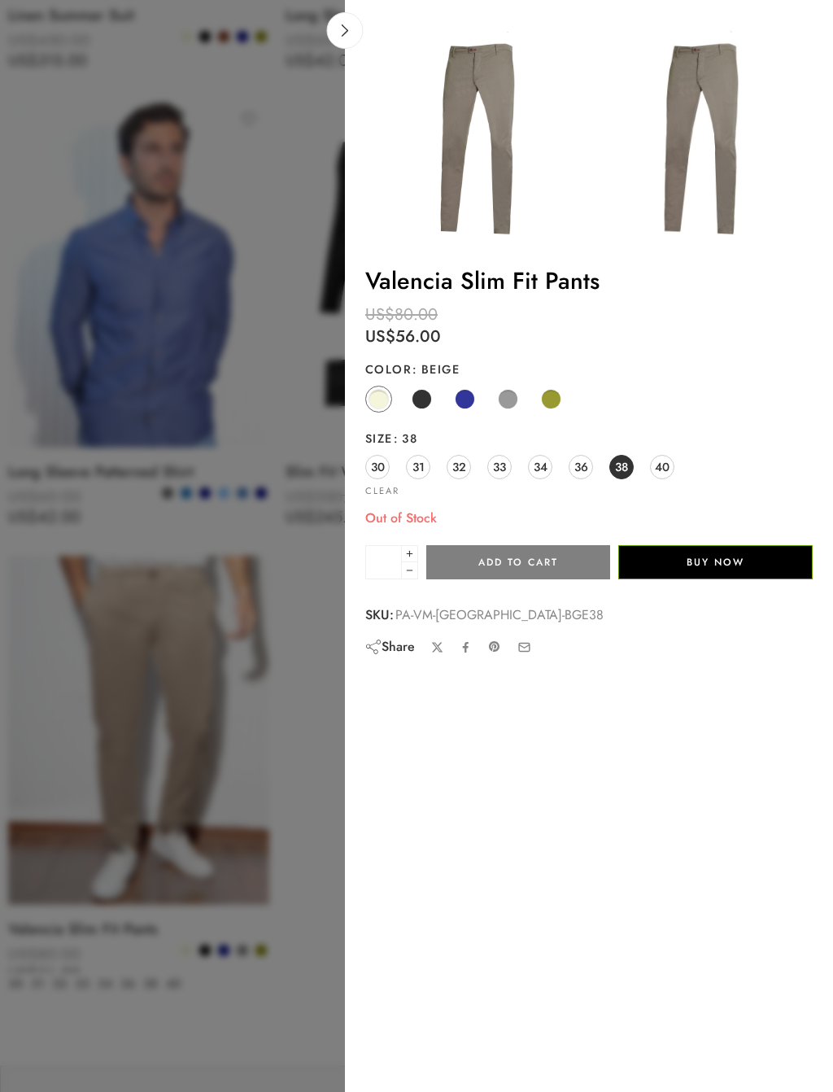
click at [584, 478] on span "36" at bounding box center [582, 467] width 14 height 22
click at [616, 466] on span "38" at bounding box center [621, 467] width 13 height 22
click at [583, 463] on span "36" at bounding box center [582, 467] width 14 height 22
click at [424, 400] on span at bounding box center [422, 399] width 20 height 20
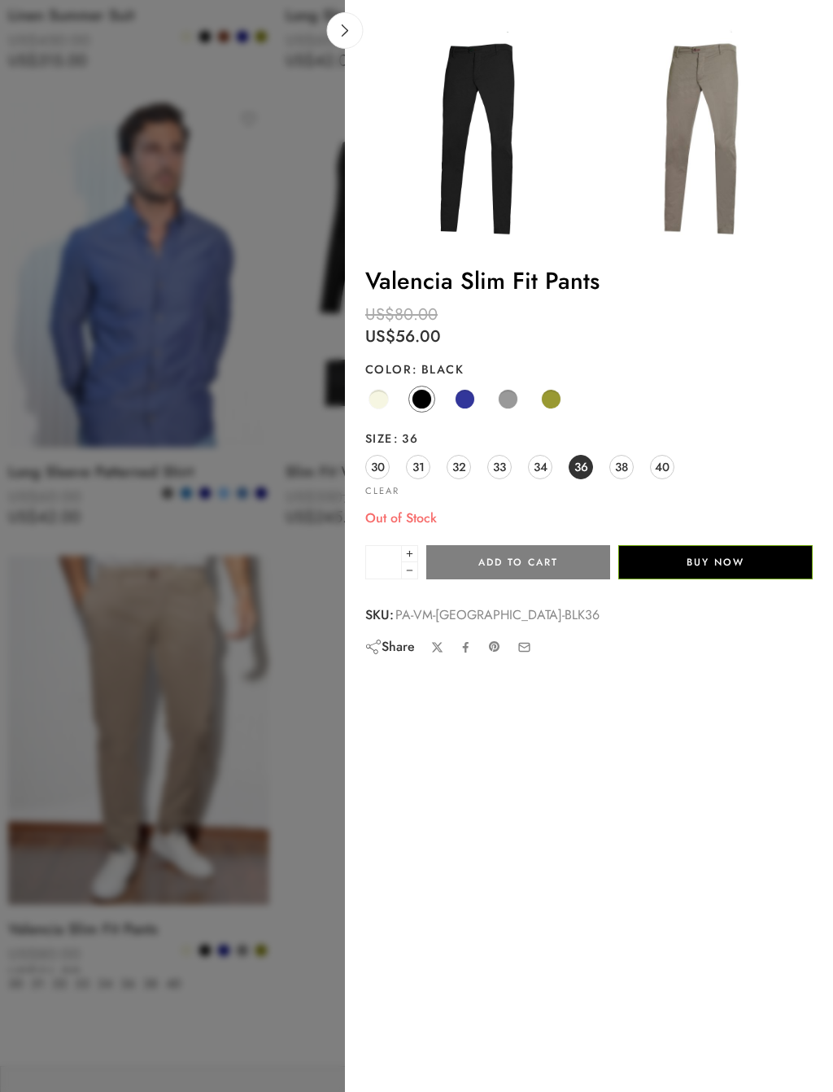
click at [471, 396] on span at bounding box center [465, 399] width 20 height 20
click at [510, 396] on span at bounding box center [508, 399] width 20 height 20
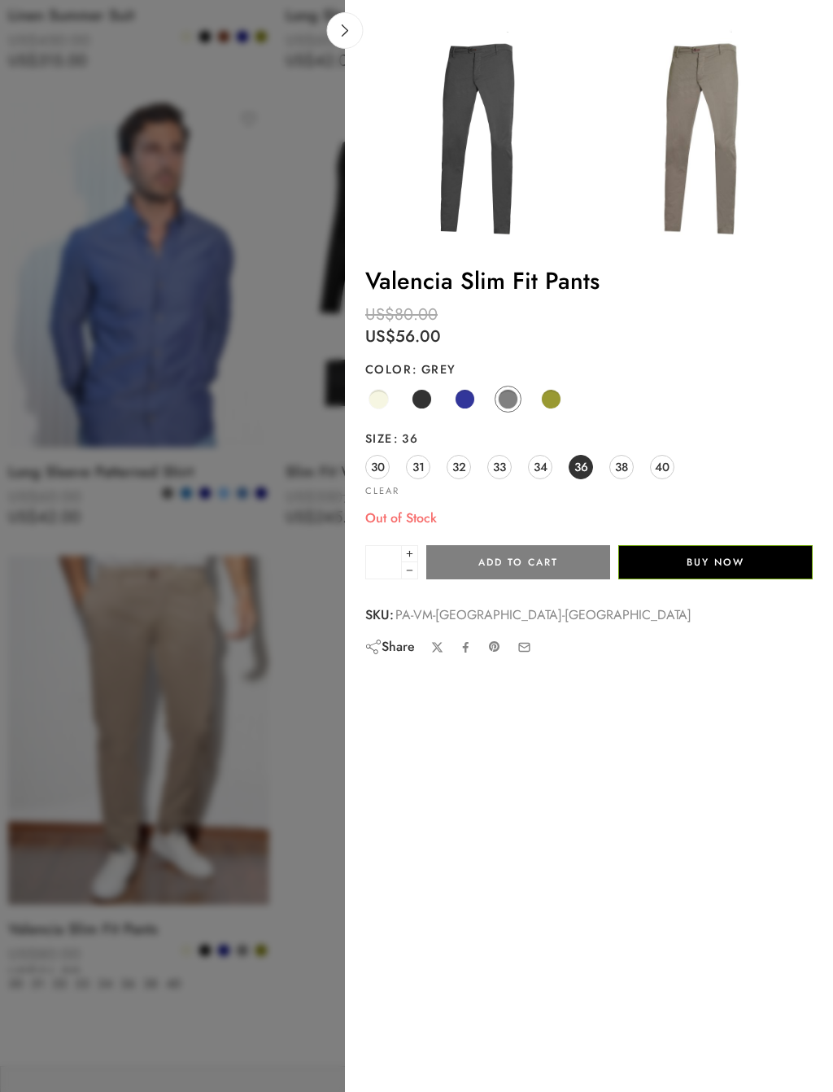
click at [550, 396] on span at bounding box center [551, 399] width 20 height 20
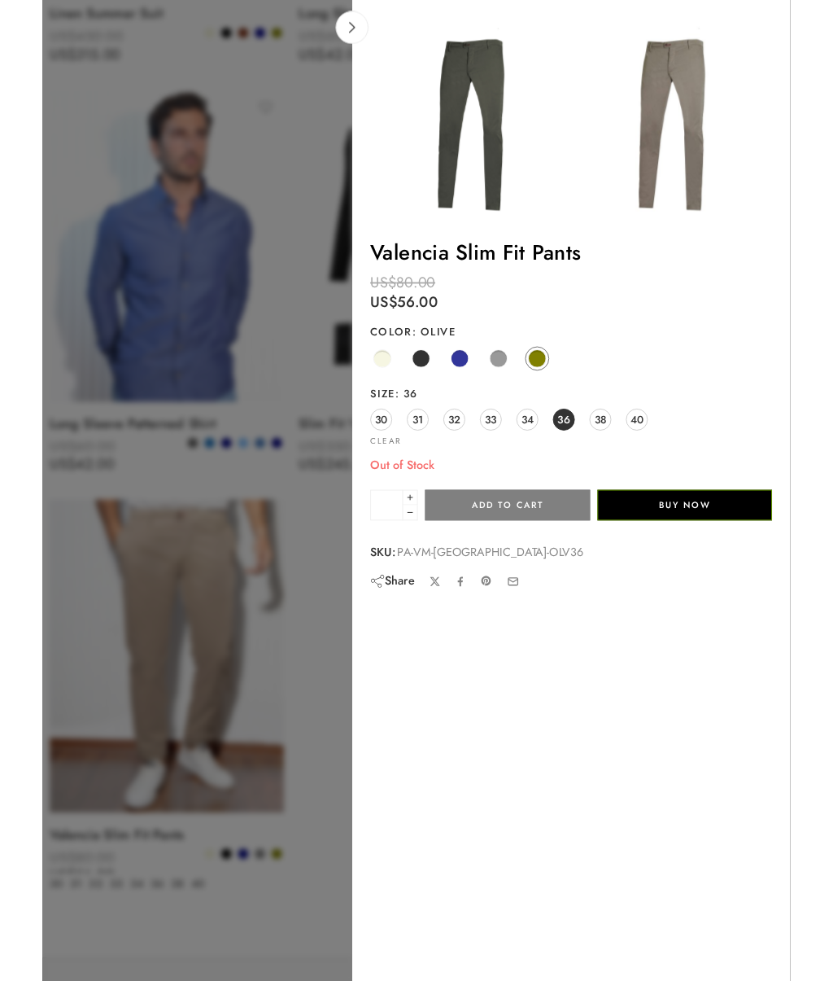
scroll to position [6630, 0]
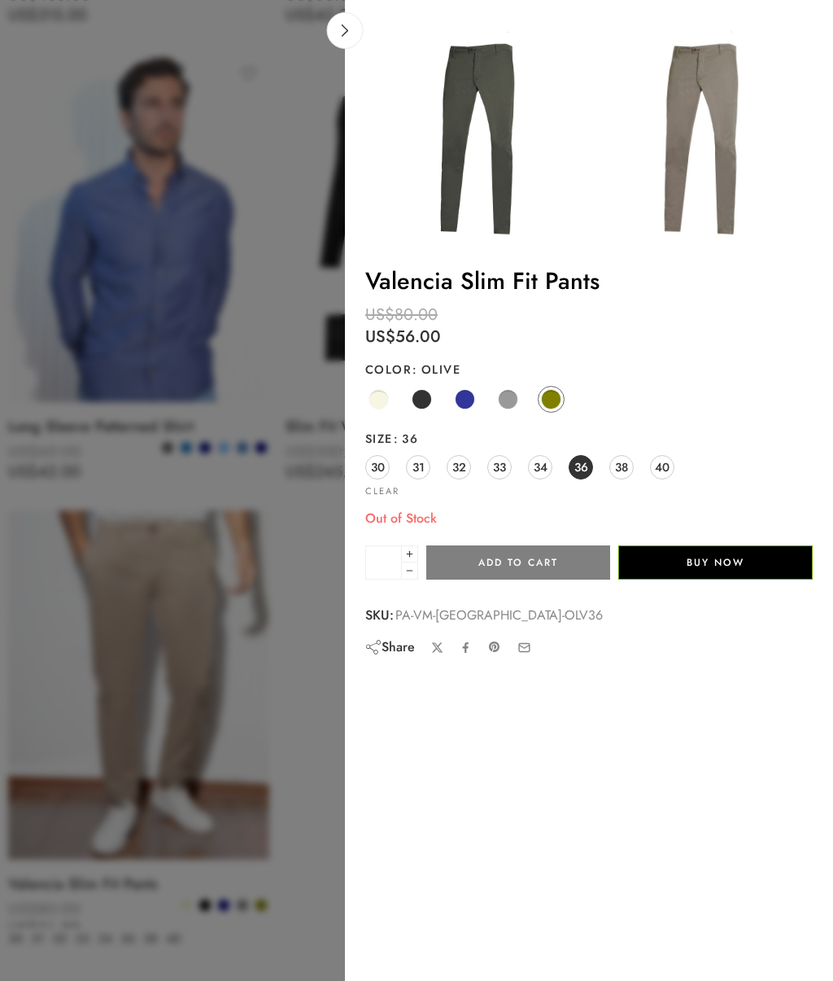
click at [350, 32] on icon at bounding box center [345, 30] width 12 height 12
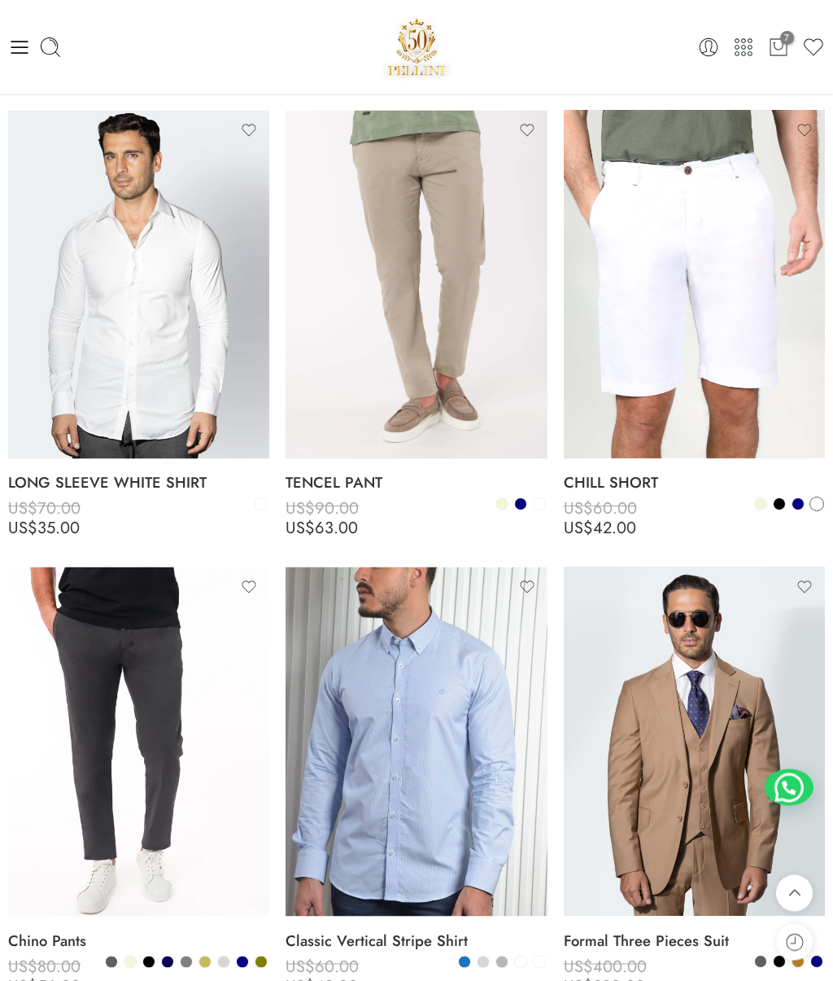
scroll to position [5192, 0]
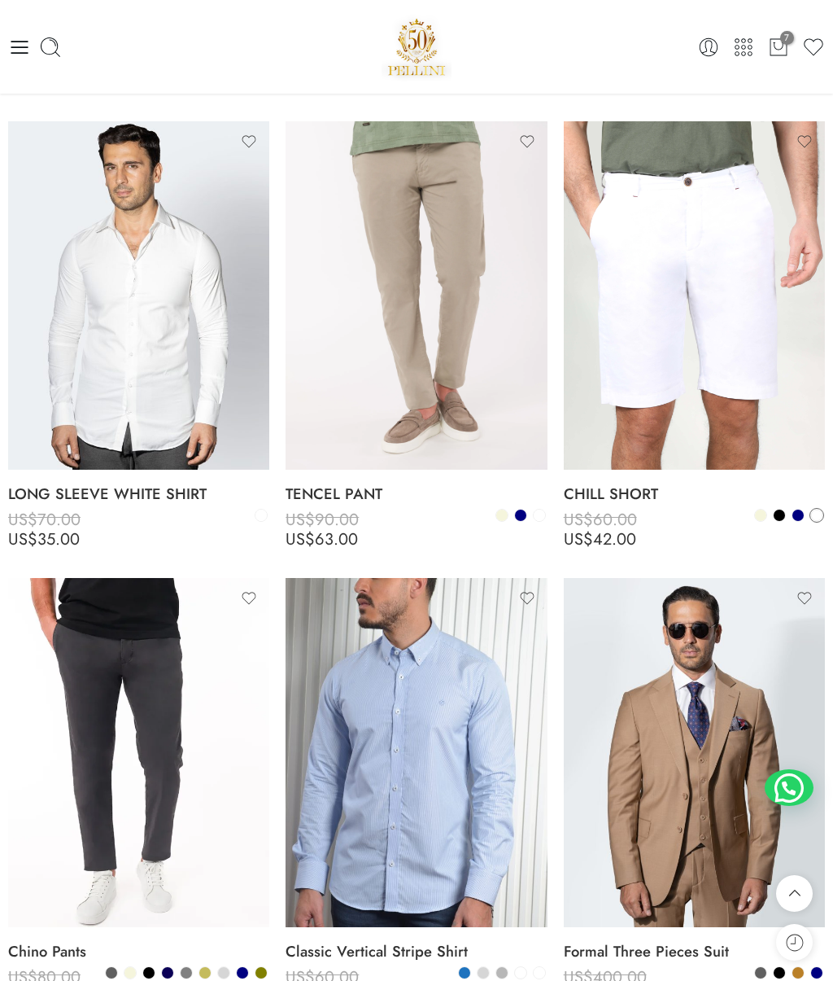
click at [18, 50] on icon at bounding box center [19, 47] width 23 height 23
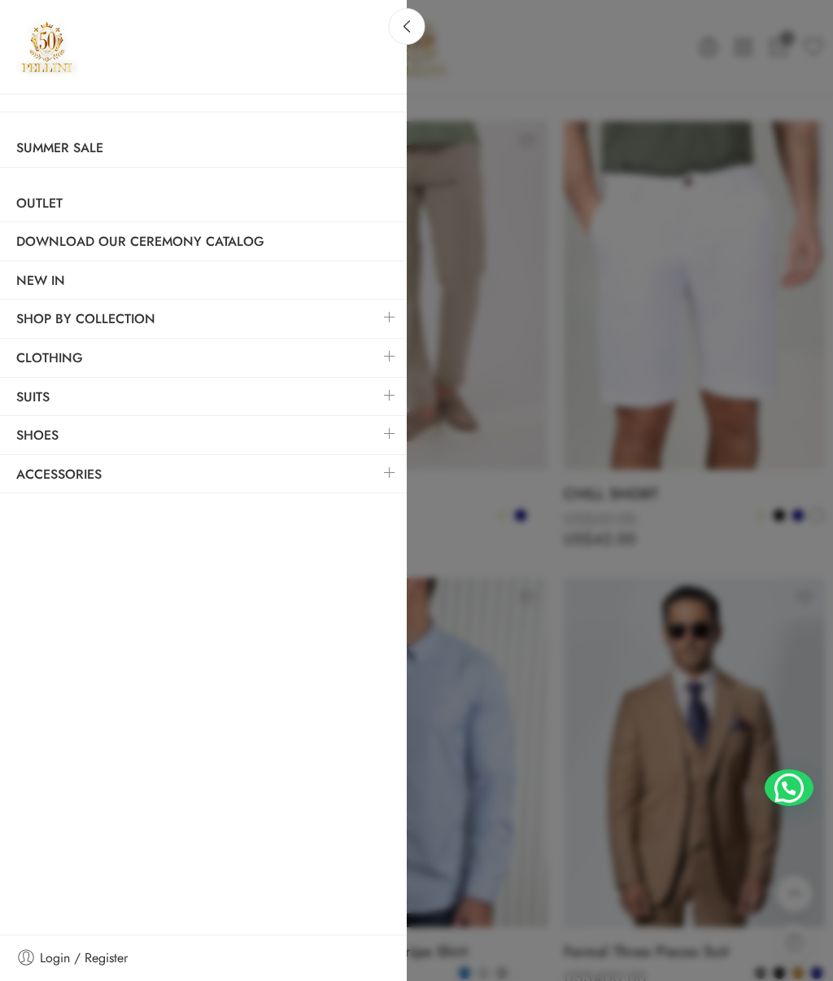
click at [391, 352] on link at bounding box center [390, 356] width 34 height 35
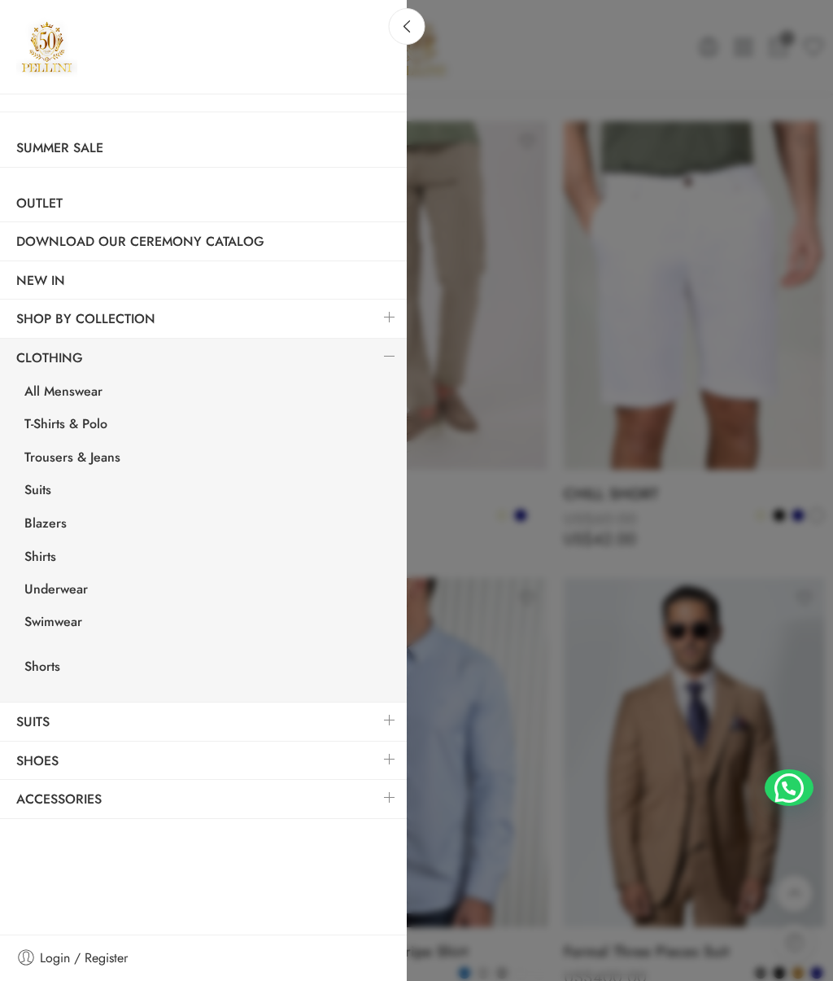
click at [111, 451] on link "Trousers & Jeans" at bounding box center [207, 459] width 399 height 33
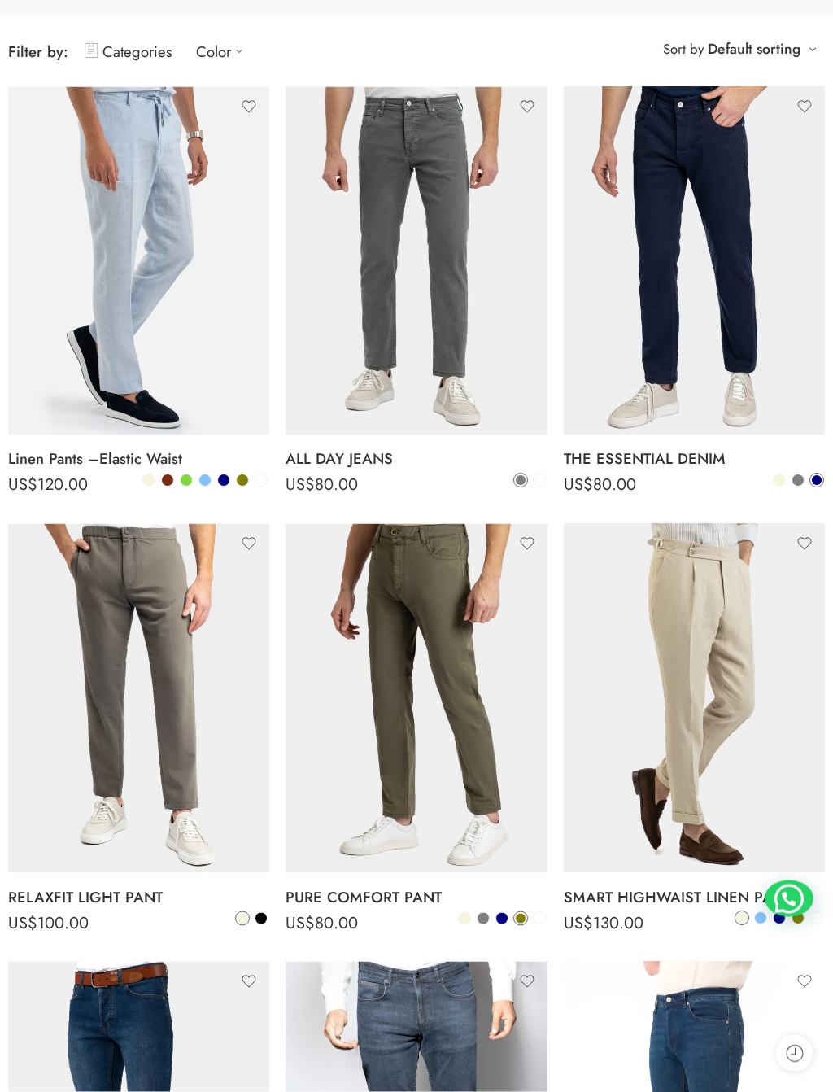
scroll to position [245, 0]
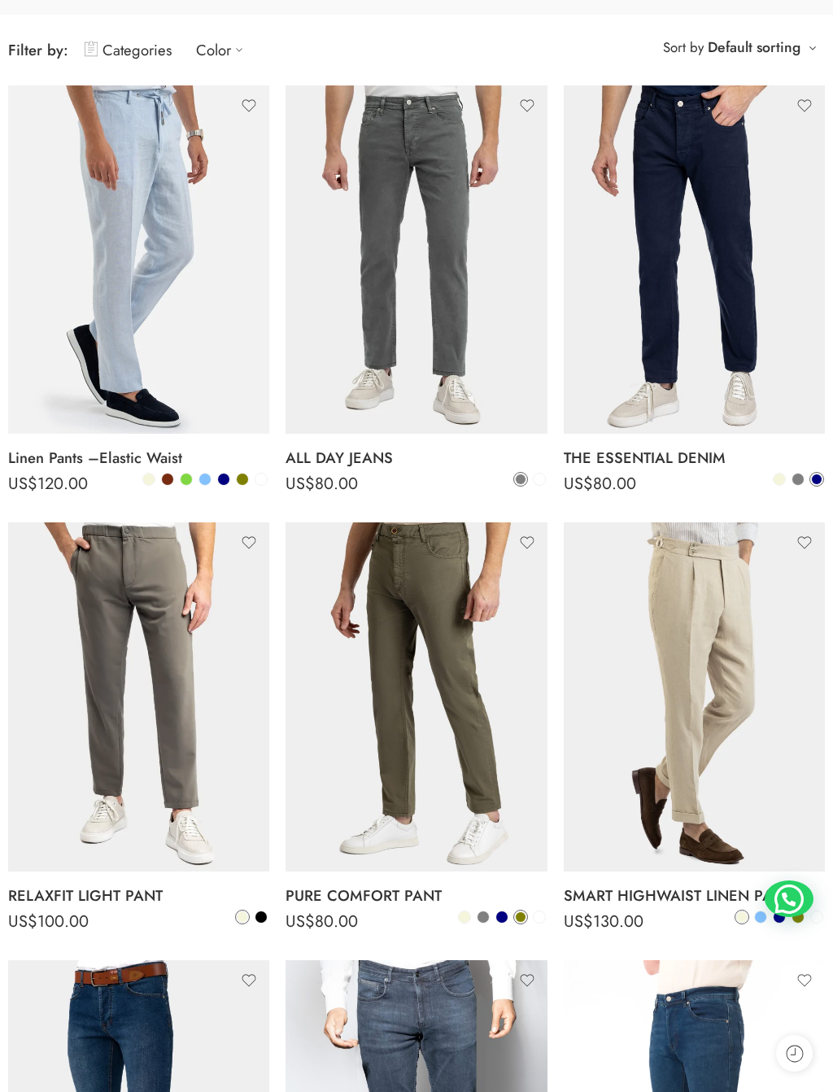
click at [715, 419] on icon at bounding box center [713, 424] width 16 height 10
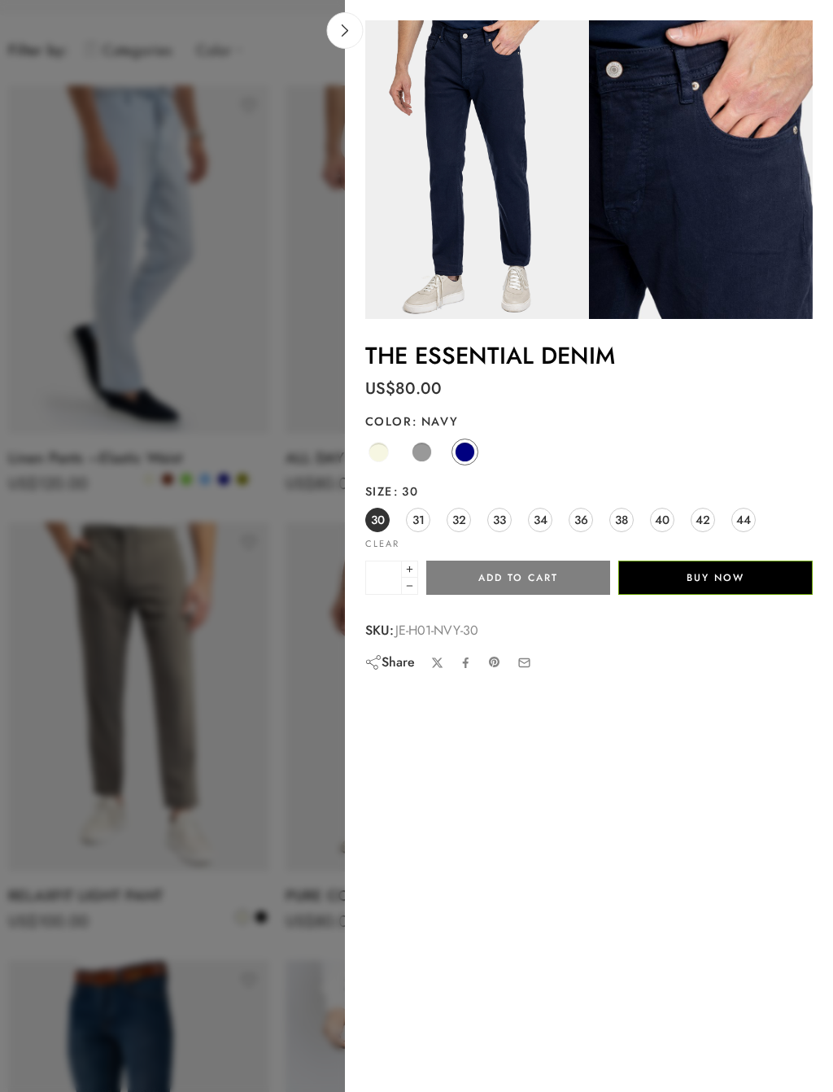
click at [425, 451] on span at bounding box center [422, 452] width 20 height 20
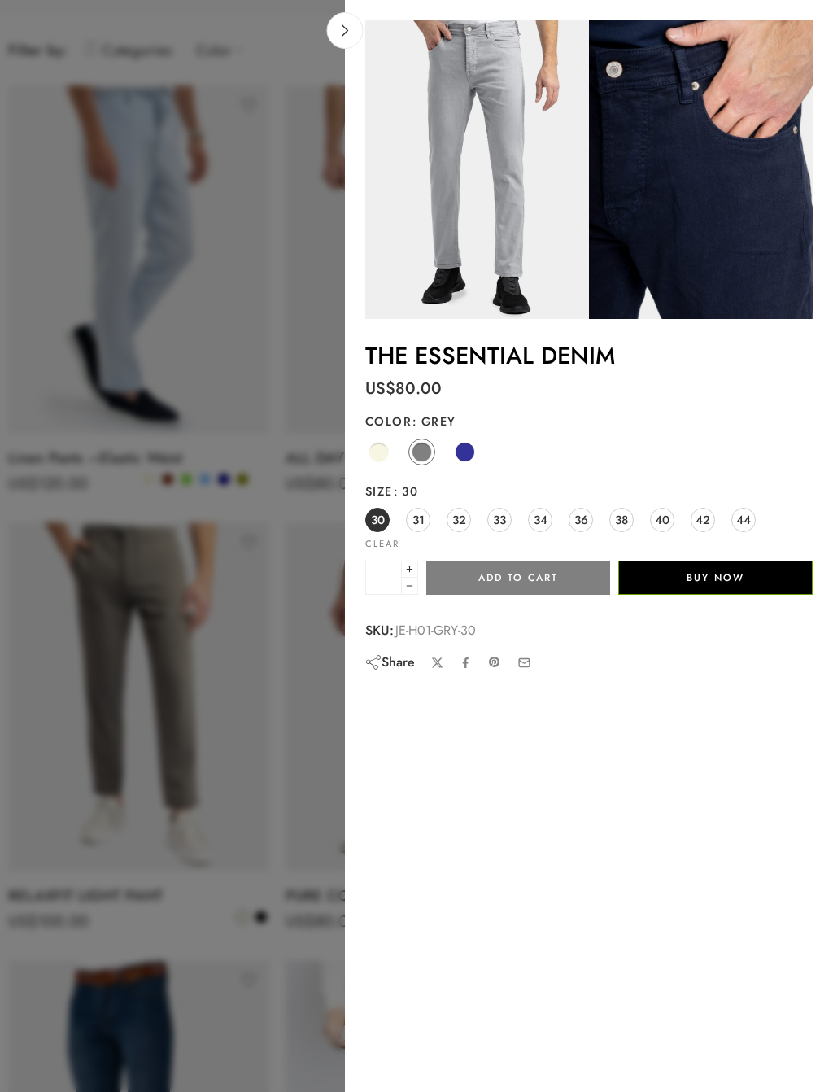
click at [387, 448] on span at bounding box center [379, 452] width 20 height 20
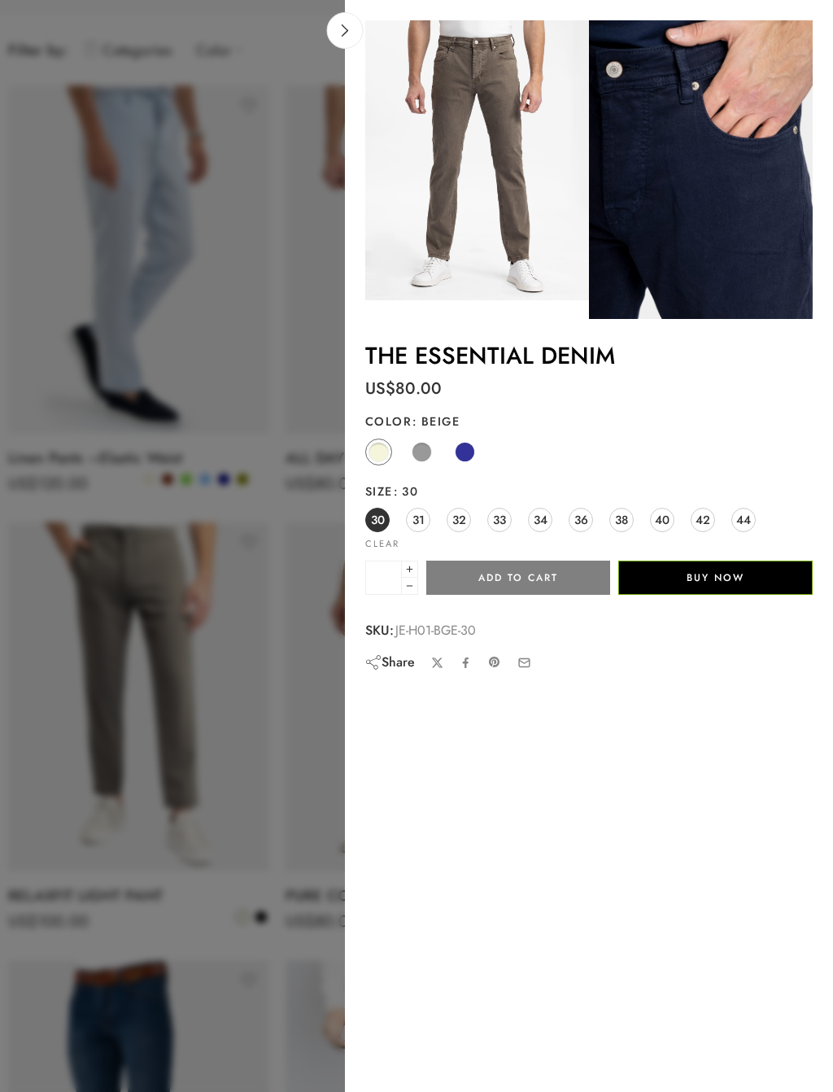
click at [378, 450] on span at bounding box center [379, 452] width 20 height 20
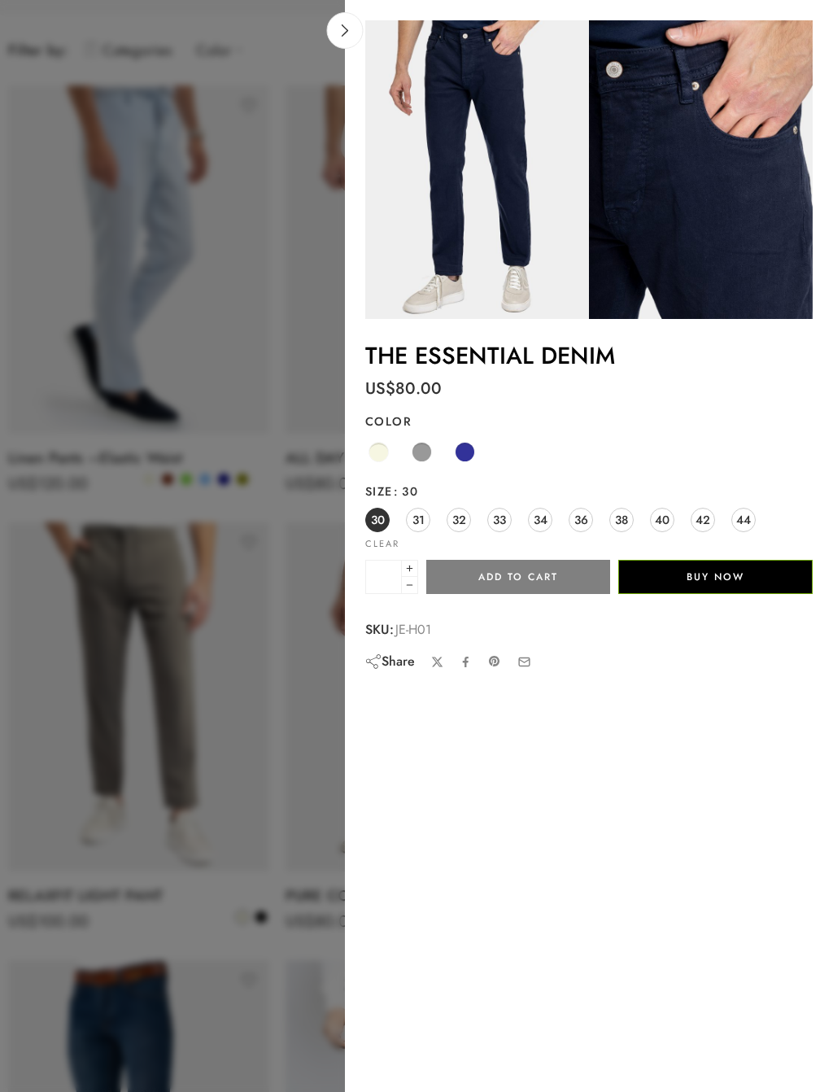
click at [465, 454] on span at bounding box center [465, 452] width 20 height 20
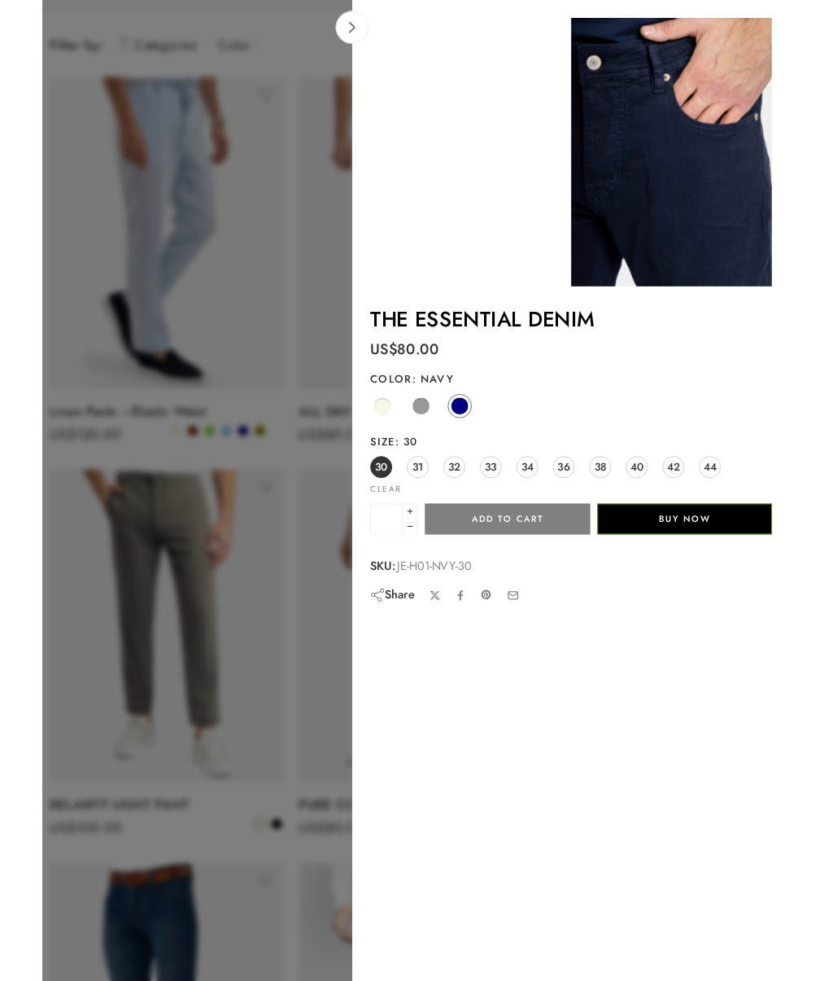
scroll to position [291, 0]
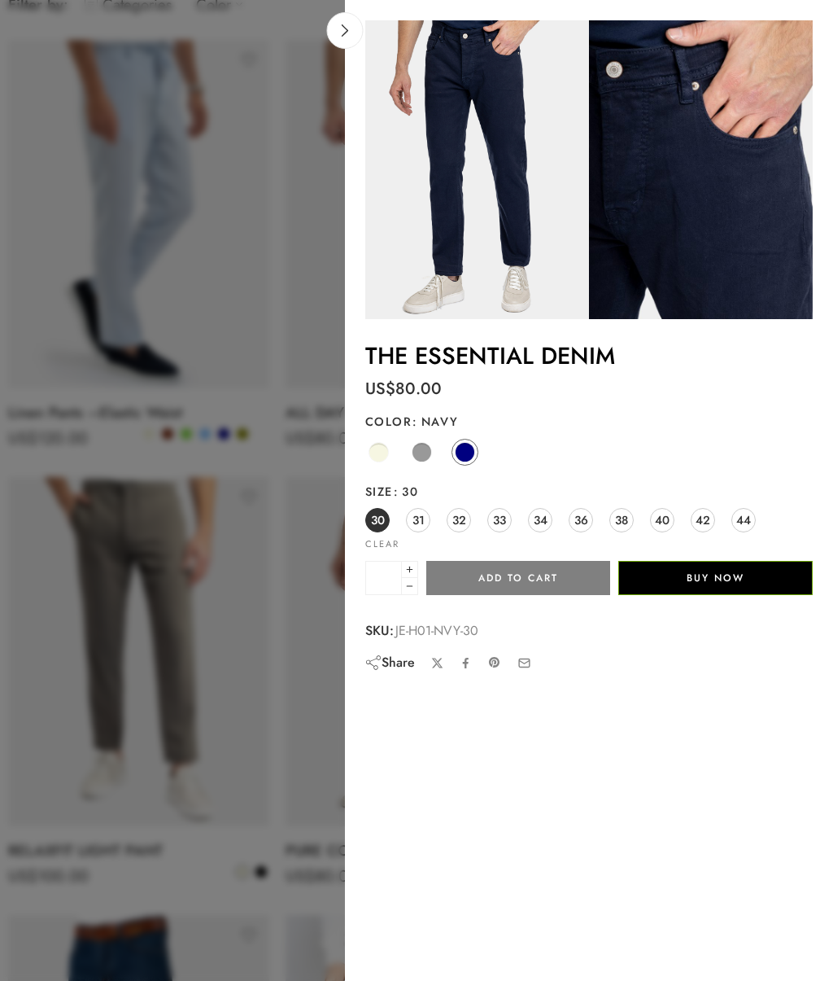
click at [346, 40] on link at bounding box center [345, 30] width 37 height 37
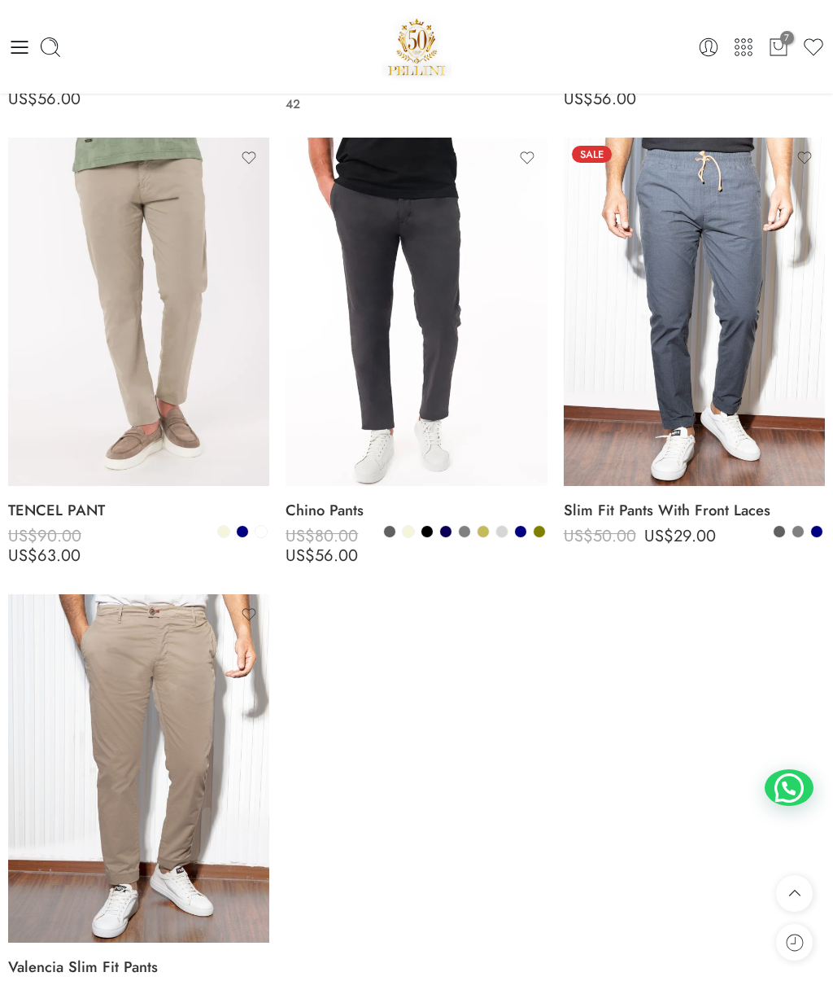
scroll to position [1470, 0]
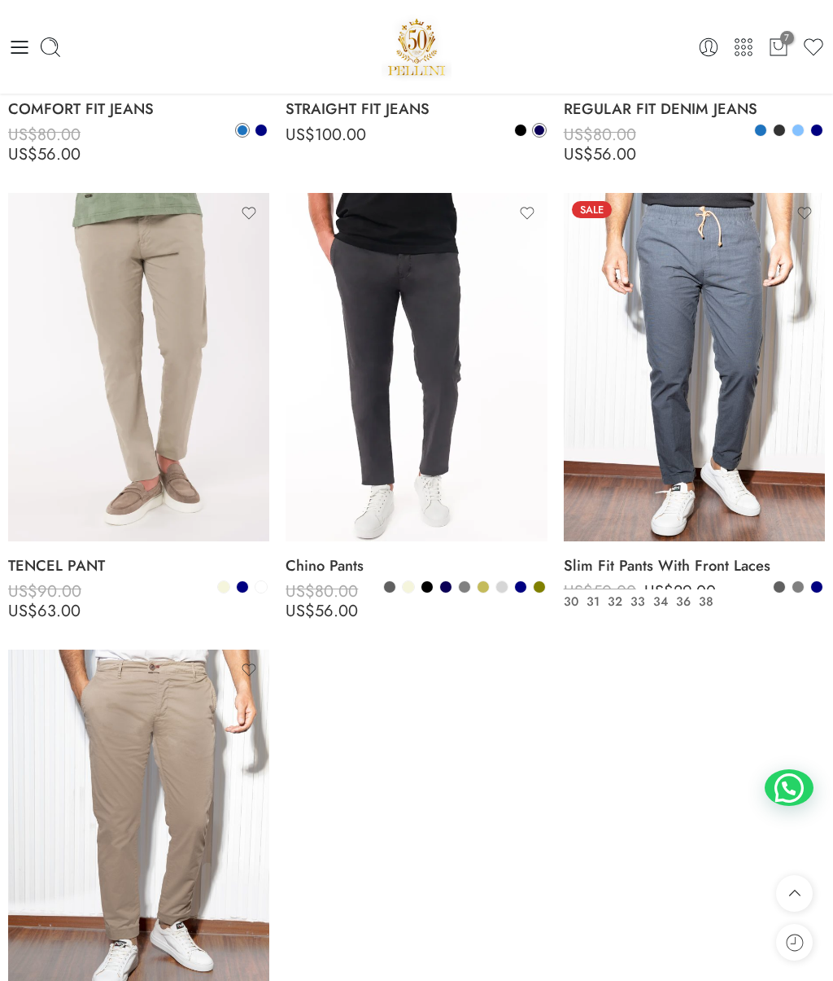
click at [719, 517] on icon at bounding box center [713, 531] width 16 height 29
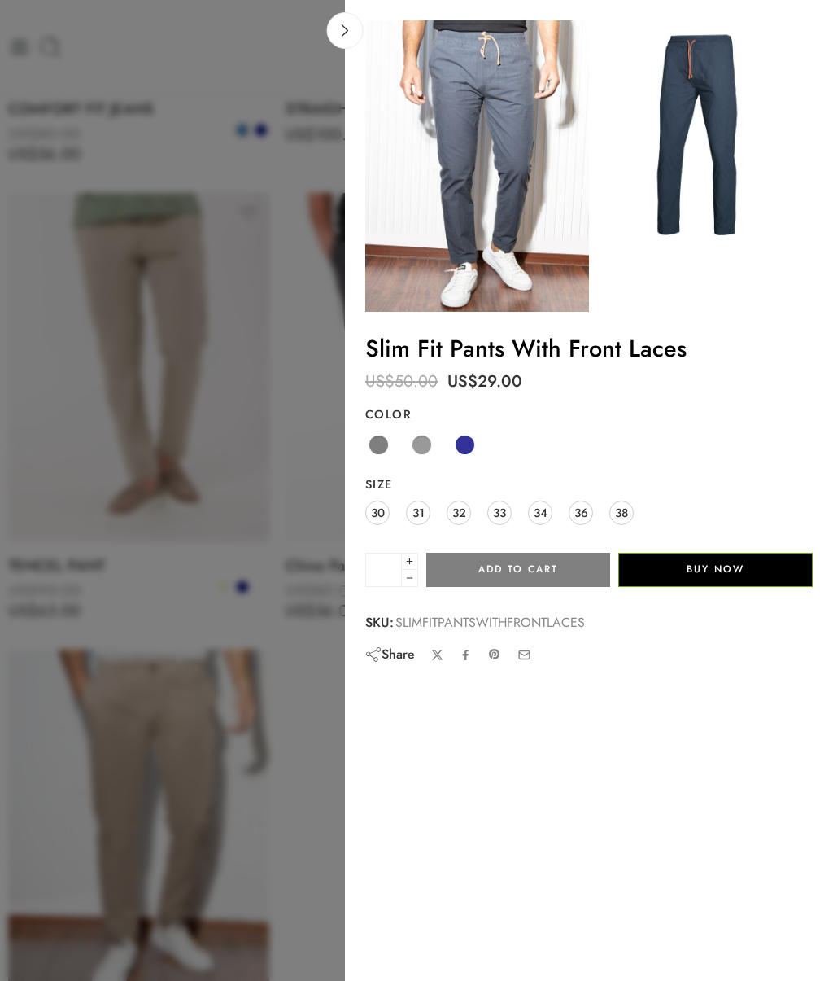
click at [402, 406] on label "Color" at bounding box center [589, 414] width 448 height 16
click at [0, 0] on select "**********" at bounding box center [0, 0] width 0 height 0
click at [469, 440] on span at bounding box center [465, 445] width 20 height 20
click at [427, 447] on span at bounding box center [422, 445] width 20 height 20
click at [620, 515] on span "38" at bounding box center [621, 512] width 13 height 22
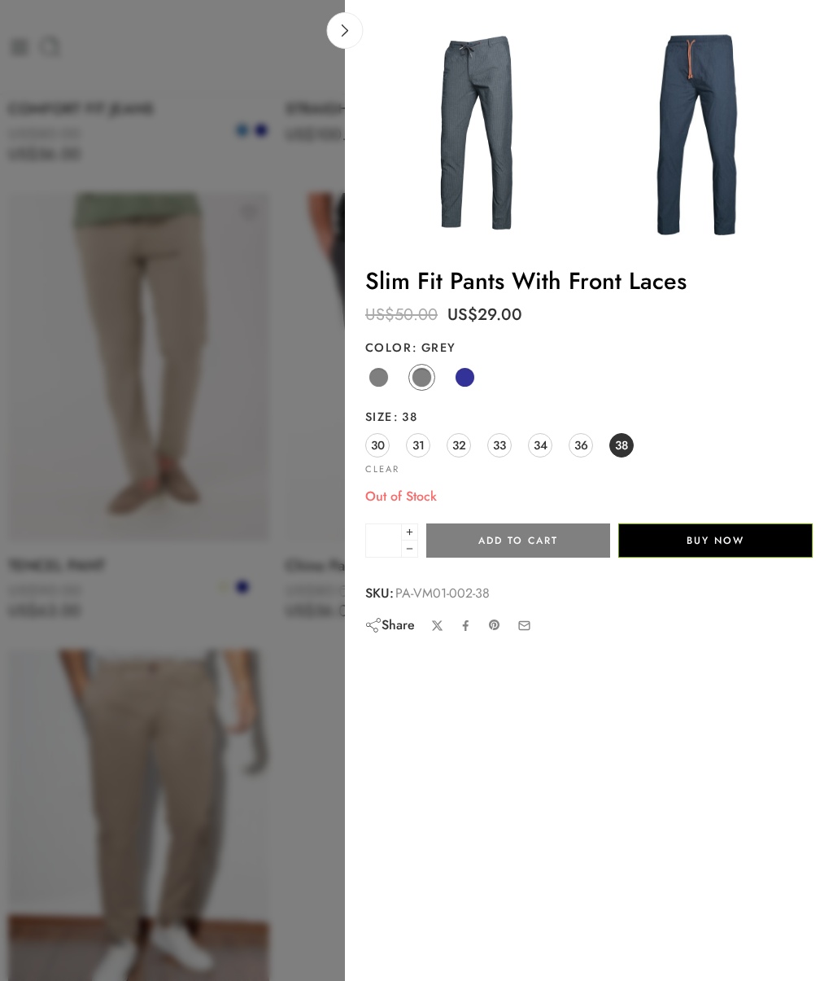
click at [384, 439] on span "30" at bounding box center [378, 445] width 14 height 22
click at [384, 371] on span at bounding box center [379, 377] width 20 height 20
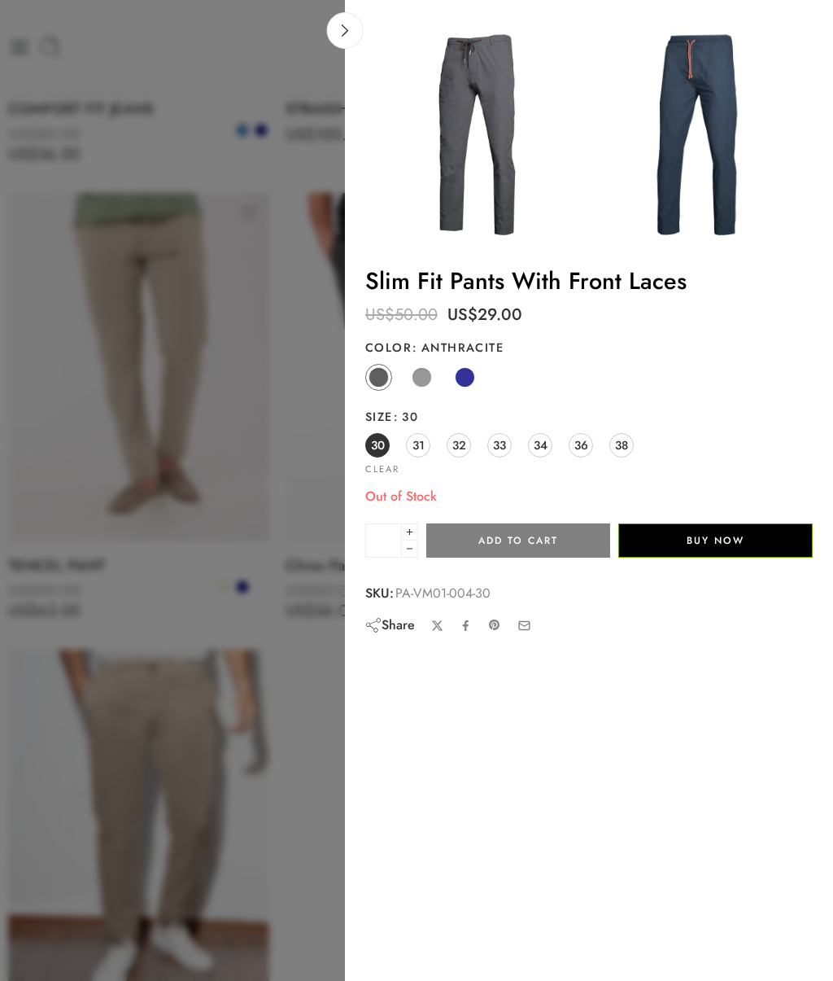
click at [621, 442] on span "38" at bounding box center [621, 445] width 13 height 22
click at [426, 372] on span at bounding box center [422, 377] width 20 height 20
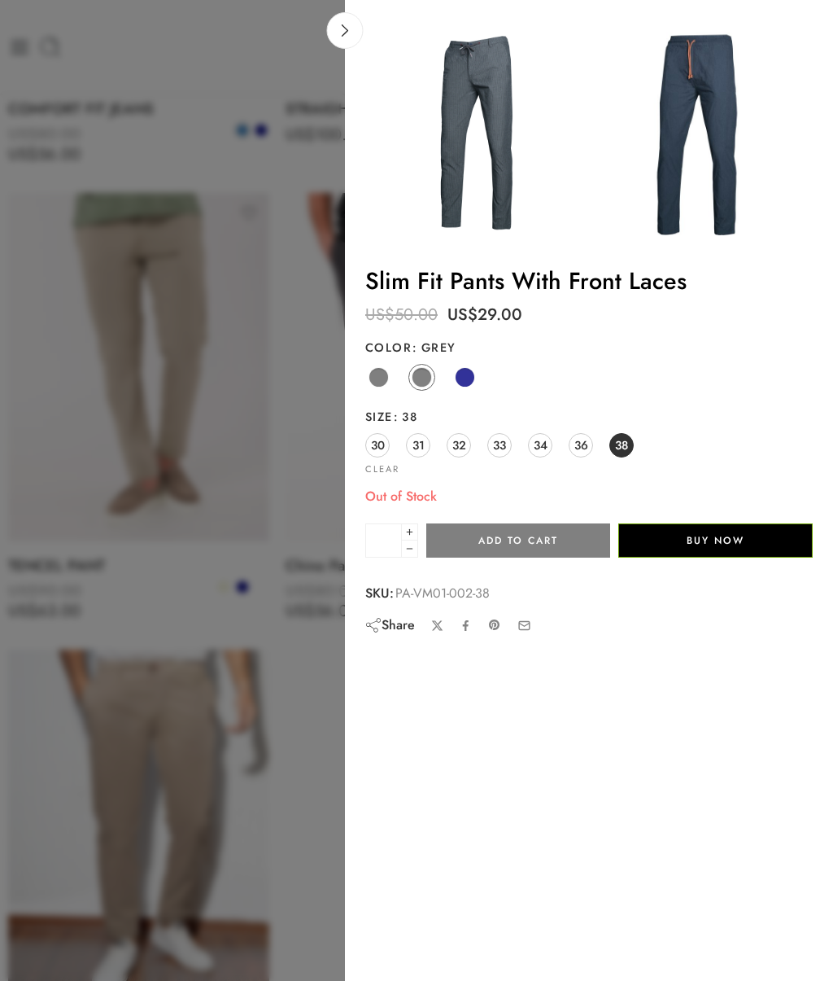
click at [466, 374] on span at bounding box center [465, 377] width 20 height 20
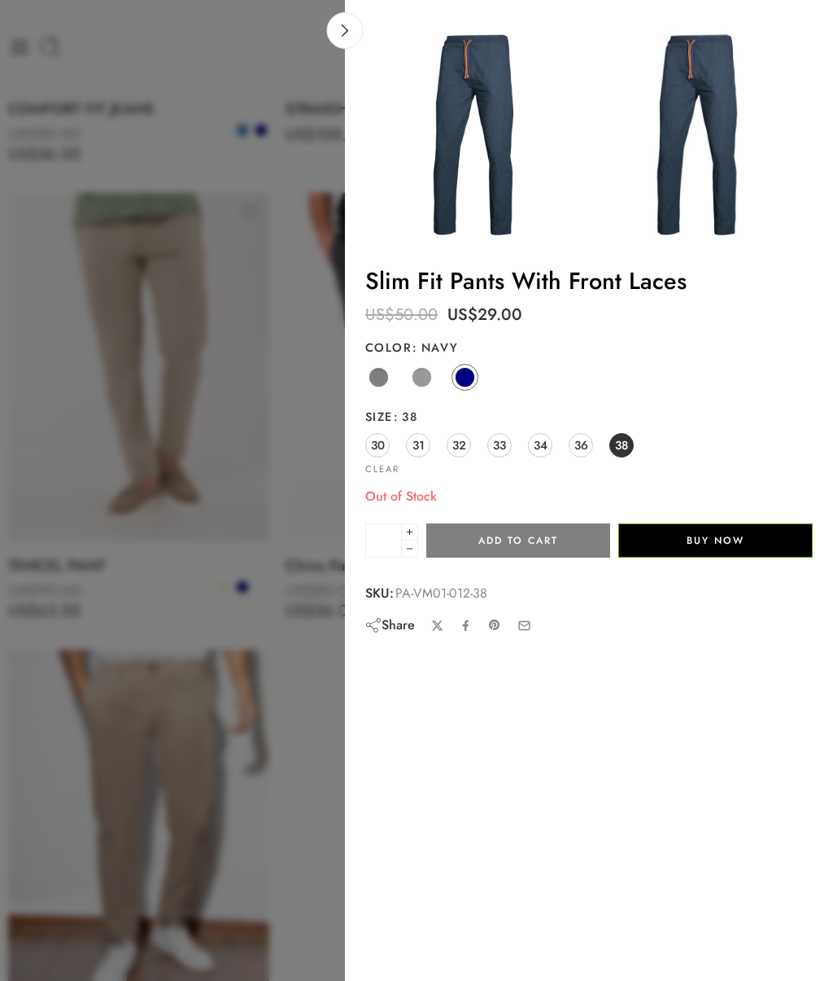
click at [347, 33] on icon at bounding box center [345, 30] width 12 height 12
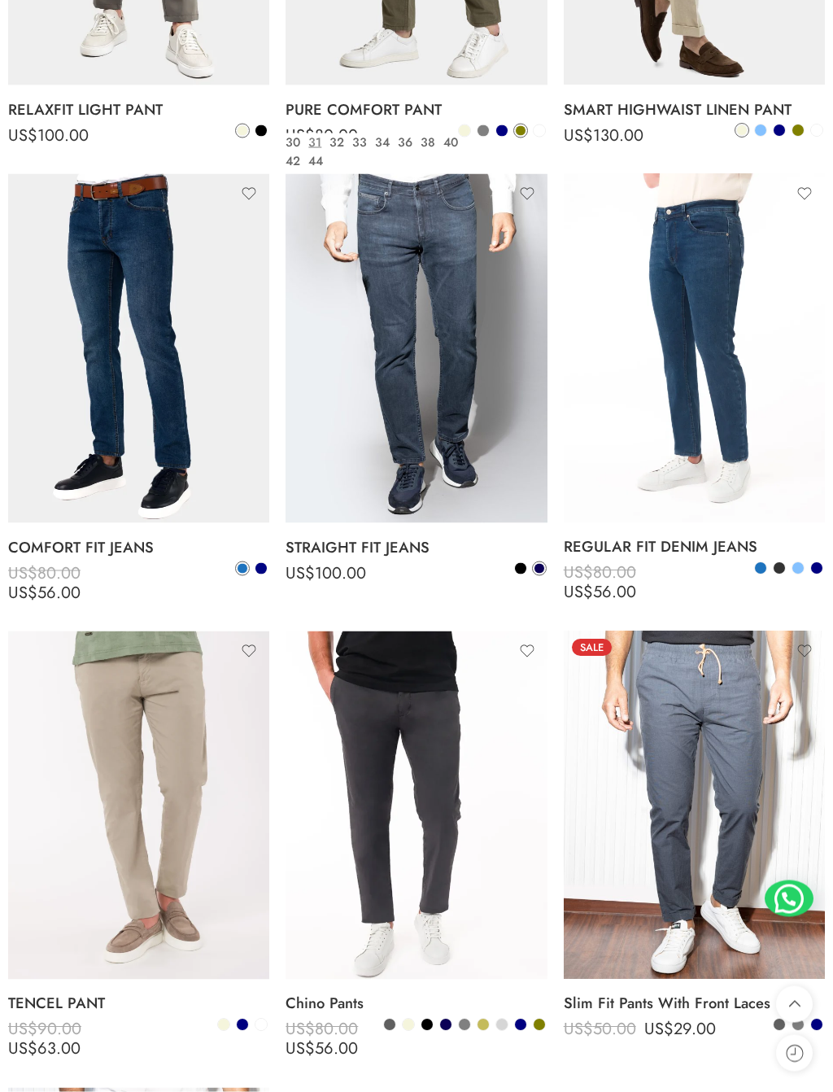
scroll to position [1033, 0]
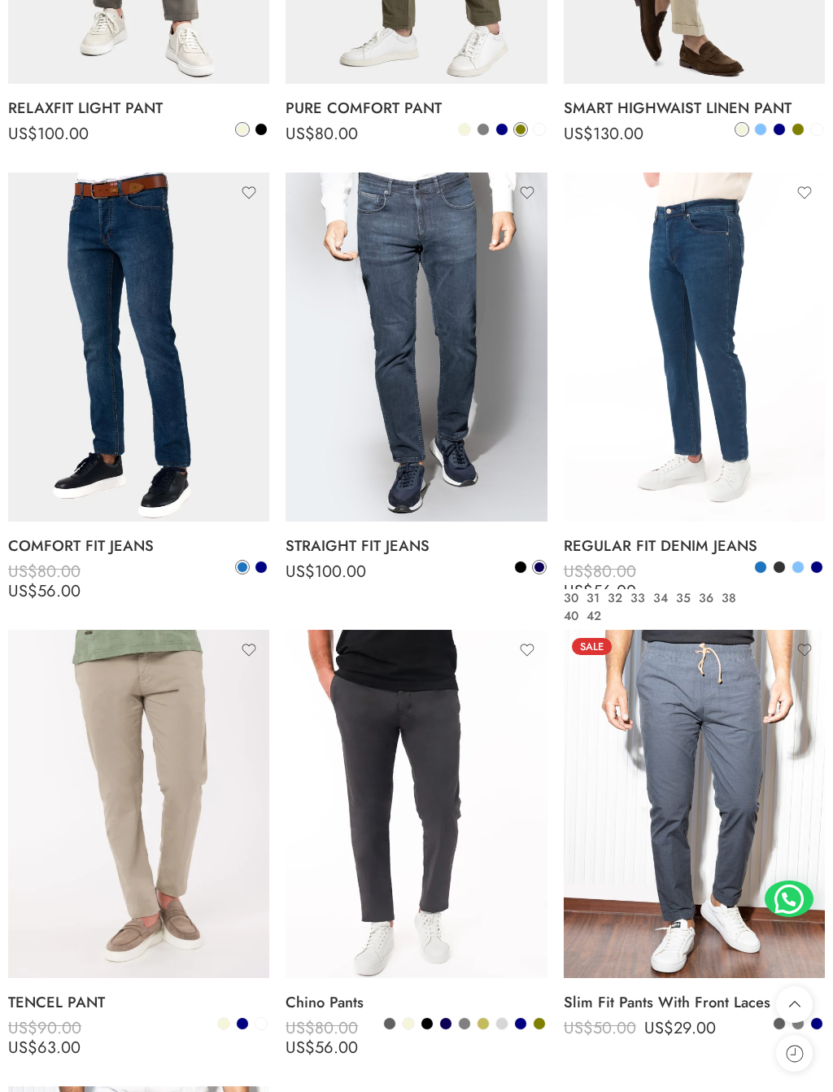
click at [716, 496] on icon at bounding box center [713, 510] width 16 height 29
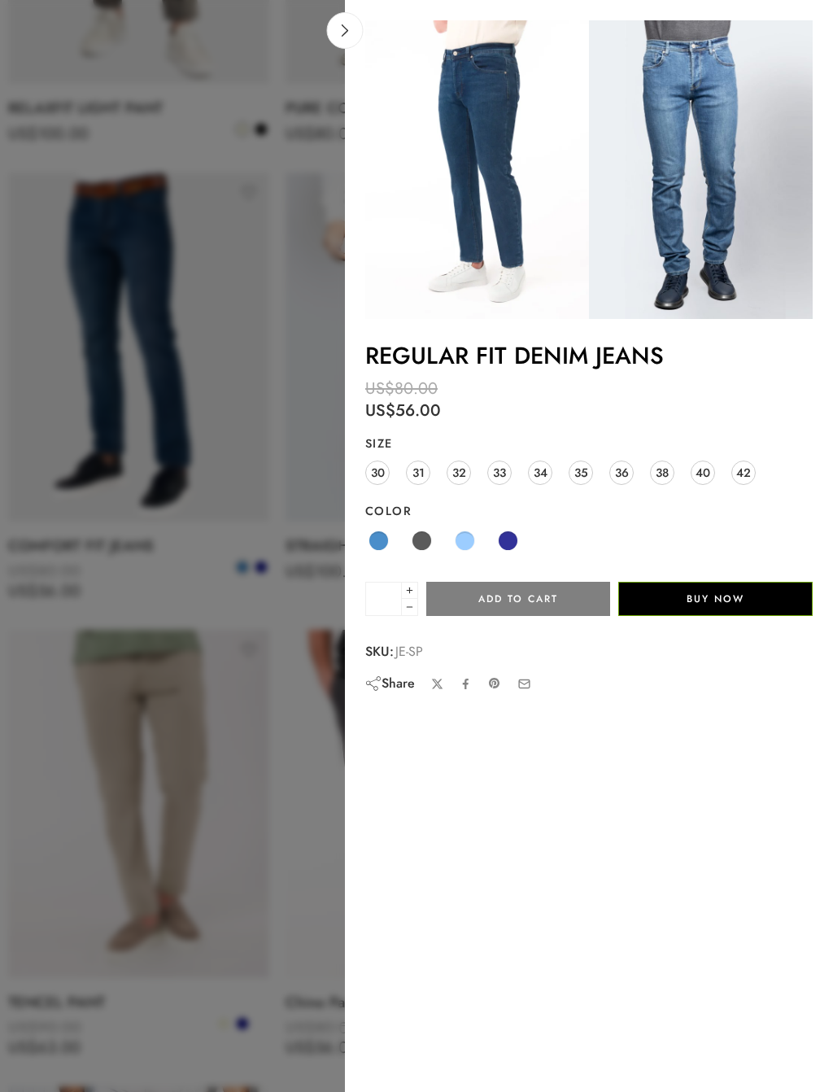
click at [669, 466] on span "38" at bounding box center [662, 472] width 13 height 22
click at [383, 537] on span at bounding box center [379, 541] width 20 height 20
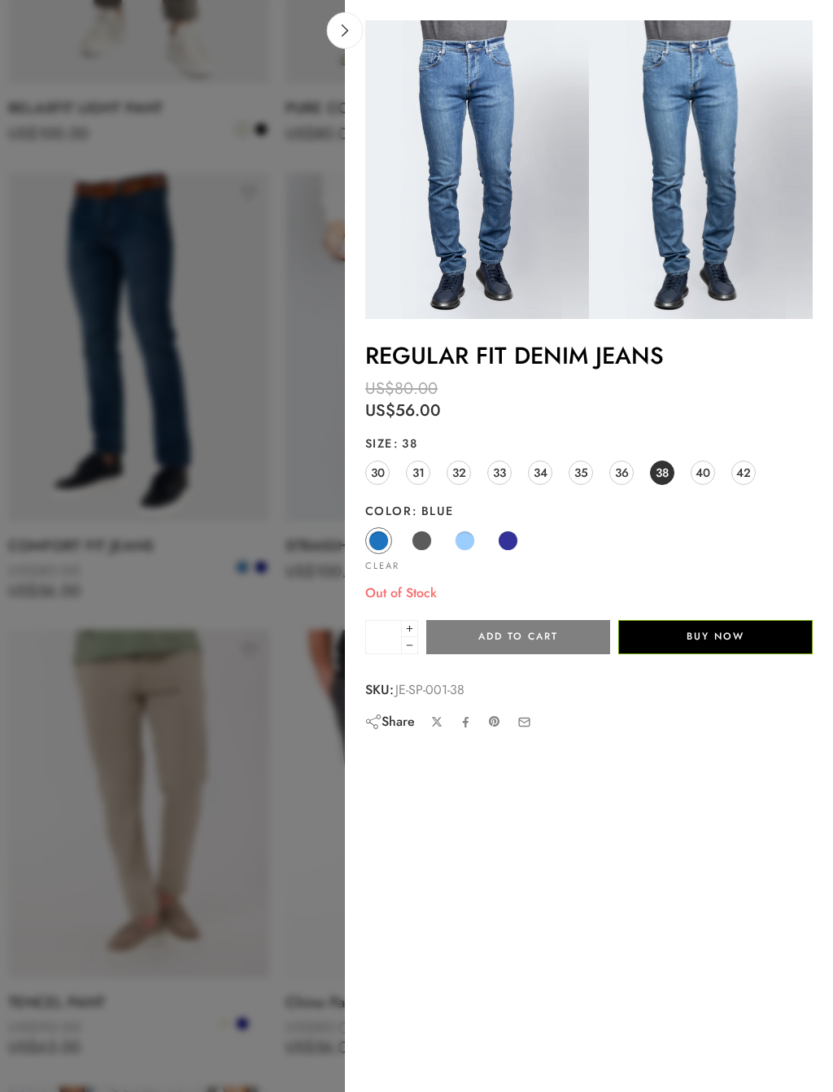
click at [418, 538] on span at bounding box center [422, 541] width 20 height 20
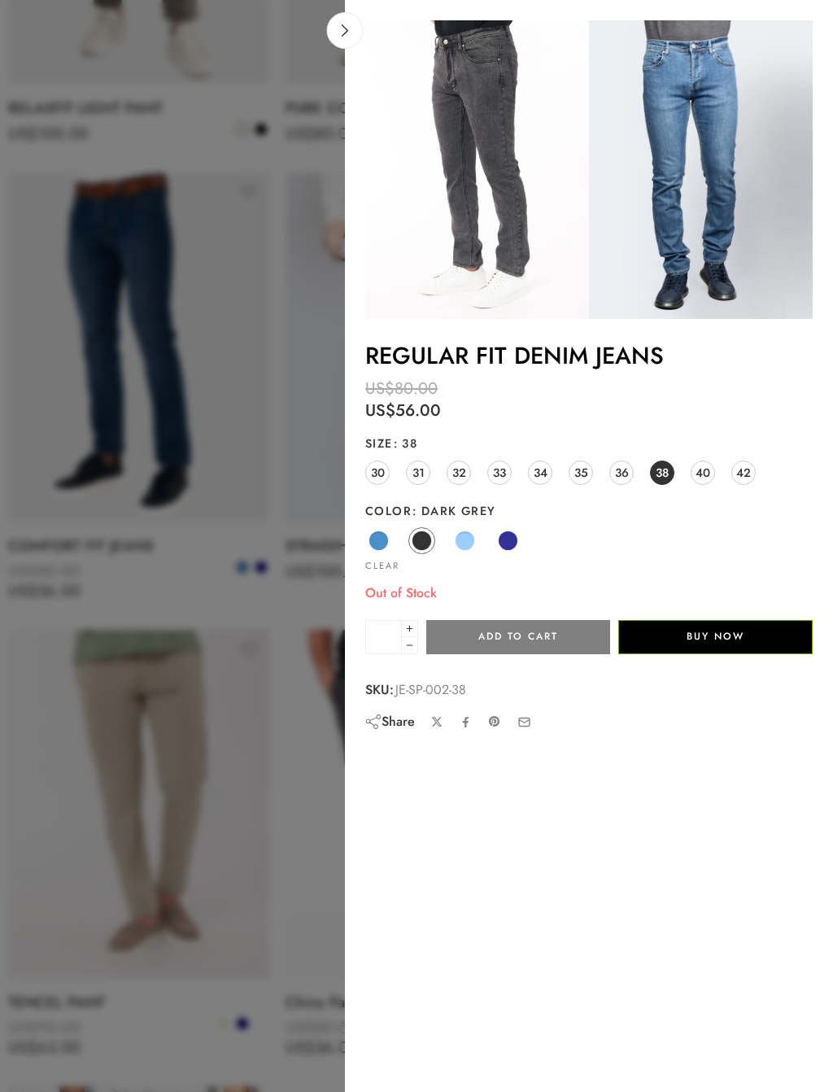
click at [469, 535] on span at bounding box center [465, 541] width 20 height 20
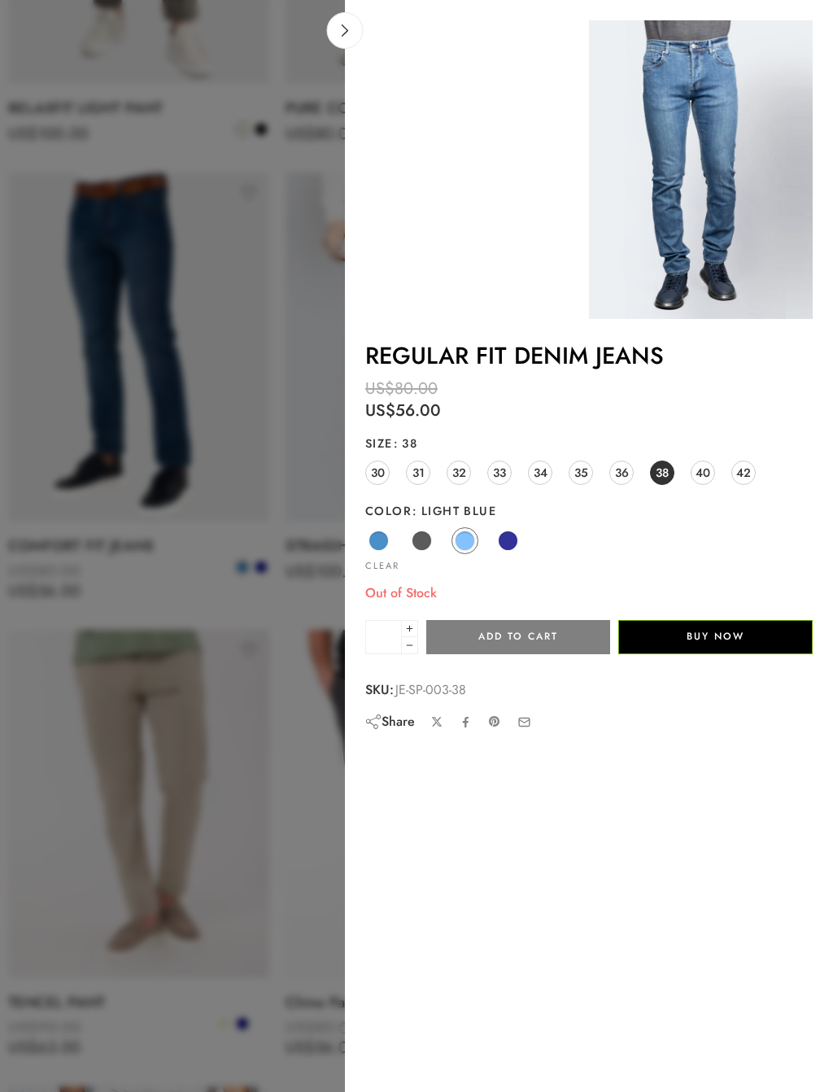
click at [509, 535] on span at bounding box center [508, 541] width 20 height 20
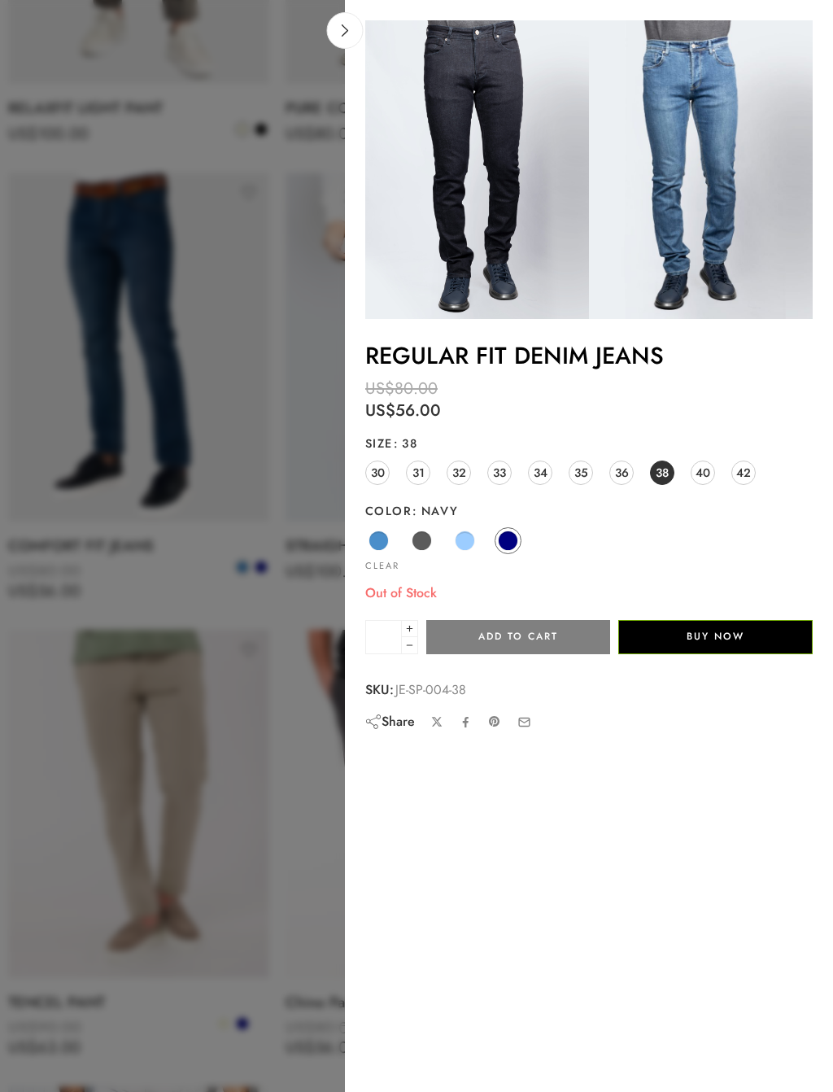
click at [342, 39] on link at bounding box center [345, 30] width 37 height 37
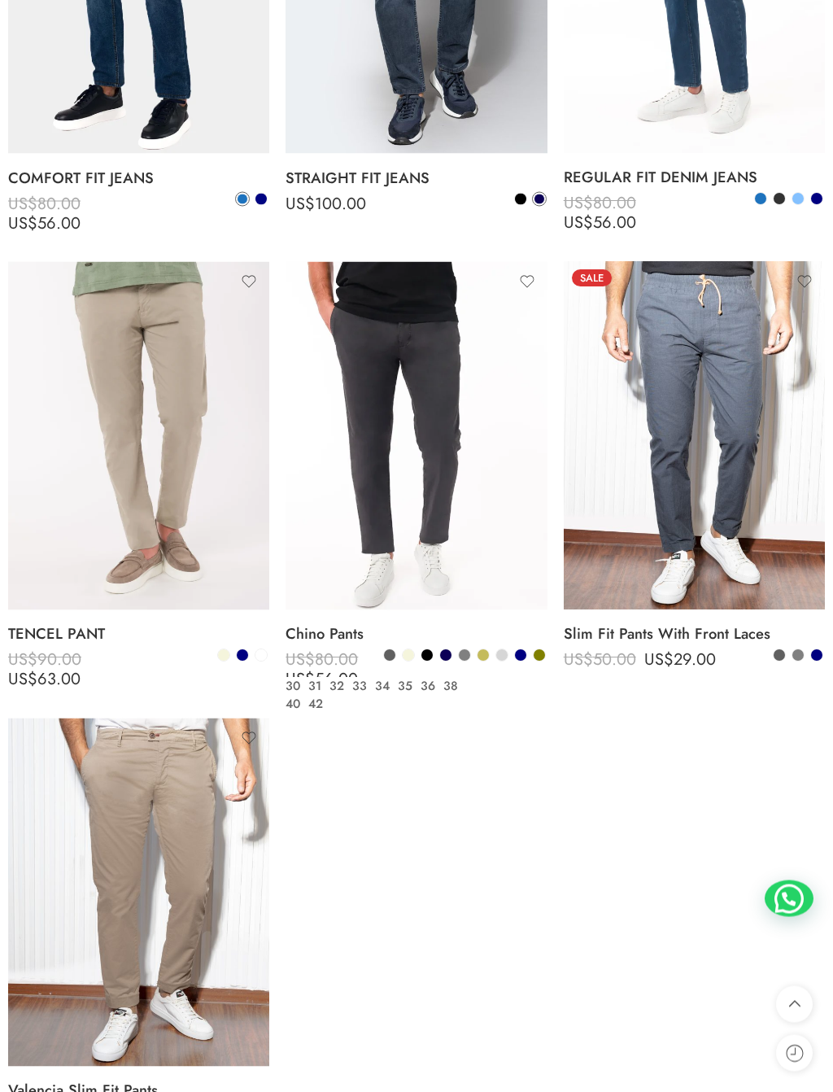
scroll to position [1402, 0]
click at [412, 581] on link "Select options Select options" at bounding box center [398, 598] width 37 height 37
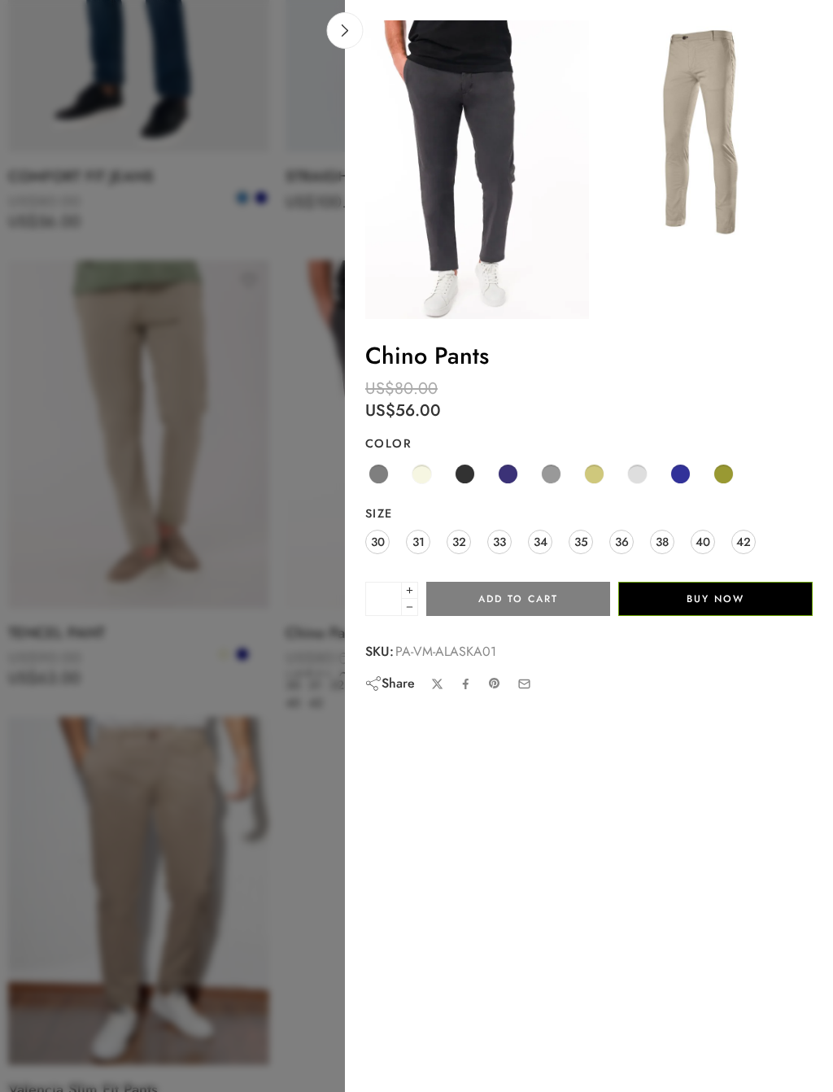
click at [426, 468] on span at bounding box center [422, 474] width 20 height 20
click at [665, 535] on span "38" at bounding box center [662, 542] width 13 height 22
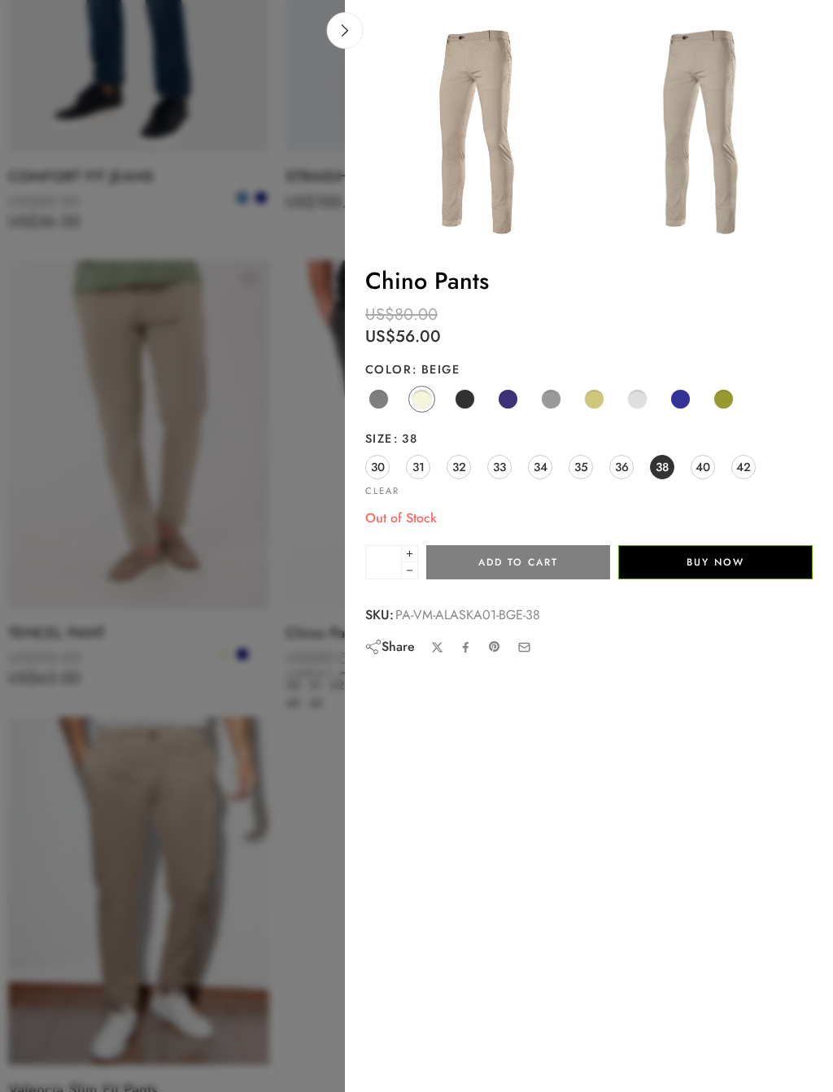
click at [472, 394] on span at bounding box center [465, 399] width 20 height 20
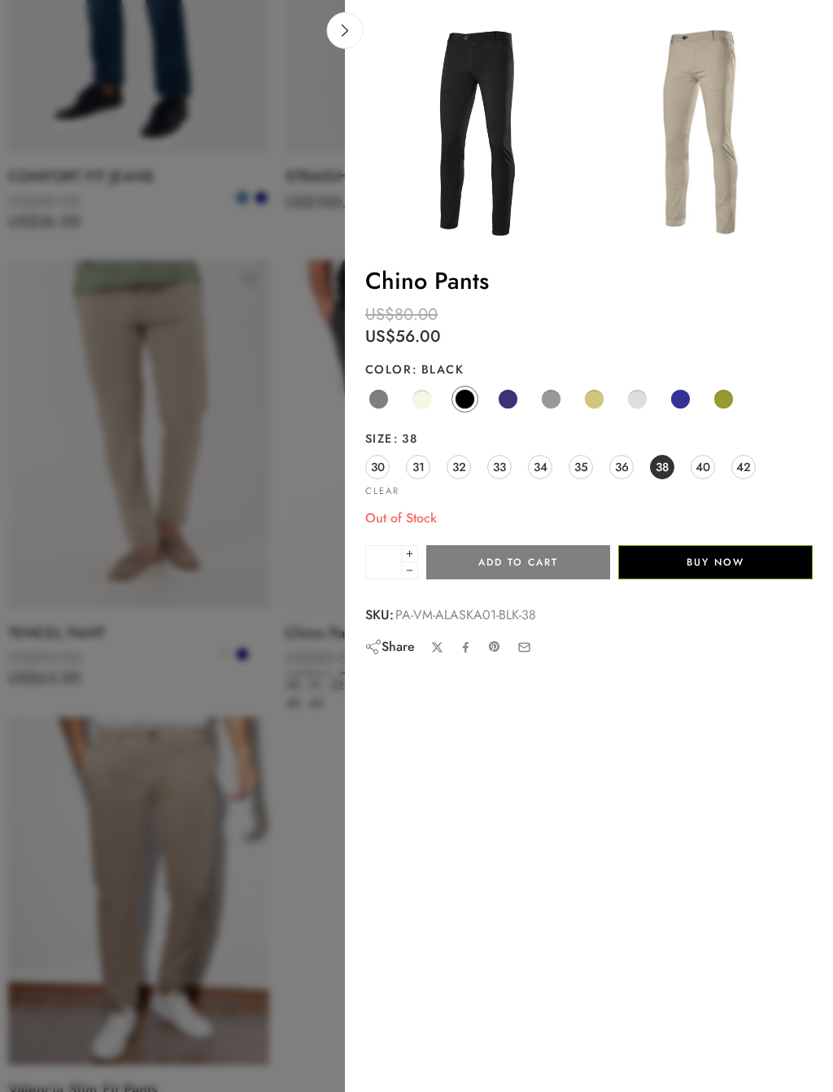
click at [510, 405] on span at bounding box center [508, 399] width 20 height 20
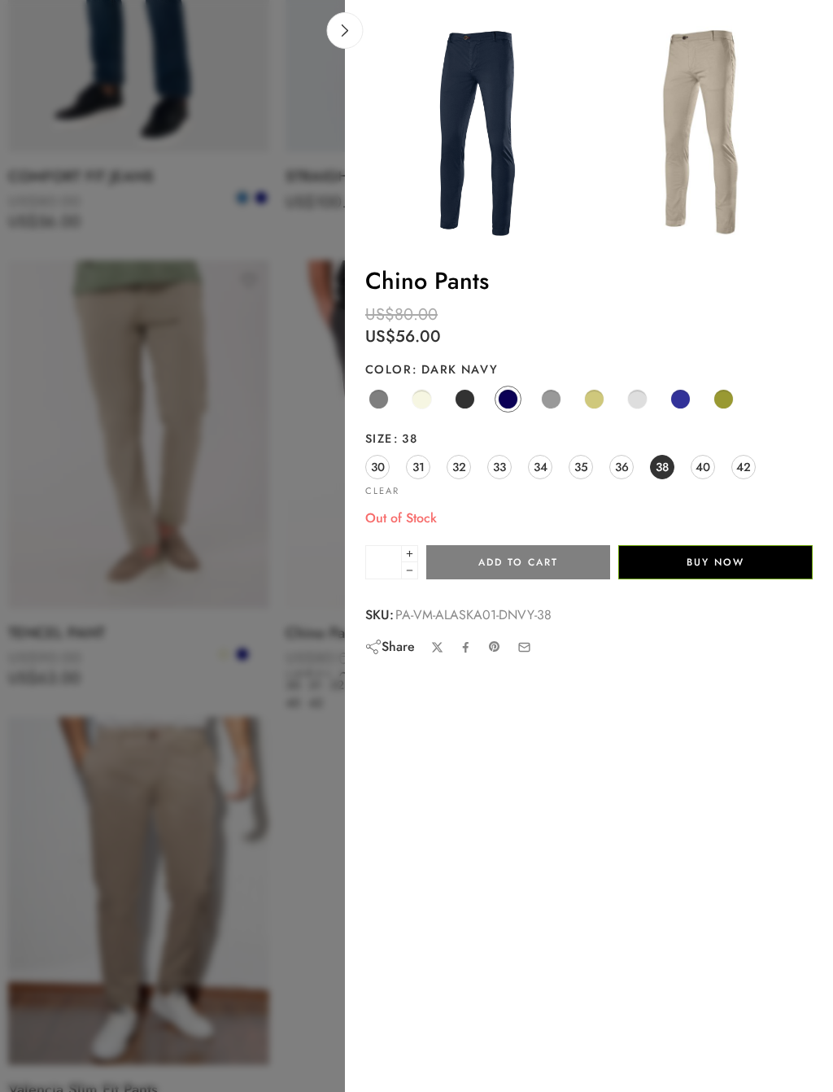
click at [645, 397] on span at bounding box center [637, 399] width 20 height 20
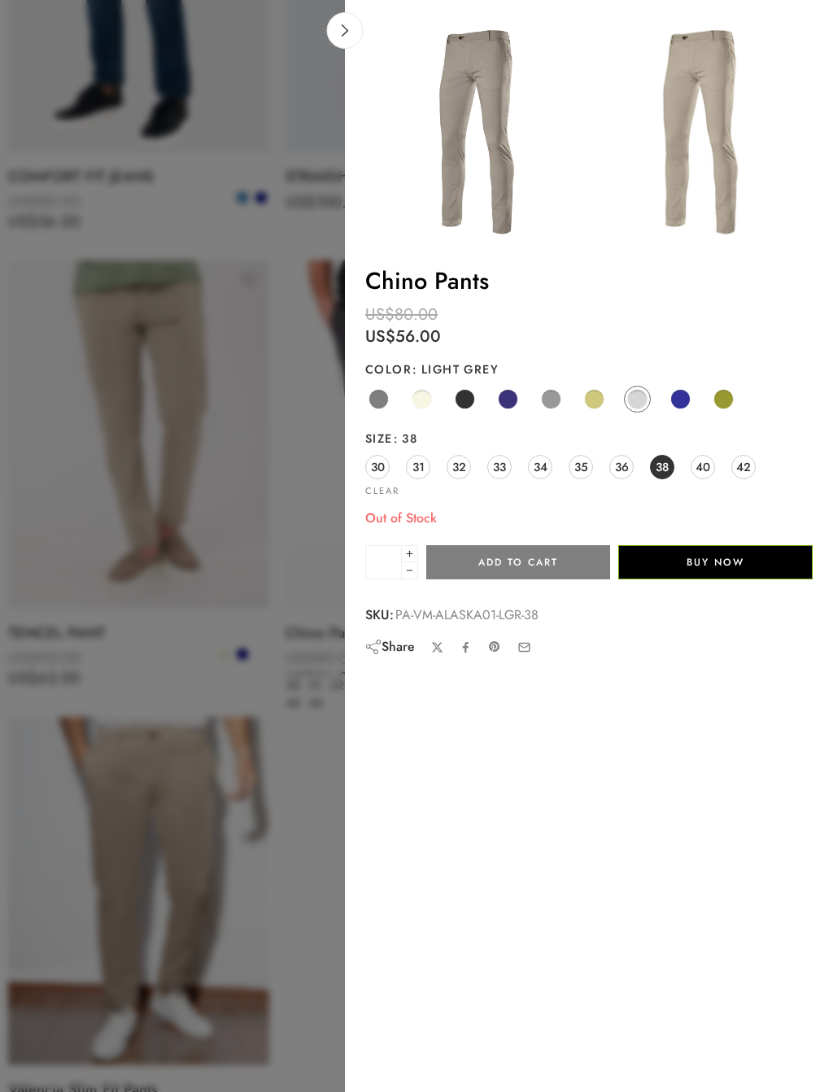
click at [680, 403] on span at bounding box center [681, 399] width 20 height 20
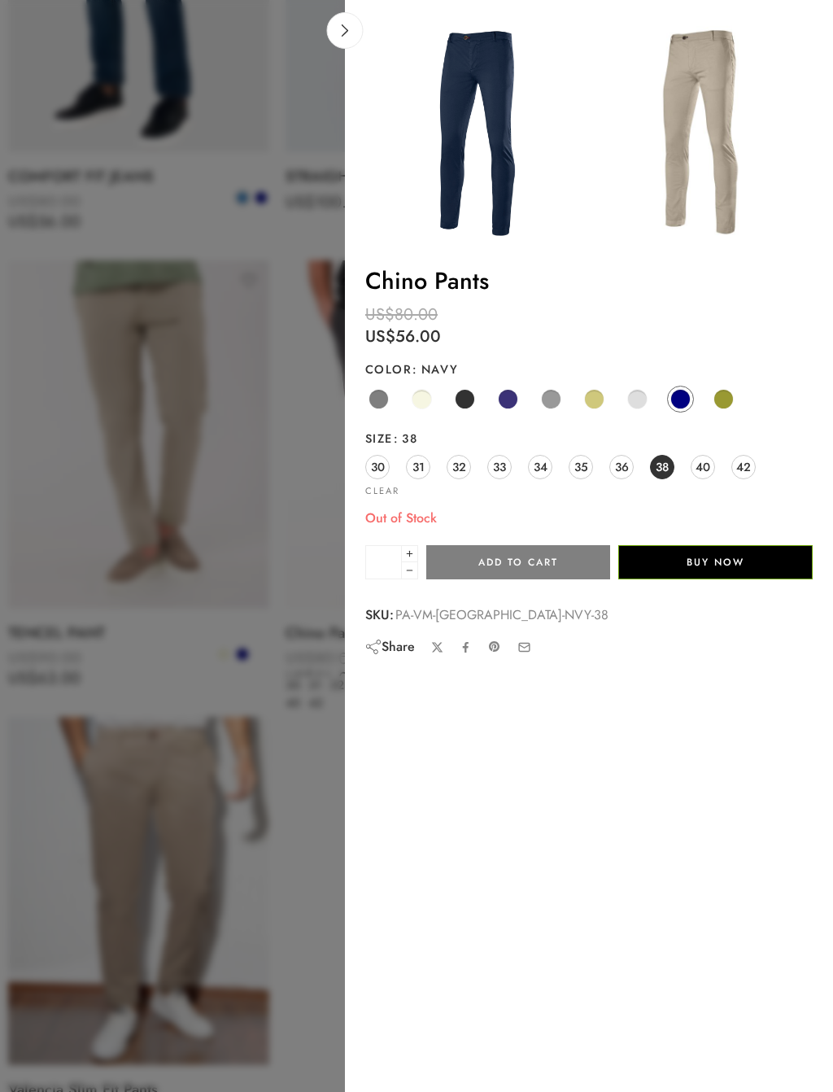
click at [349, 37] on link at bounding box center [345, 30] width 37 height 37
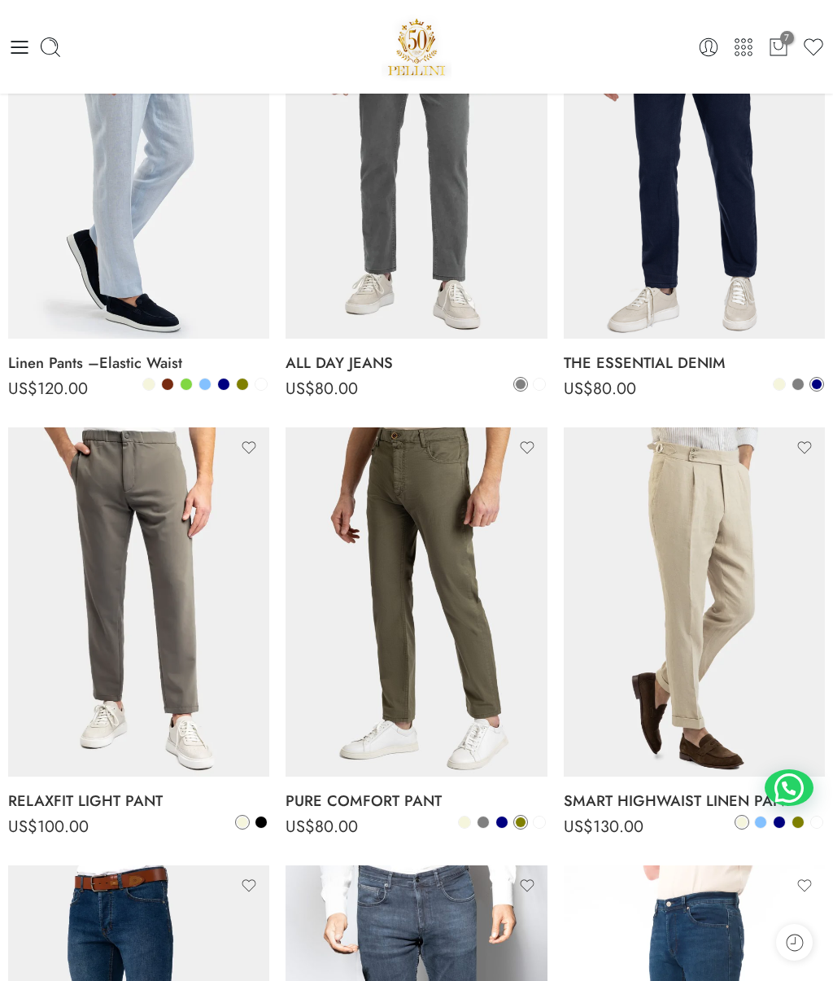
scroll to position [0, 0]
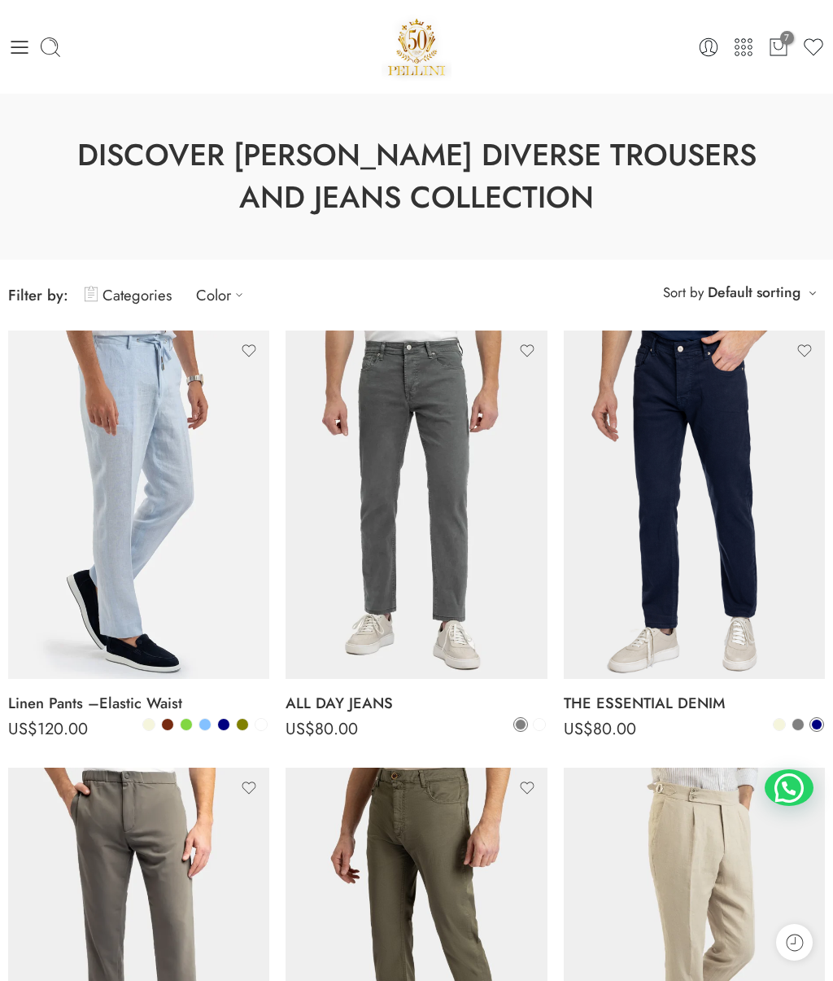
click at [782, 42] on span "7" at bounding box center [787, 38] width 14 height 14
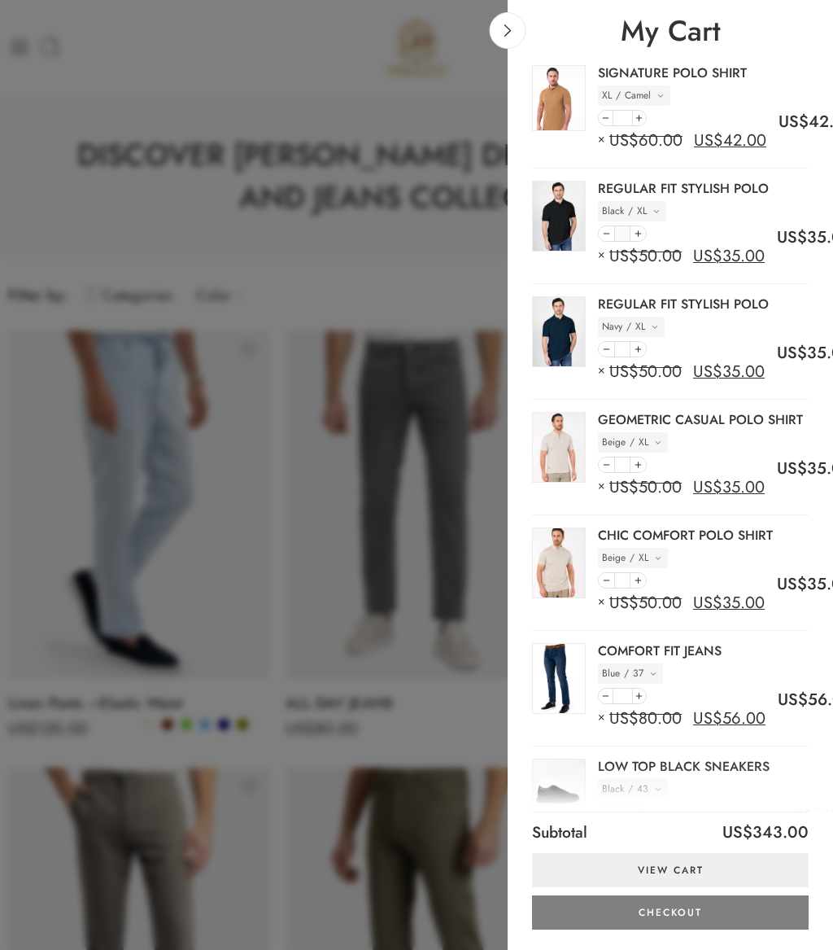
type input "*"
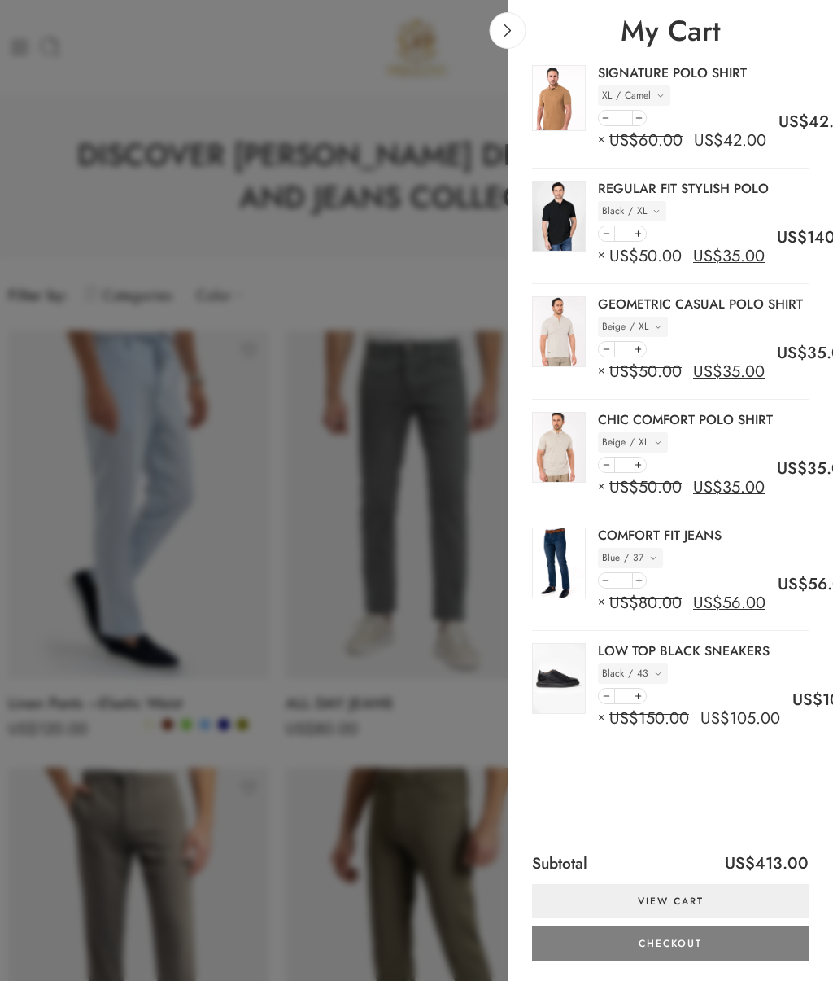
click at [610, 231] on icon at bounding box center [606, 233] width 11 height 15
click at [609, 235] on icon at bounding box center [606, 233] width 11 height 15
type input "*"
click at [607, 234] on icon at bounding box center [607, 234] width 6 height 0
type input "*"
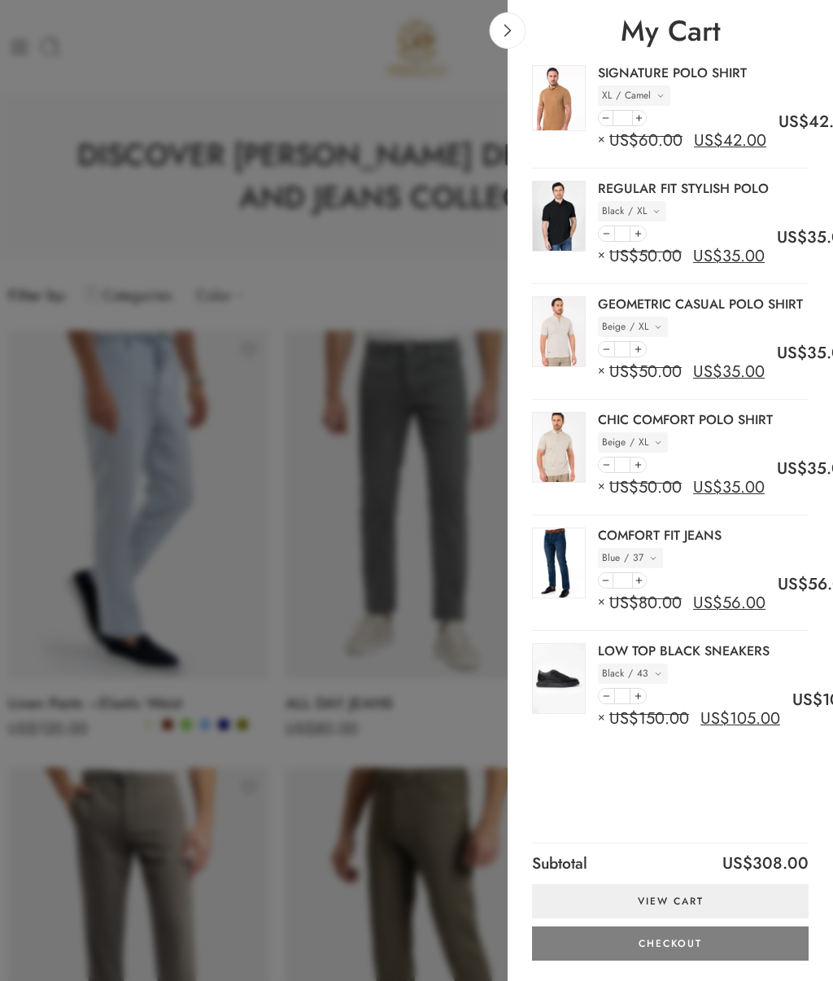
click at [562, 670] on img at bounding box center [559, 678] width 54 height 71
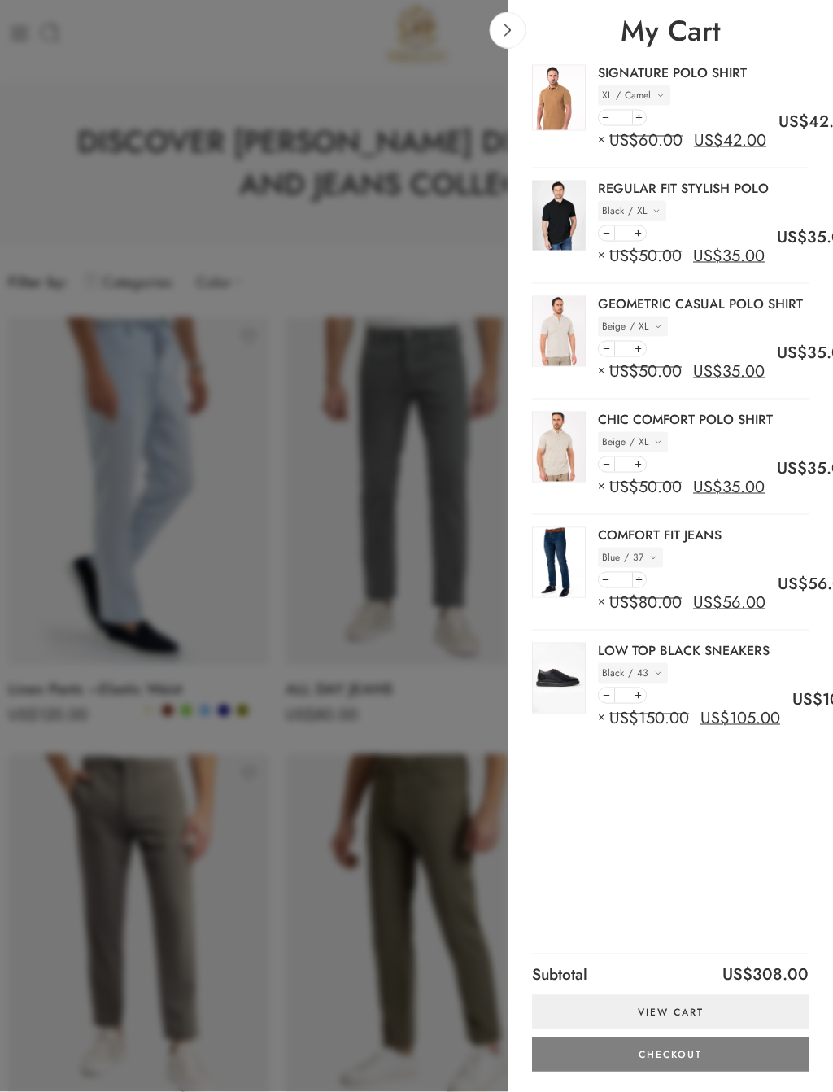
scroll to position [14, 0]
click at [719, 643] on link "LOW TOP BLACK SNEAKERS" at bounding box center [684, 650] width 172 height 15
